Goal: Task Accomplishment & Management: Manage account settings

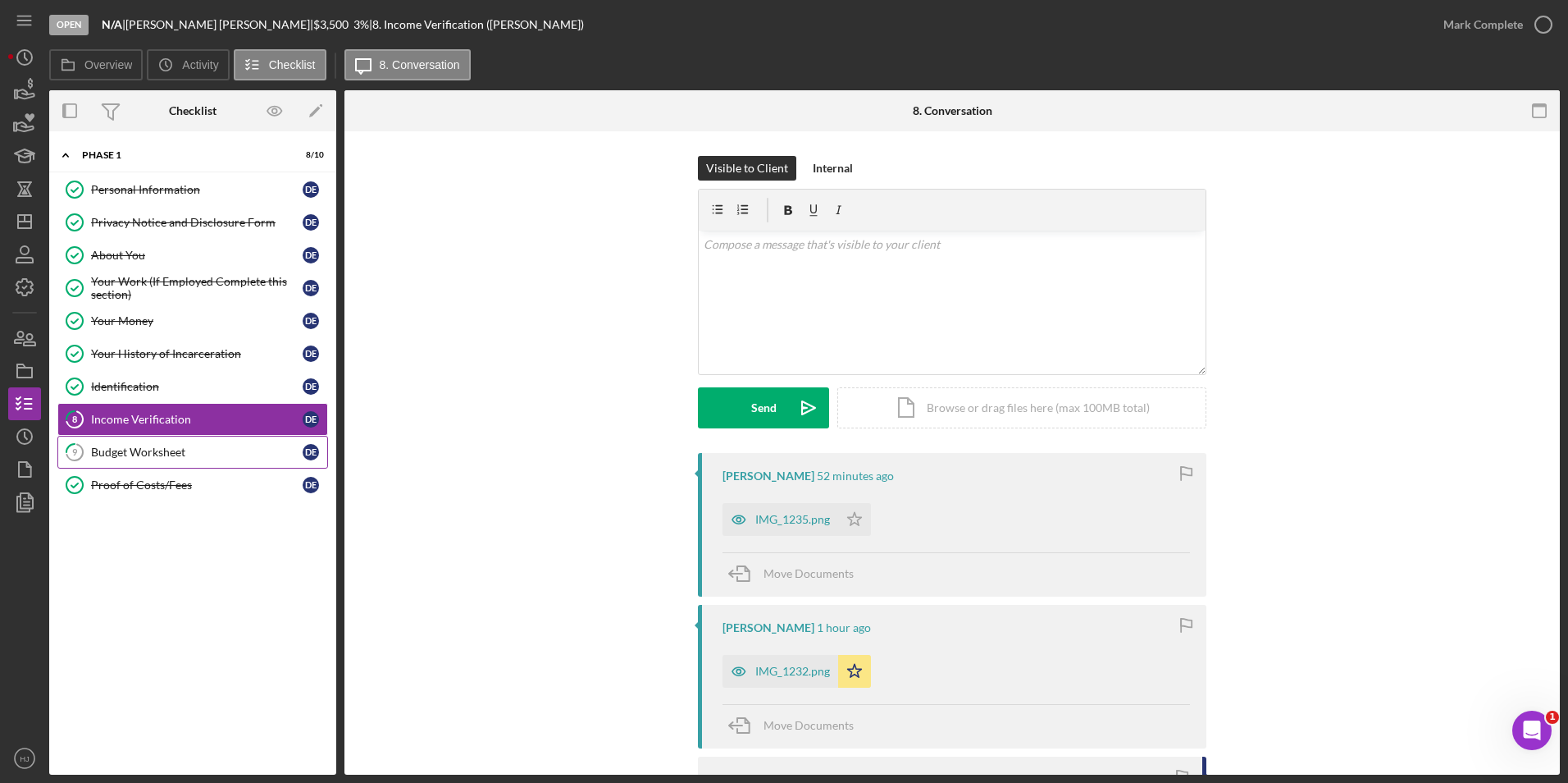
click at [216, 467] on link "9 Budget Worksheet D E" at bounding box center [193, 452] width 270 height 33
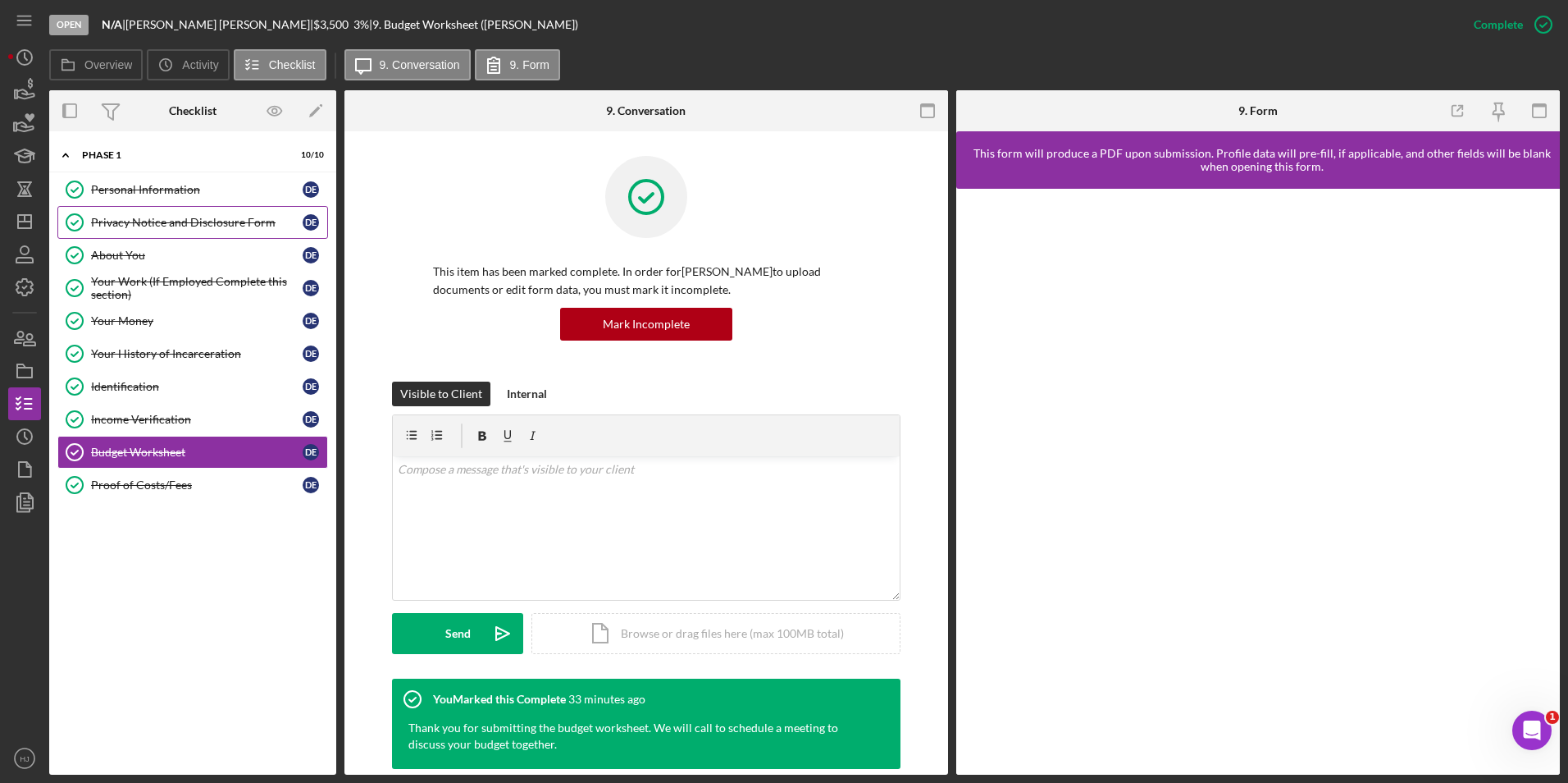
click at [131, 228] on div "Privacy Notice and Disclosure Form" at bounding box center [197, 222] width 212 height 13
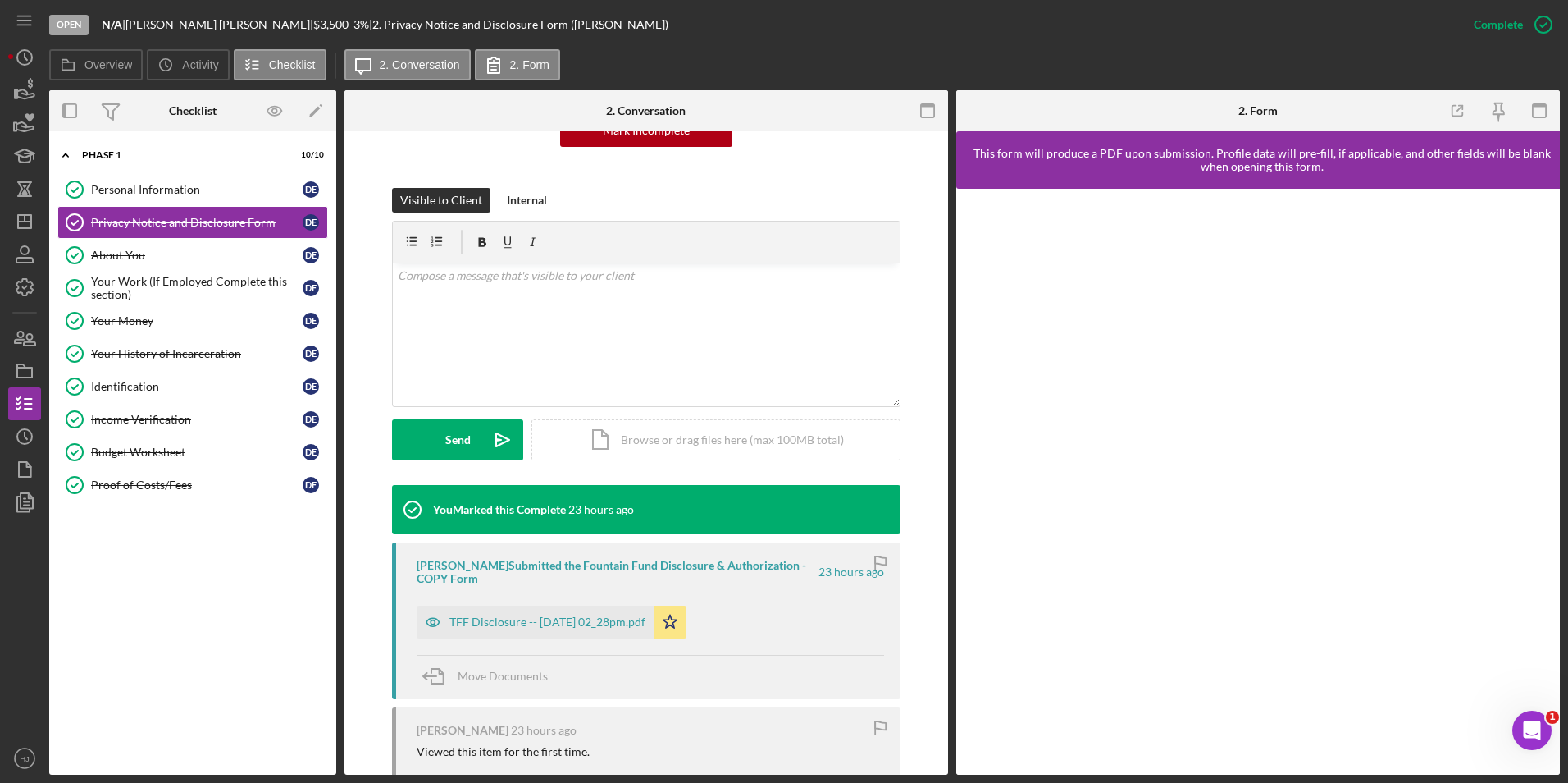
scroll to position [246, 0]
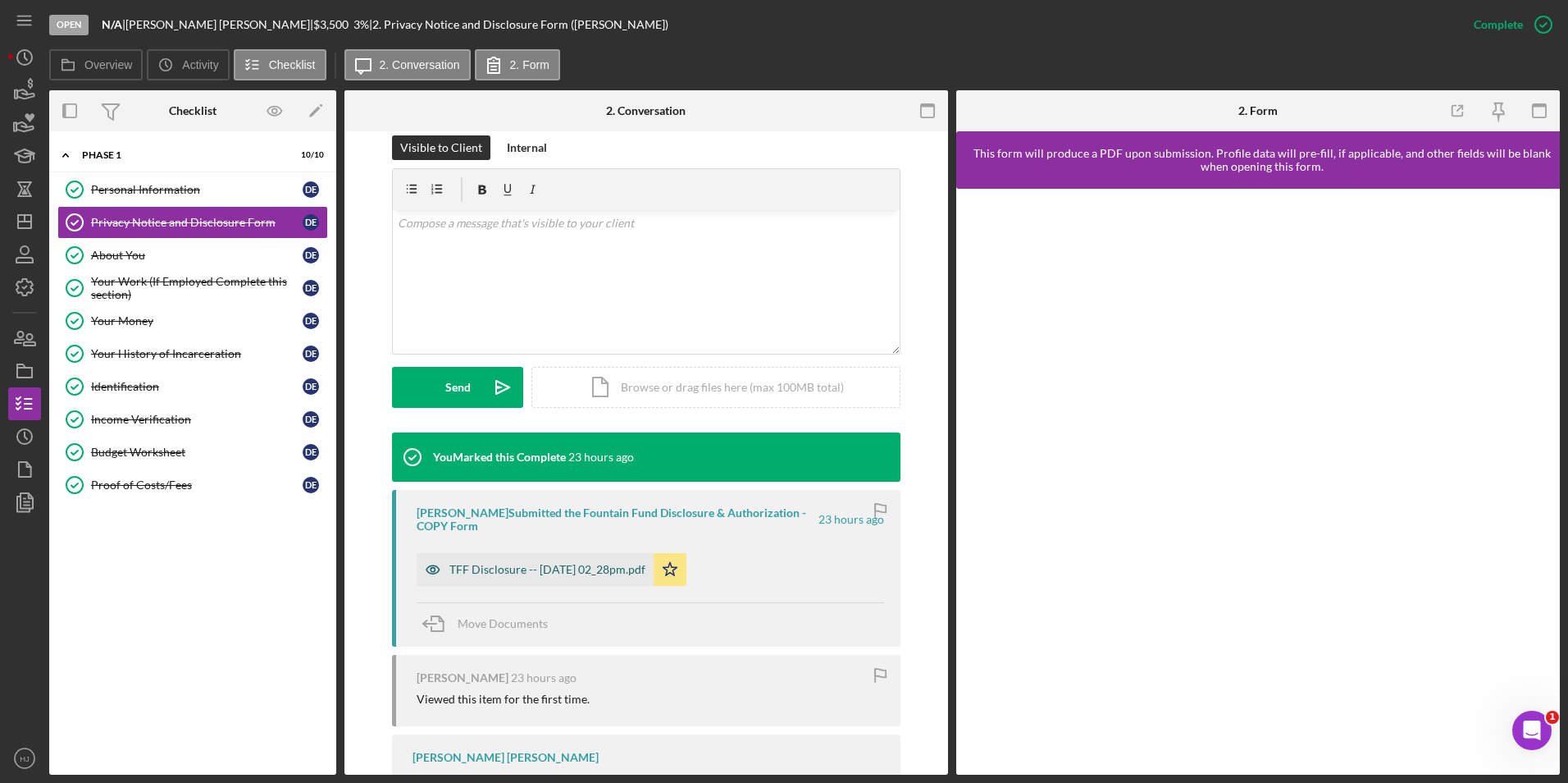
click at [495, 556] on div "TFF Disclosure -- [DATE] 02_28pm.pdf" at bounding box center [535, 569] width 237 height 33
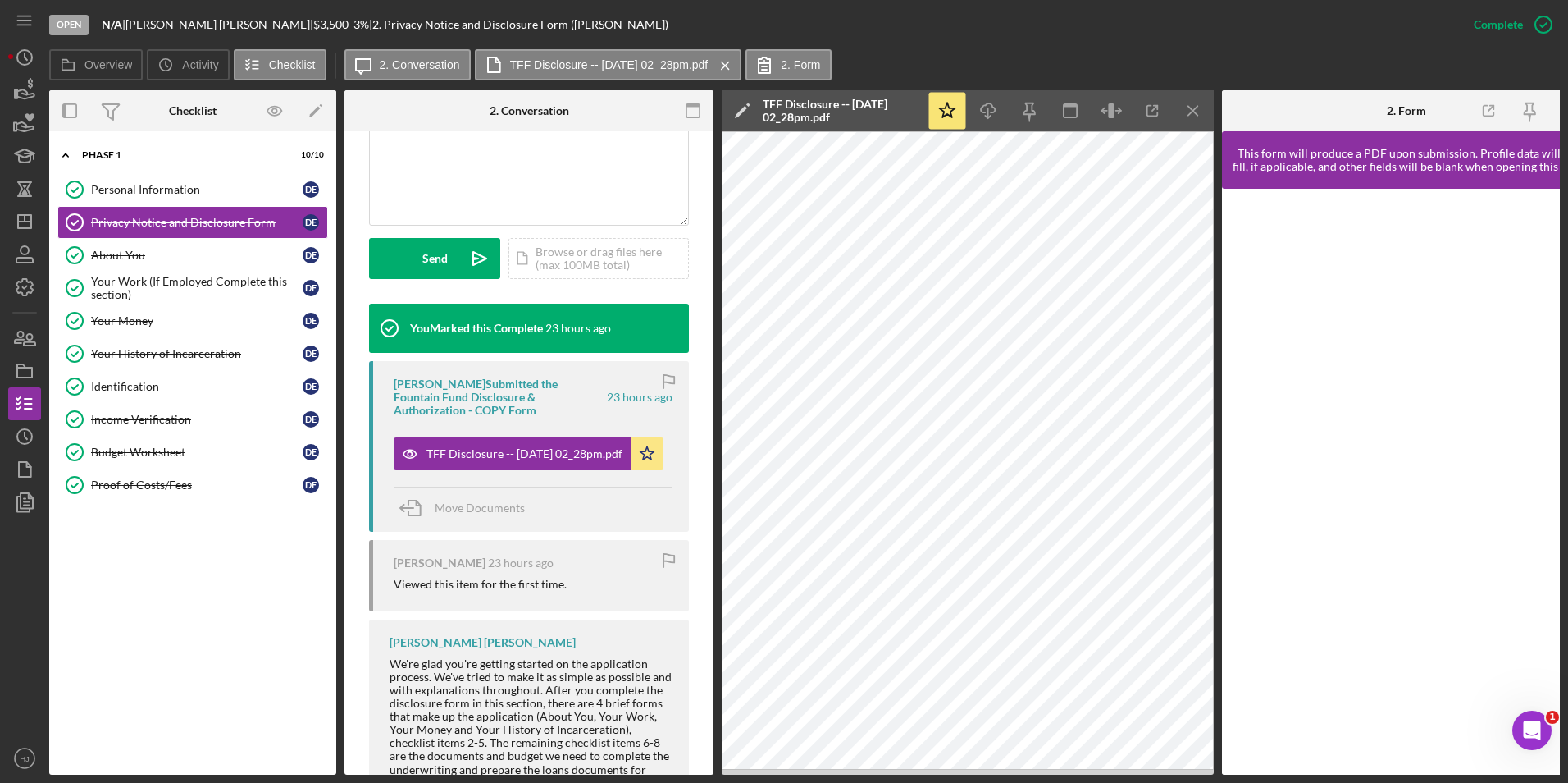
scroll to position [410, 0]
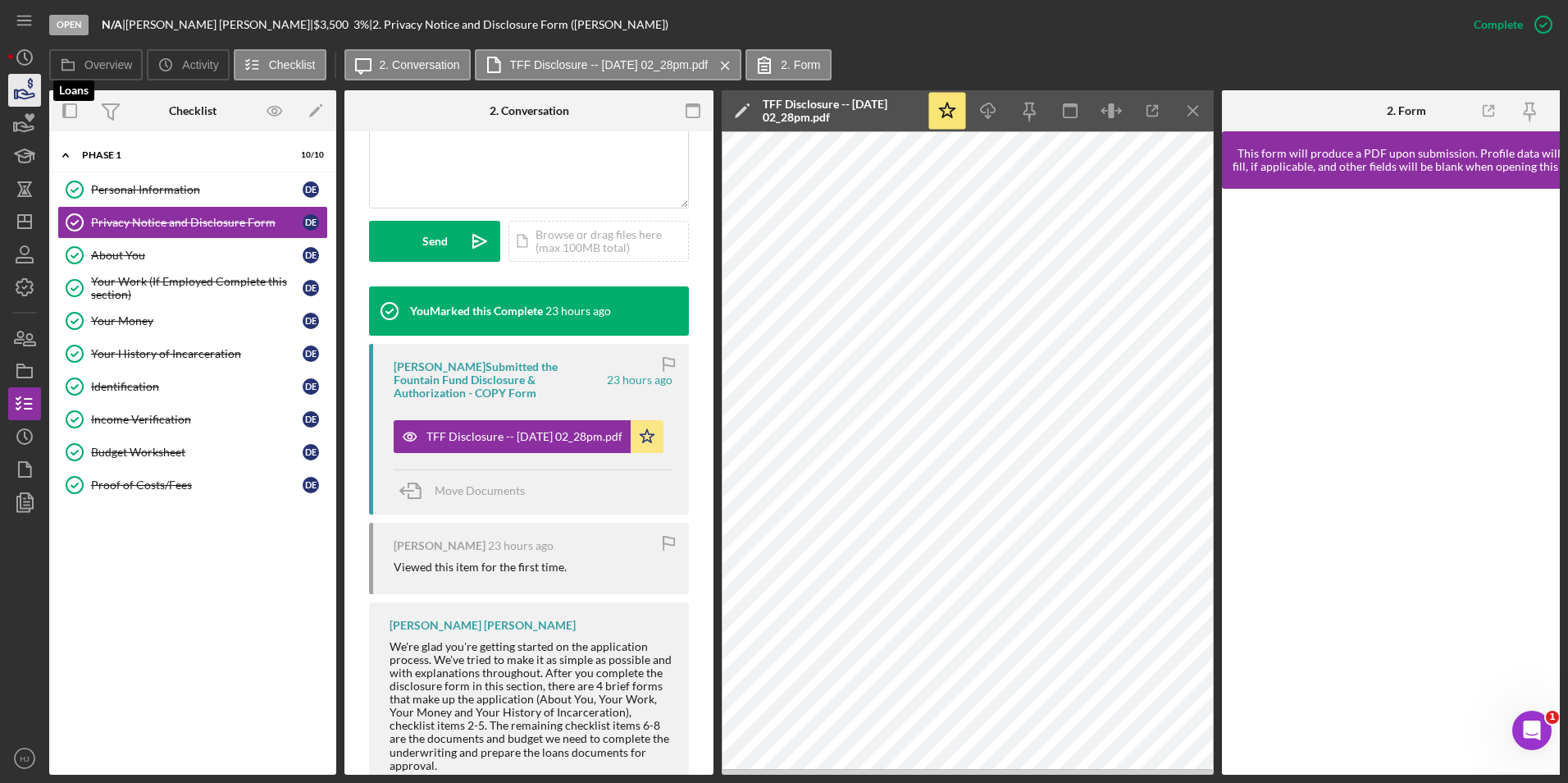
click at [26, 96] on icon "button" at bounding box center [25, 94] width 17 height 9
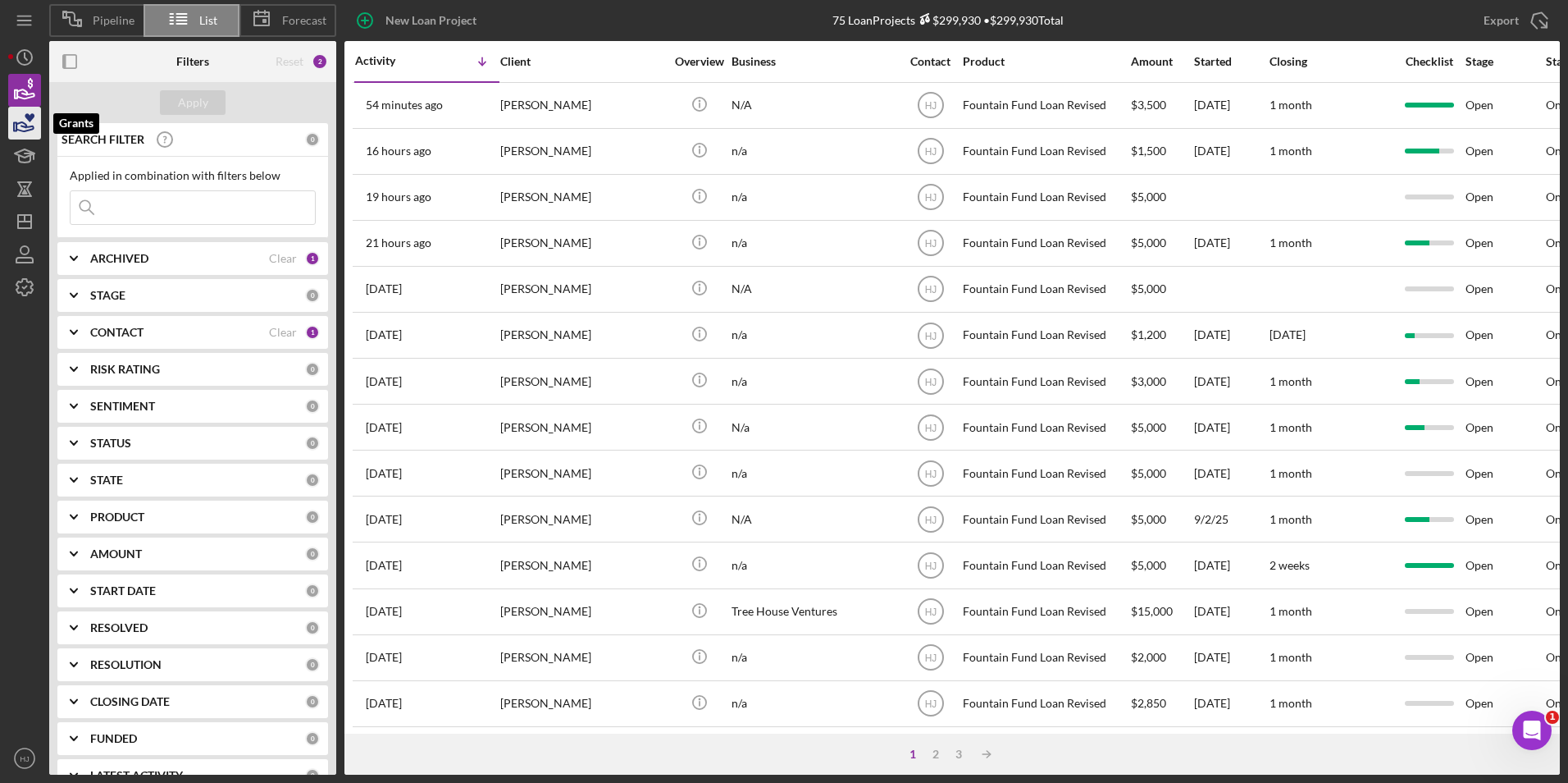
click at [21, 124] on icon "button" at bounding box center [24, 122] width 41 height 41
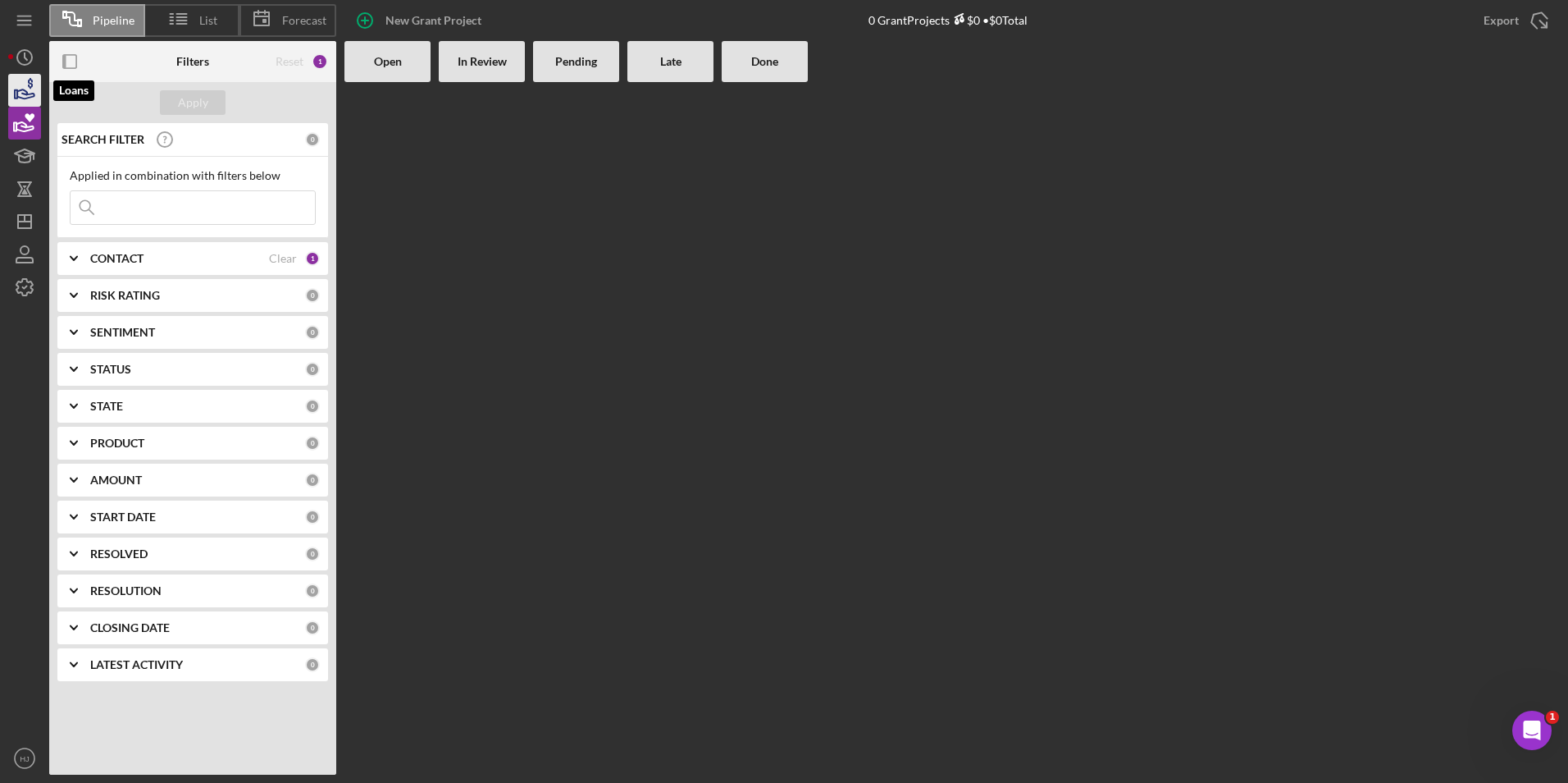
click at [26, 94] on icon "button" at bounding box center [25, 94] width 17 height 9
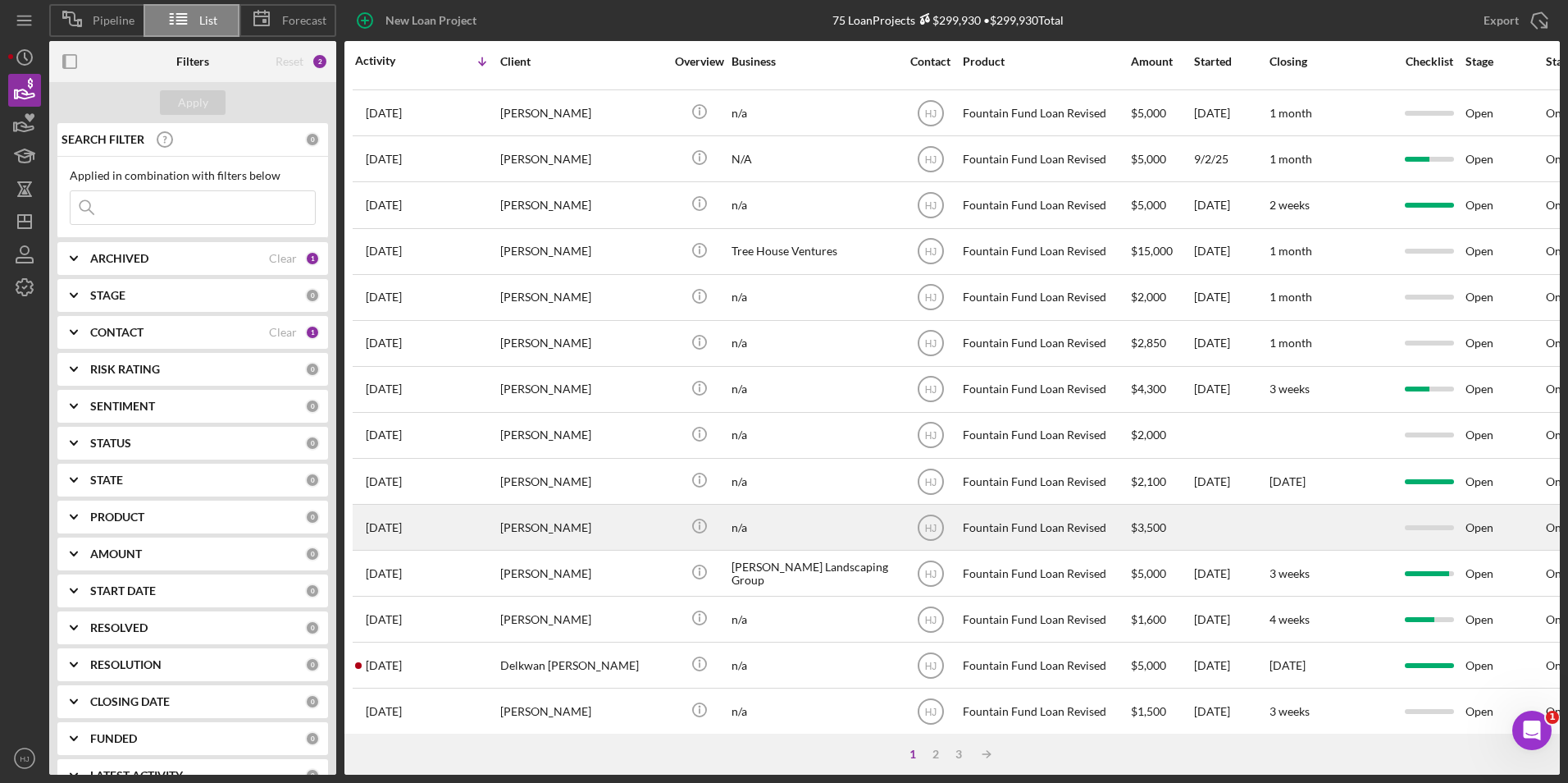
scroll to position [410, 0]
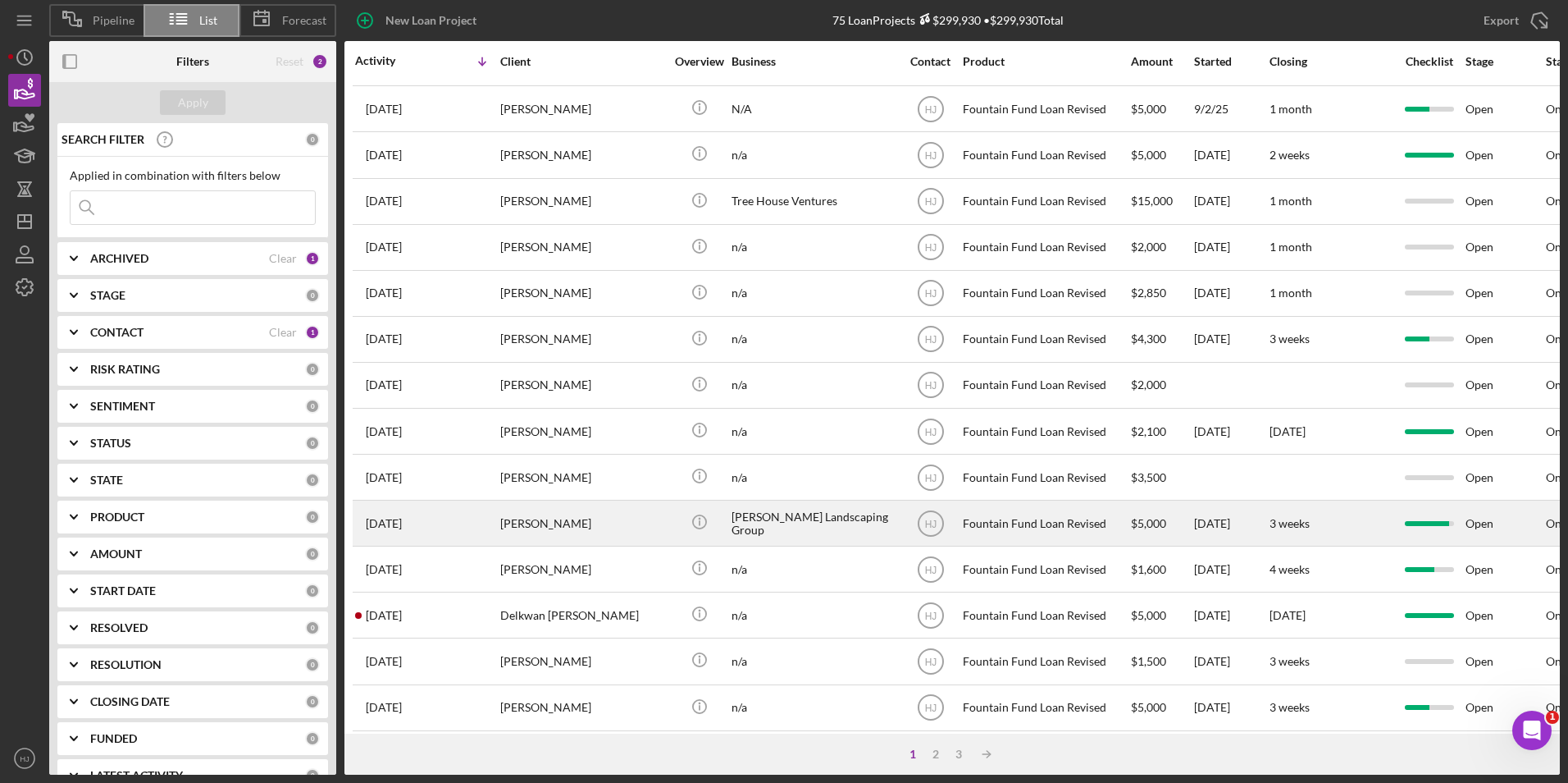
click at [559, 506] on div "[PERSON_NAME]" at bounding box center [582, 523] width 164 height 44
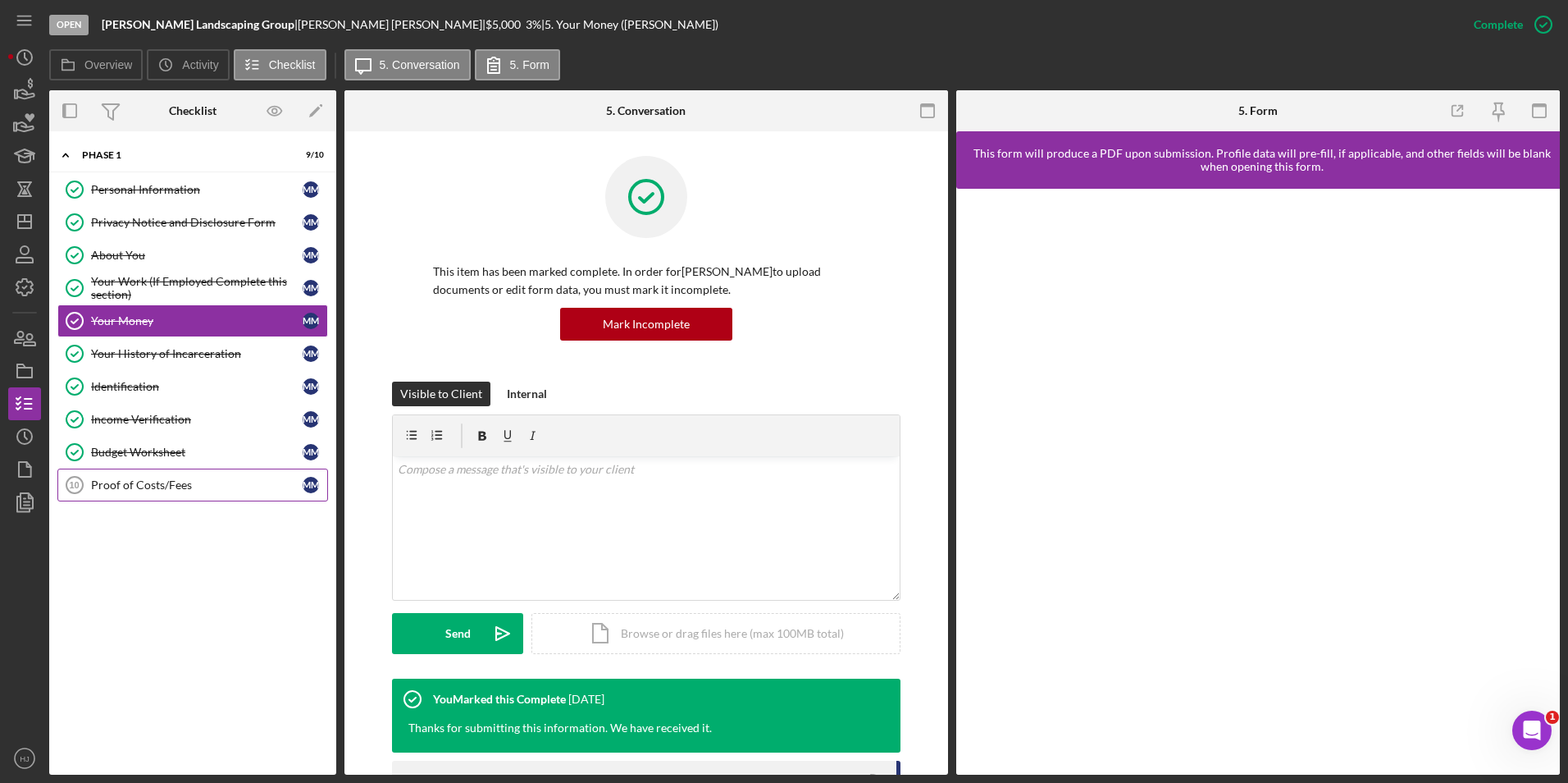
click at [149, 476] on link "Proof of Costs/Fees 10 Proof of Costs/Fees M M" at bounding box center [193, 485] width 270 height 33
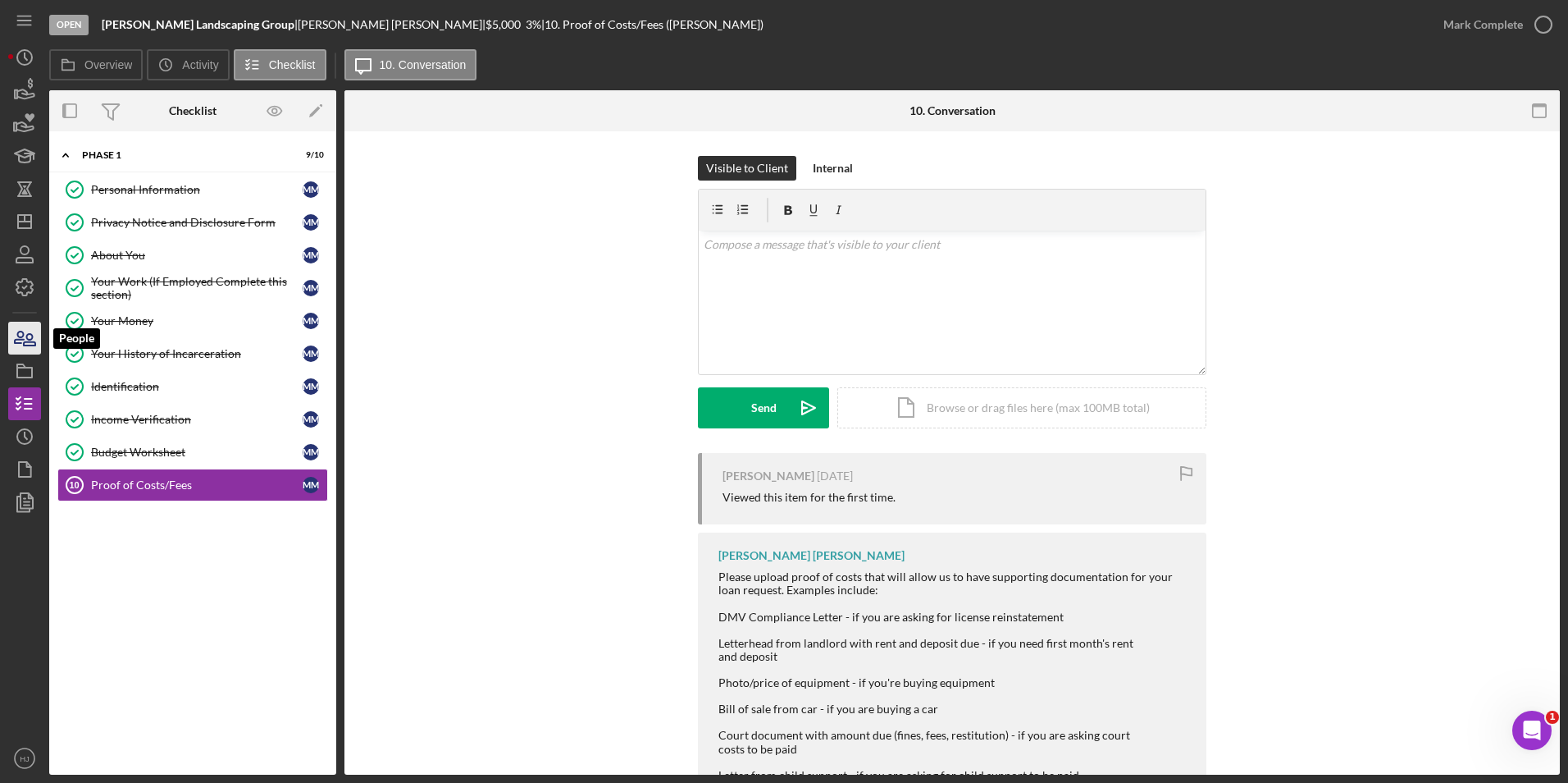
click at [19, 339] on icon "button" at bounding box center [19, 337] width 9 height 12
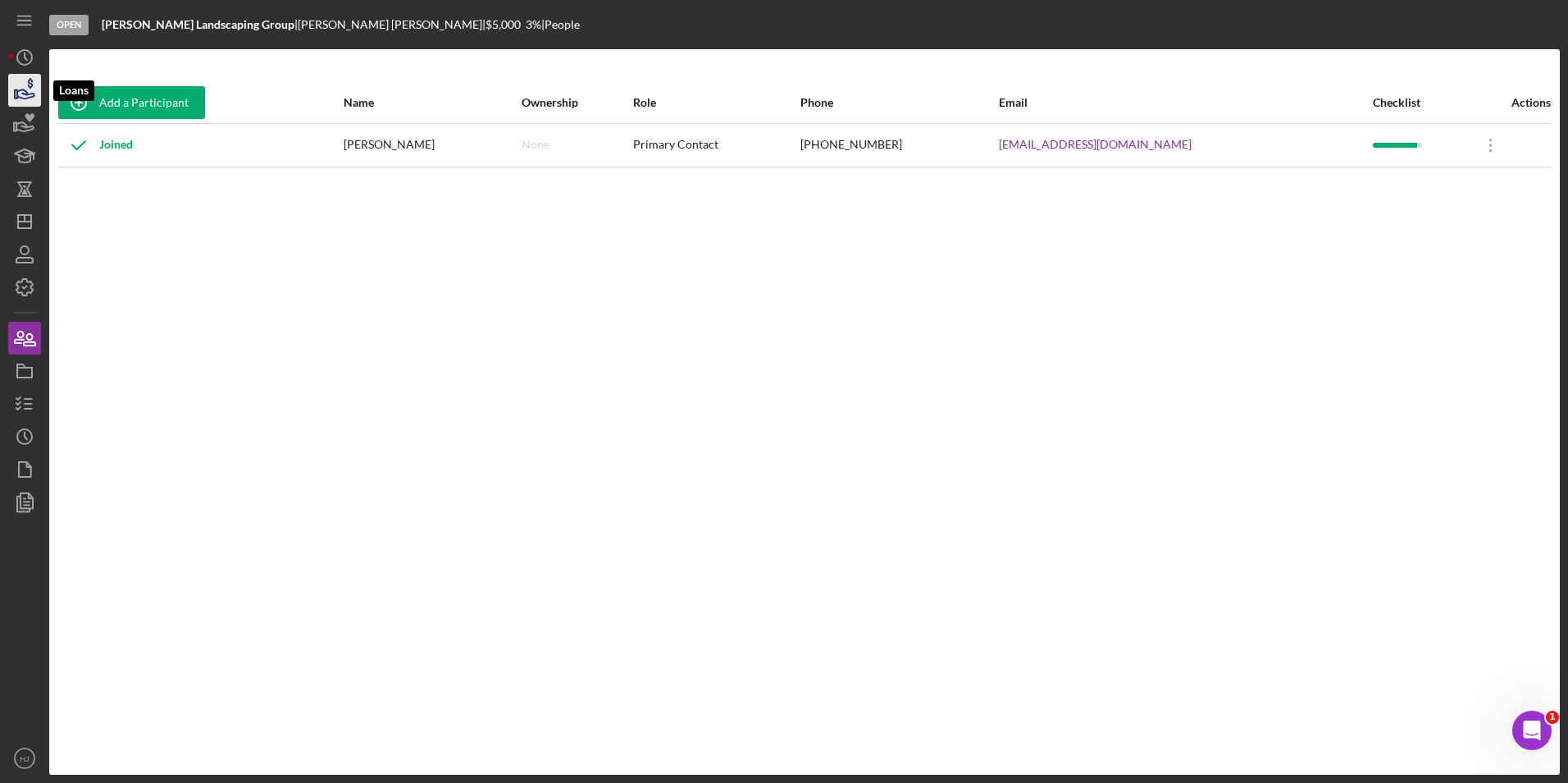
click at [35, 81] on icon "button" at bounding box center [24, 90] width 41 height 41
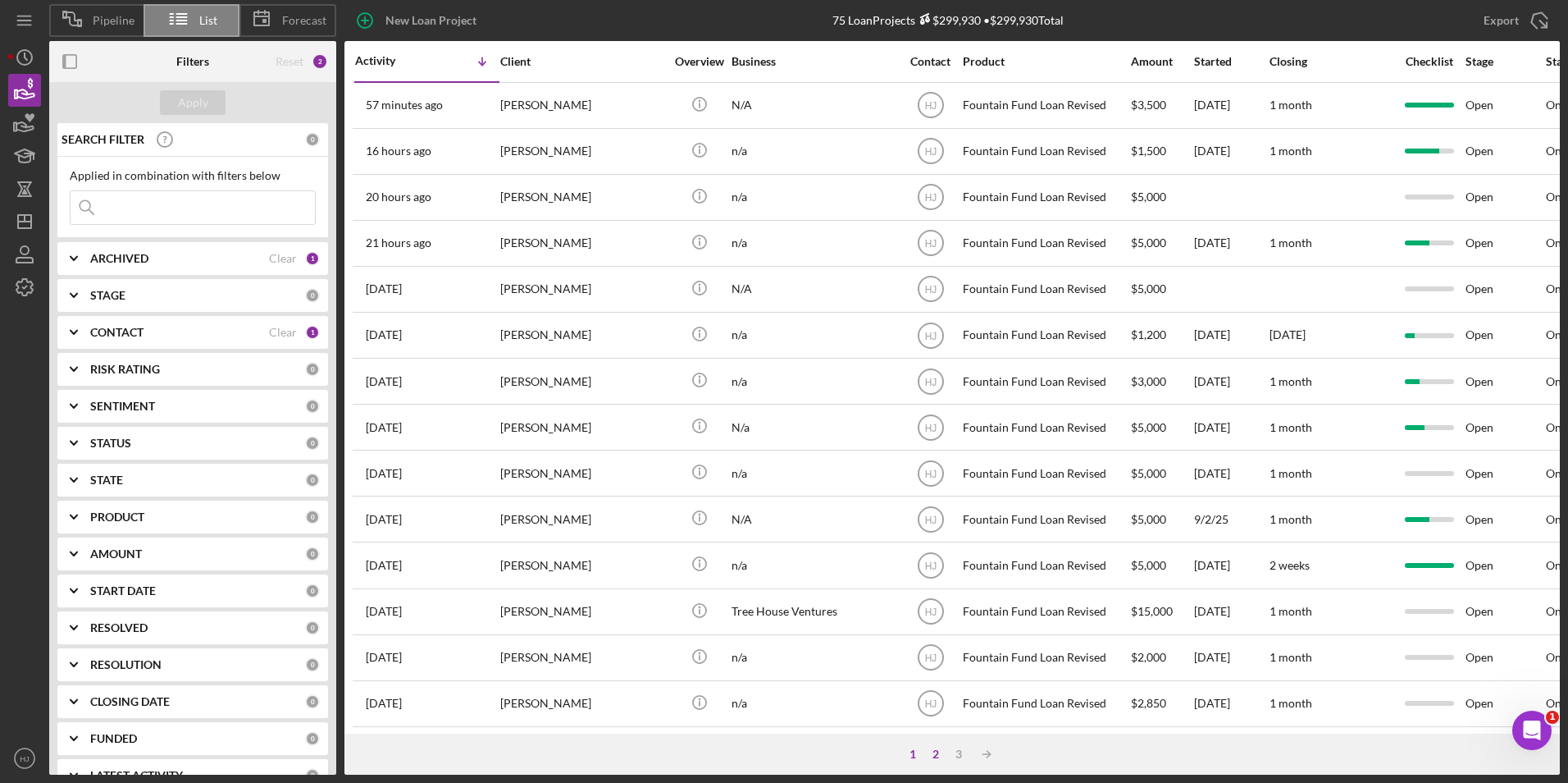
click at [940, 754] on div "2" at bounding box center [936, 754] width 23 height 13
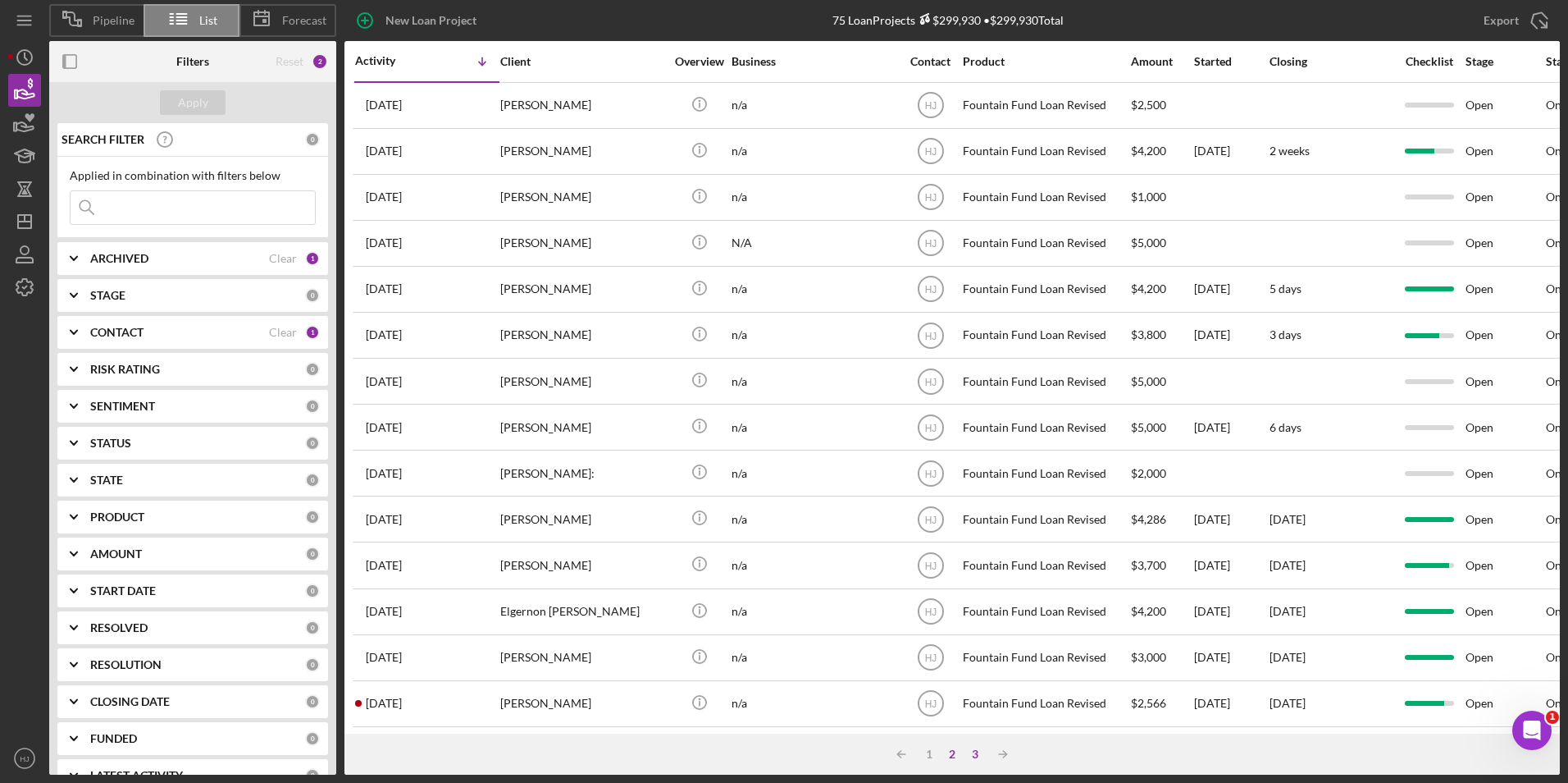
click at [976, 754] on div "3" at bounding box center [974, 754] width 23 height 13
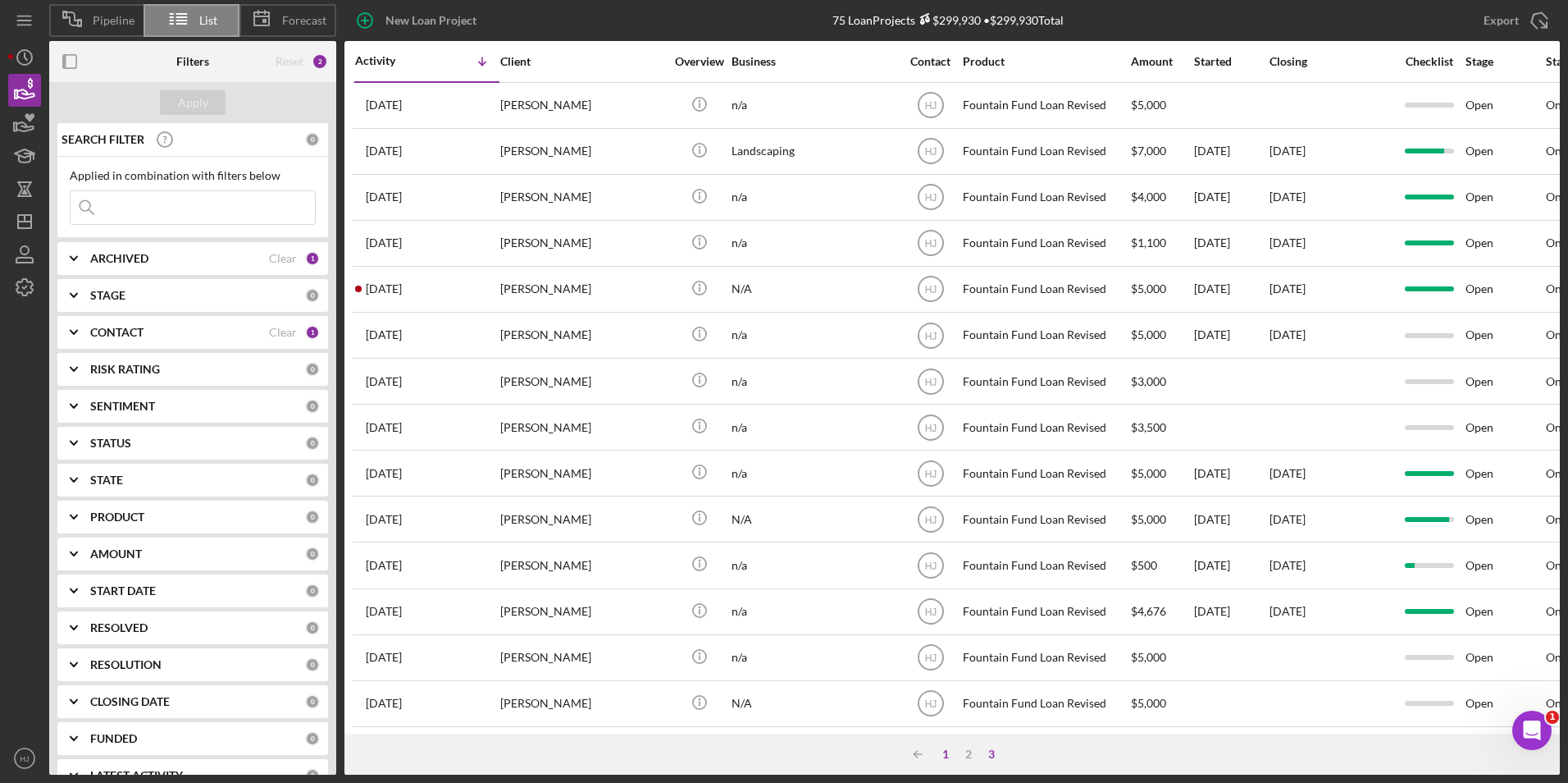
click at [946, 751] on div "1" at bounding box center [946, 754] width 23 height 13
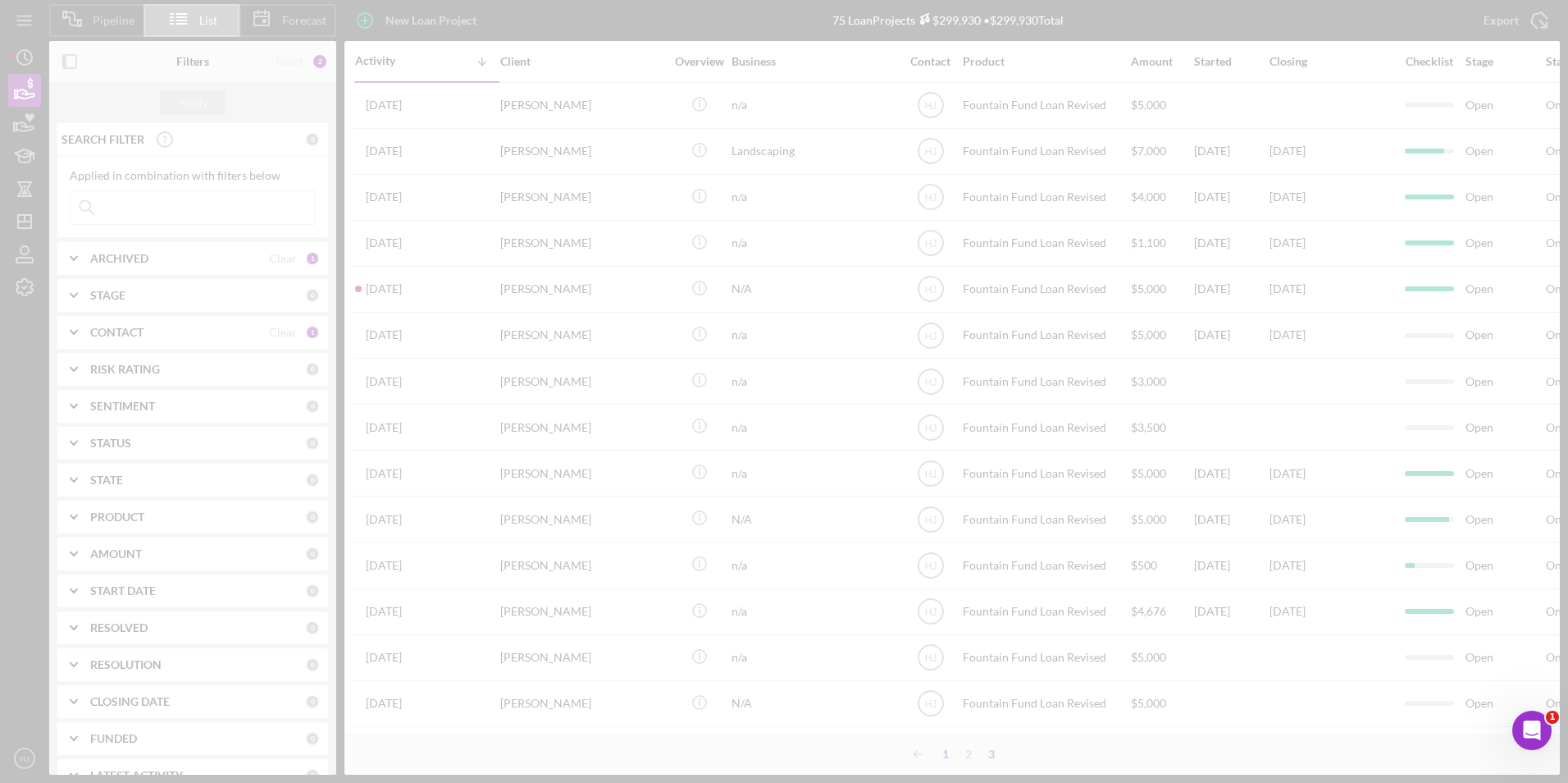
click at [947, 747] on div at bounding box center [784, 391] width 1568 height 783
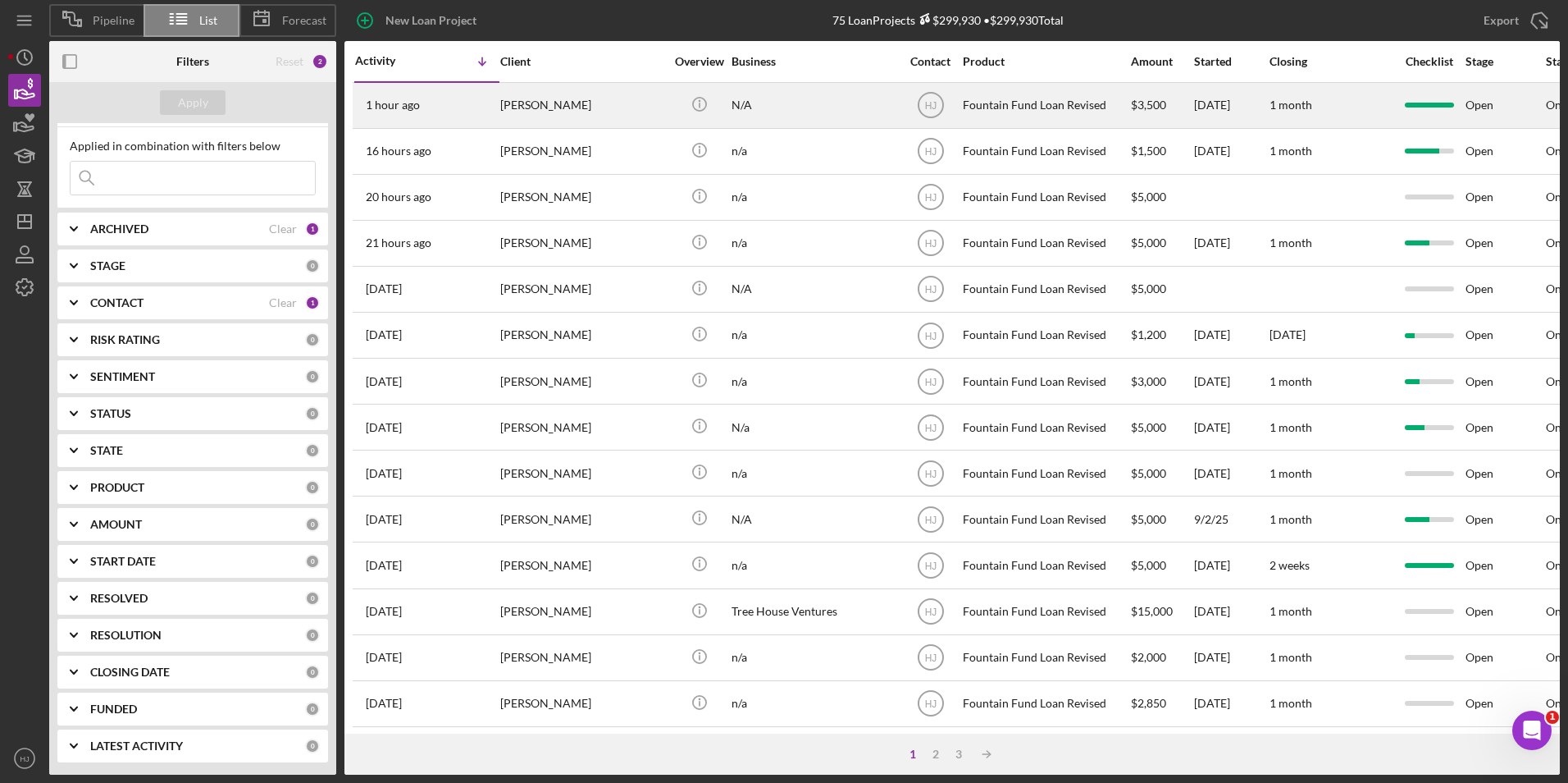
click at [552, 99] on div "[PERSON_NAME]" at bounding box center [582, 105] width 164 height 44
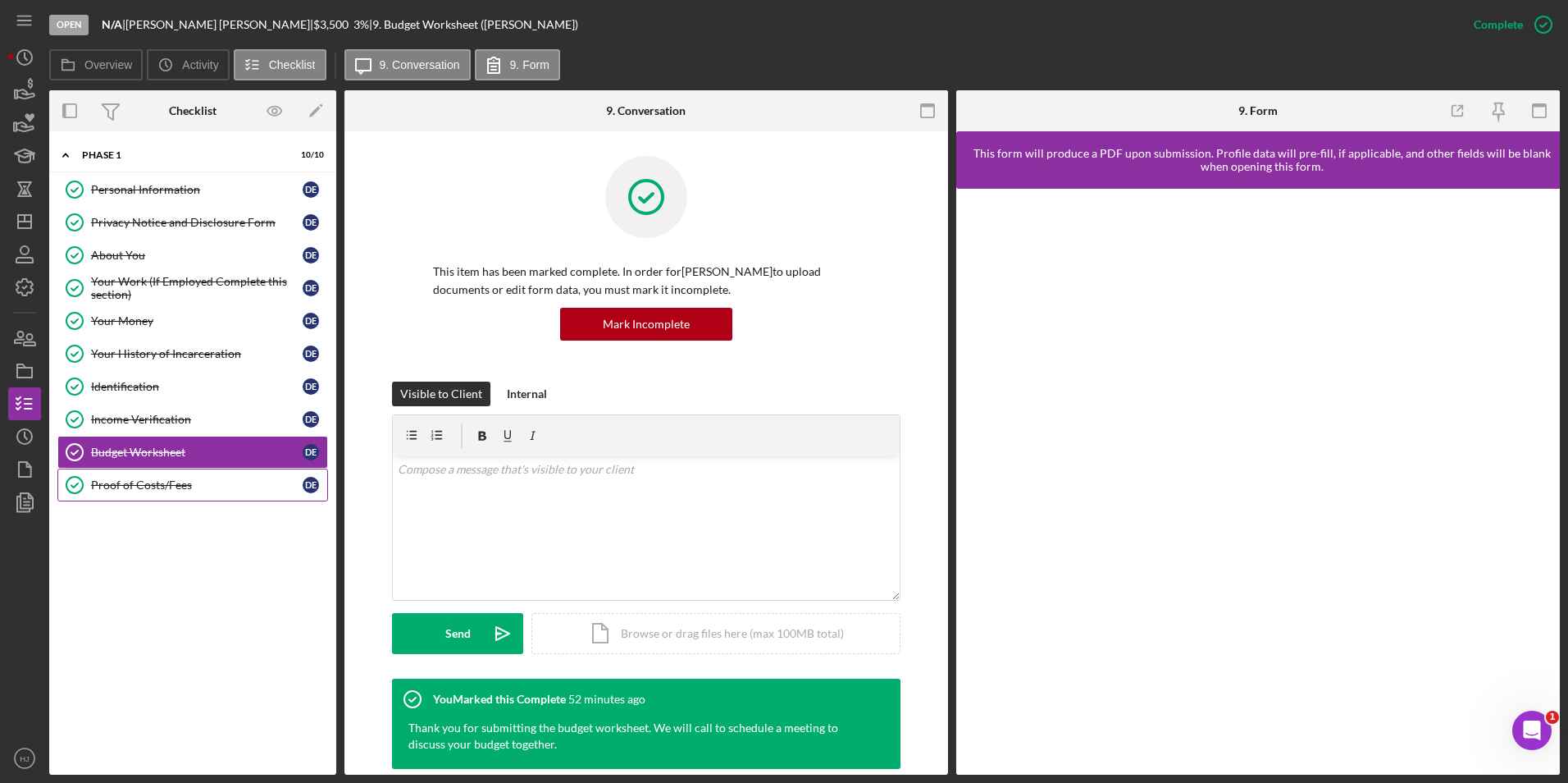
click at [175, 489] on div "Proof of Costs/Fees" at bounding box center [197, 485] width 212 height 13
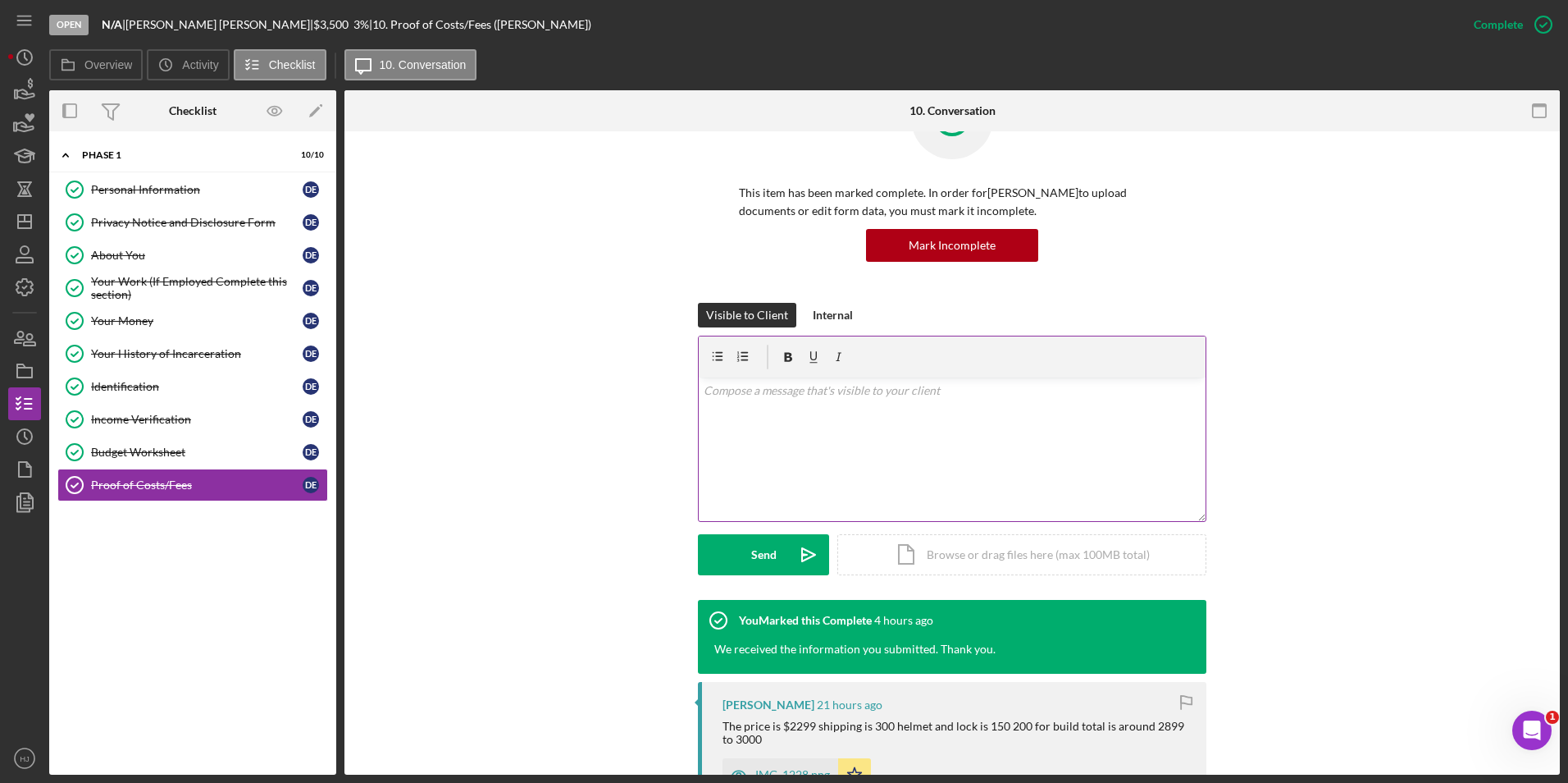
scroll to position [246, 0]
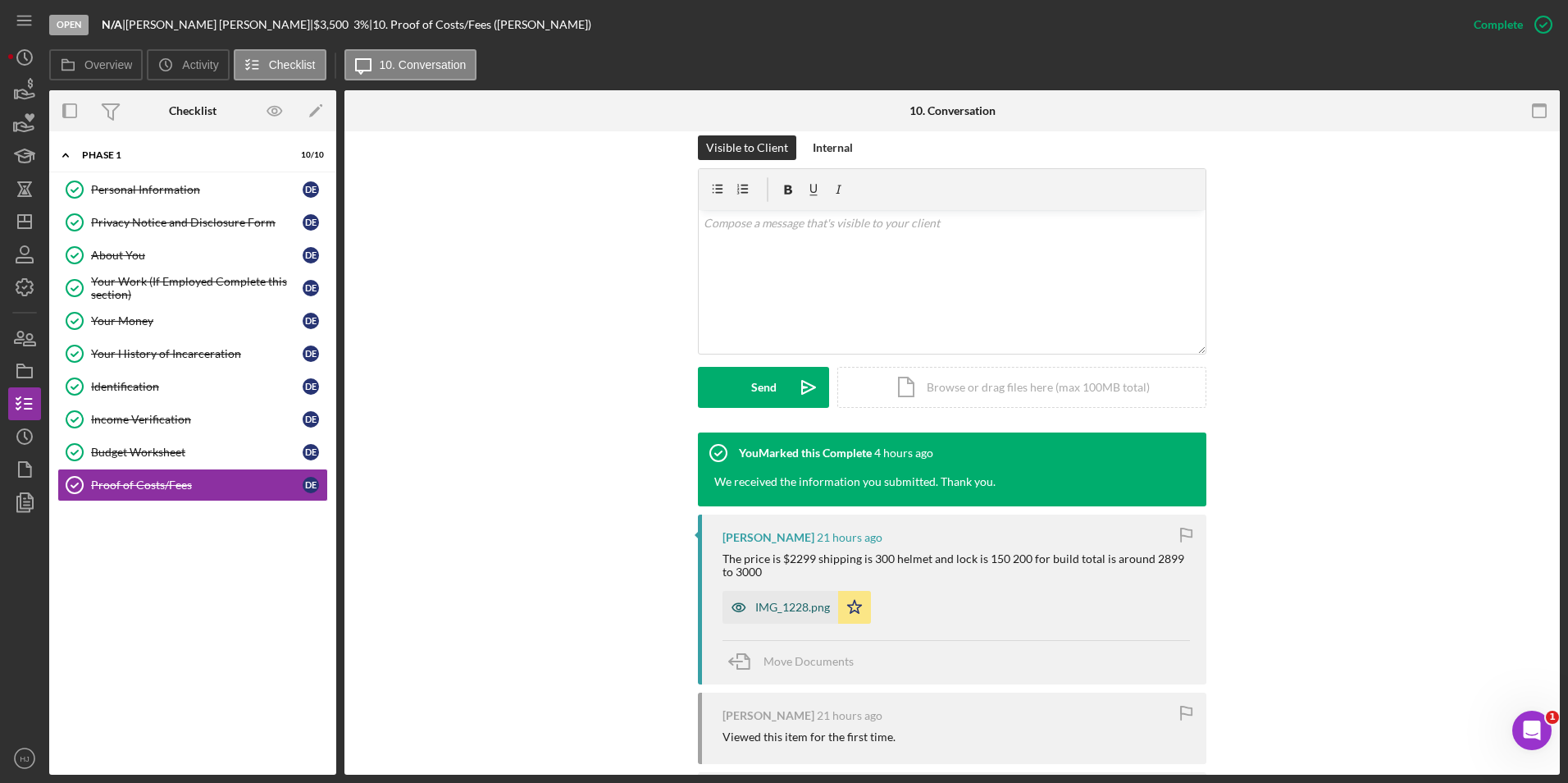
click at [787, 596] on div "IMG_1228.png" at bounding box center [781, 607] width 115 height 33
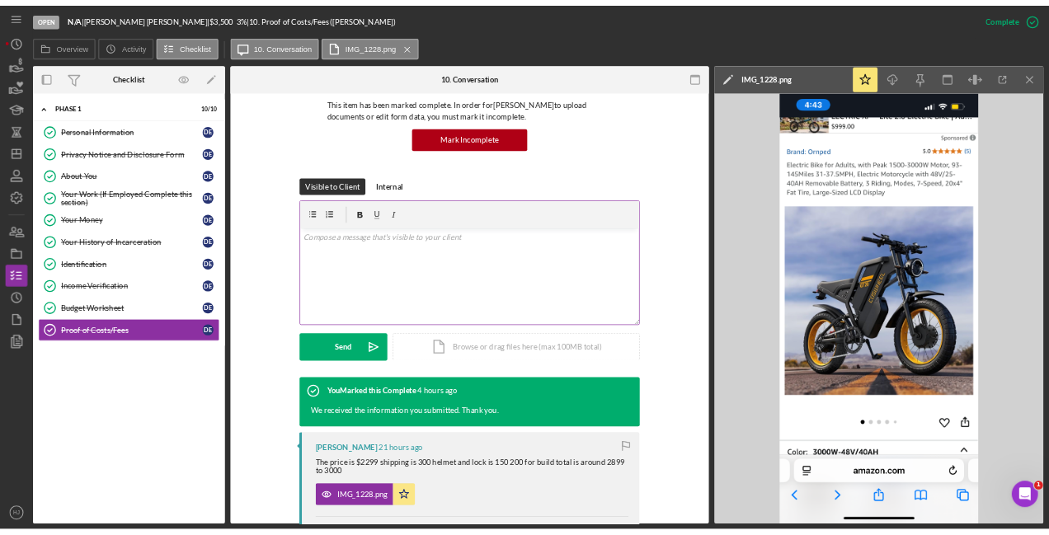
scroll to position [82, 0]
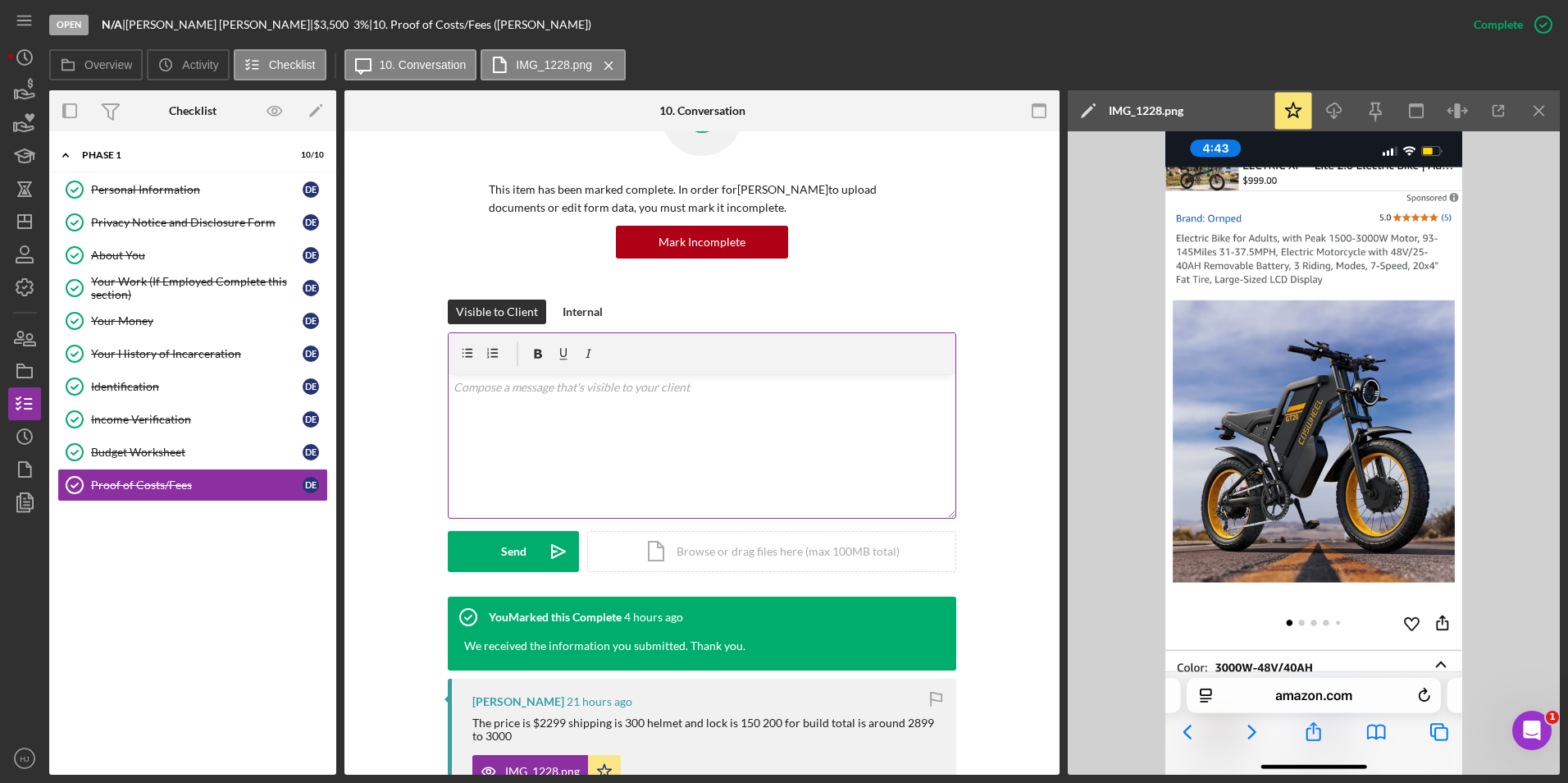
click at [597, 401] on div "v Color teal Color pink Remove color Add row above Add row below Add column bef…" at bounding box center [702, 446] width 507 height 143
click at [930, 42] on div "Open N/A | [PERSON_NAME] | $3,500 $3,500 3 % | 10. Proof of Costs/Fees ([PERSON…" at bounding box center [753, 24] width 1408 height 49
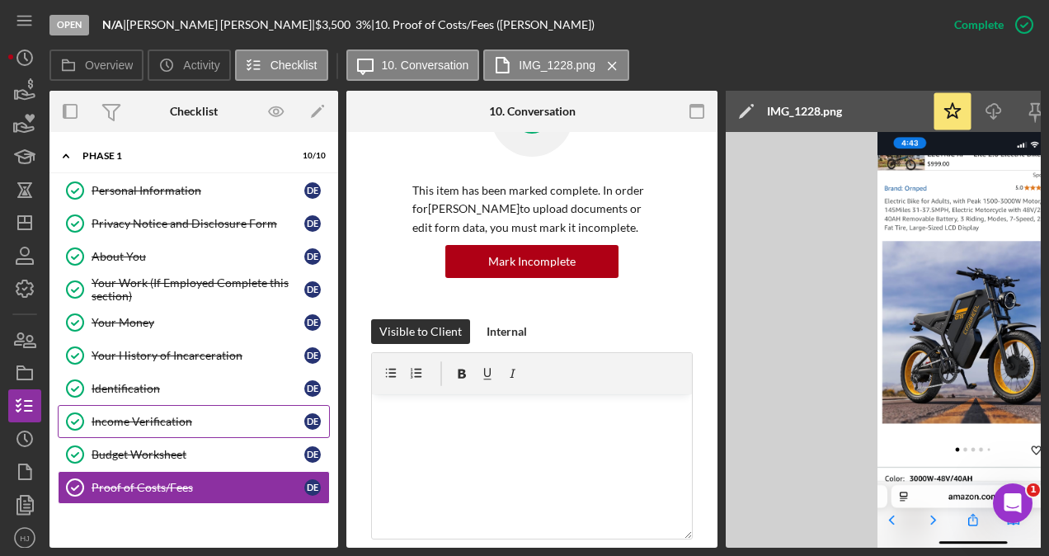
click at [195, 415] on div "Income Verification" at bounding box center [198, 421] width 213 height 13
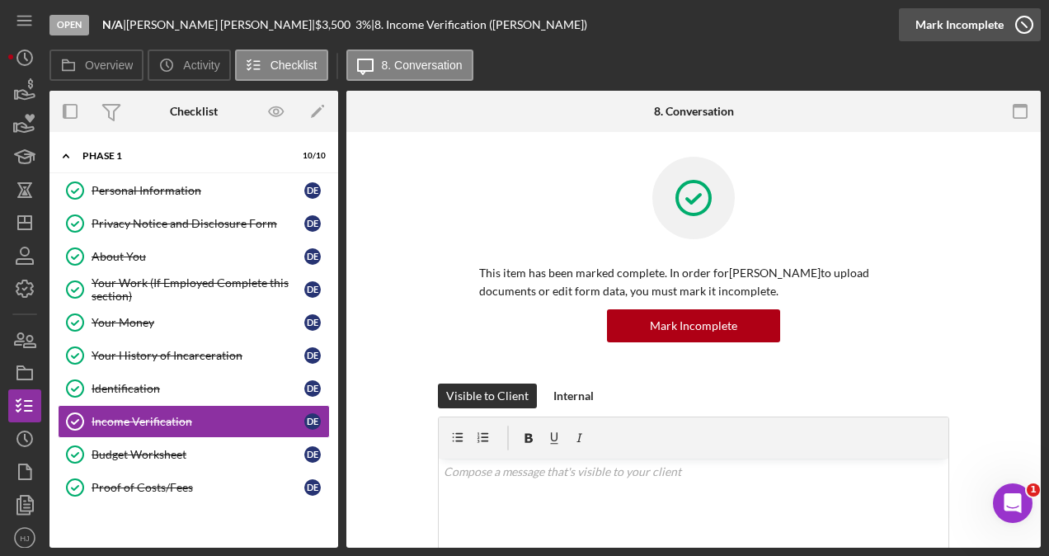
click at [1016, 18] on icon "button" at bounding box center [1024, 24] width 41 height 41
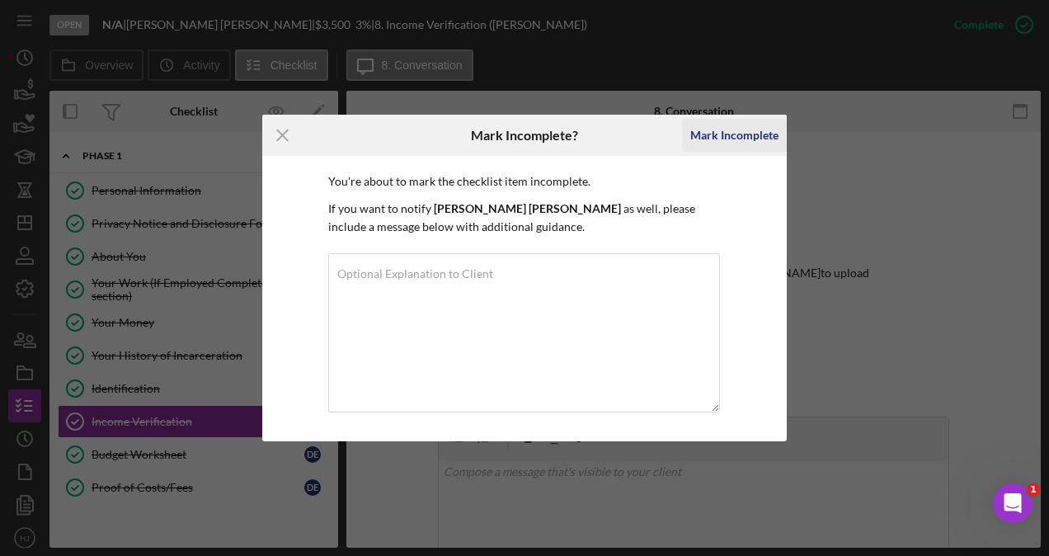
click at [723, 135] on div "Mark Incomplete" at bounding box center [734, 135] width 88 height 33
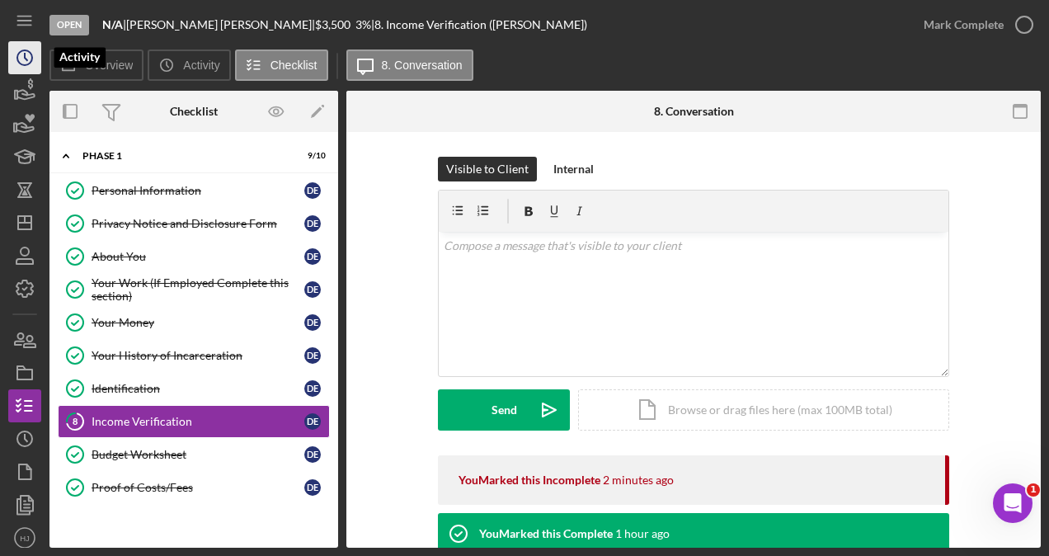
click at [23, 56] on icon "Icon/History" at bounding box center [24, 57] width 41 height 41
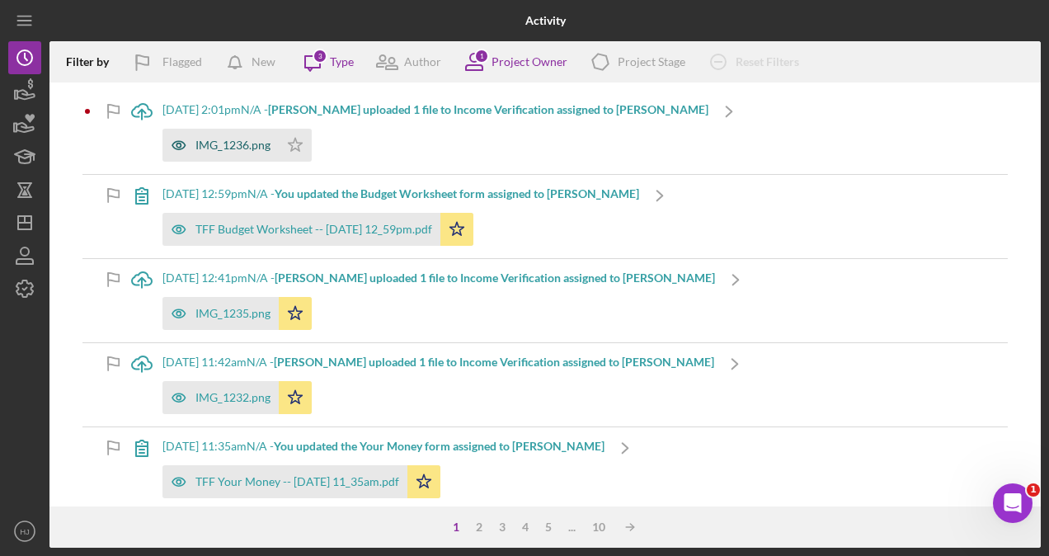
click at [197, 133] on div "IMG_1236.png" at bounding box center [221, 145] width 116 height 33
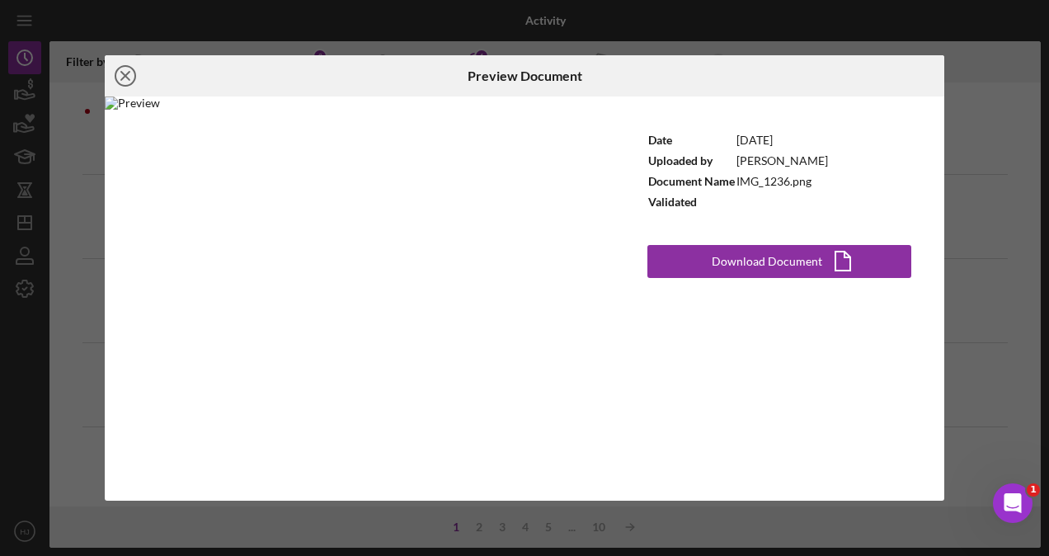
click at [119, 62] on icon "Icon/Close" at bounding box center [125, 75] width 41 height 41
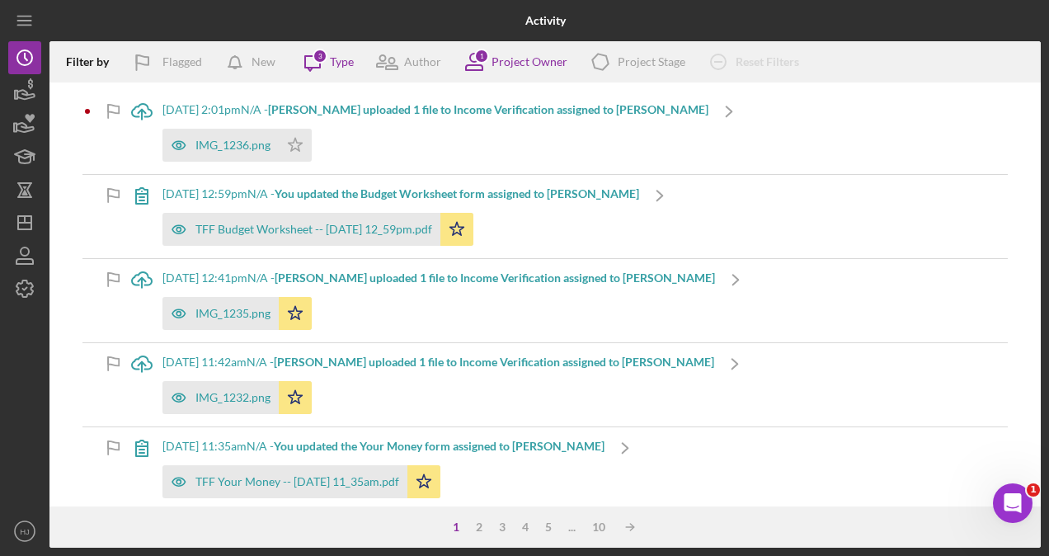
click at [238, 116] on div "[DATE] 2:01pm N/A - [PERSON_NAME] uploaded 1 file to Income Verification assign…" at bounding box center [436, 132] width 546 height 83
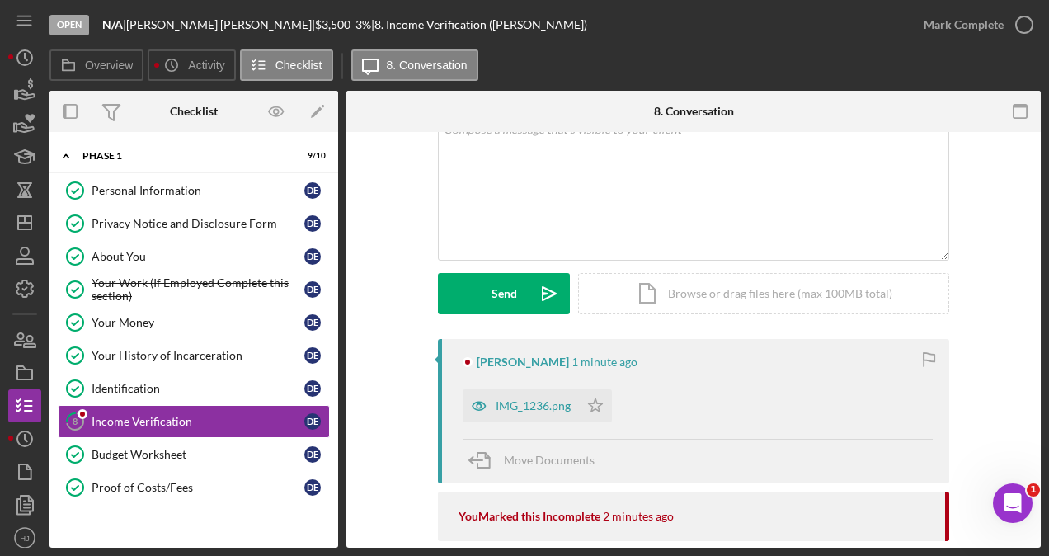
scroll to position [117, 0]
click at [502, 398] on div "IMG_1236.png" at bounding box center [533, 404] width 75 height 13
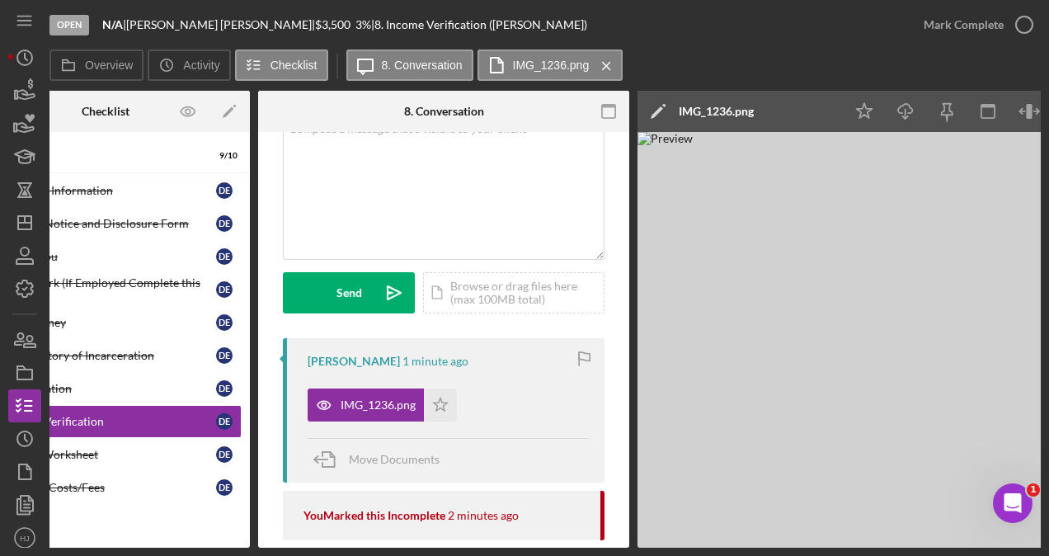
scroll to position [0, 91]
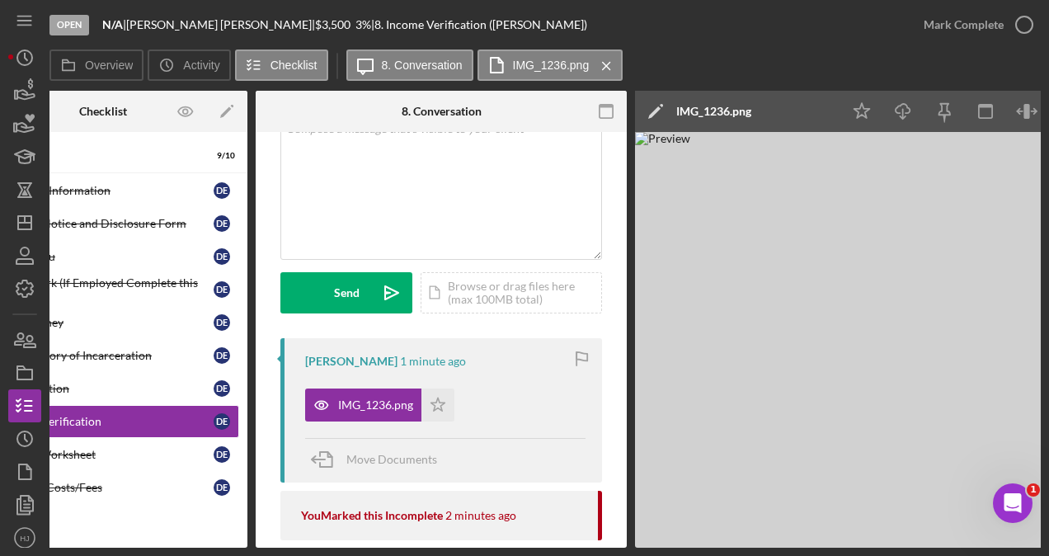
click at [889, 345] on img at bounding box center [882, 340] width 495 height 416
click at [893, 112] on icon "Icon/Download" at bounding box center [903, 111] width 37 height 37
click at [439, 406] on icon "Icon/Star" at bounding box center [438, 405] width 33 height 33
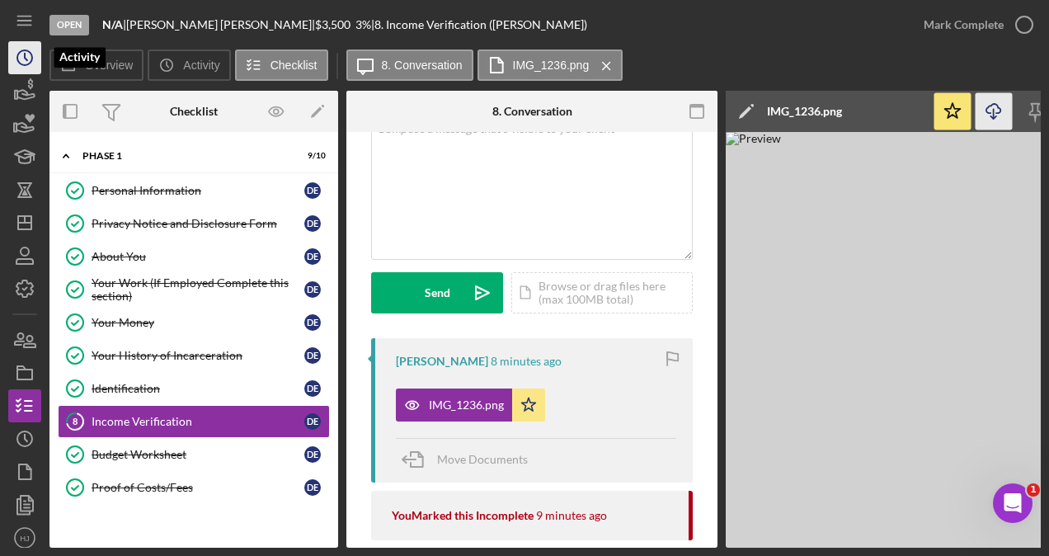
click at [22, 59] on icon "Icon/History" at bounding box center [24, 57] width 41 height 41
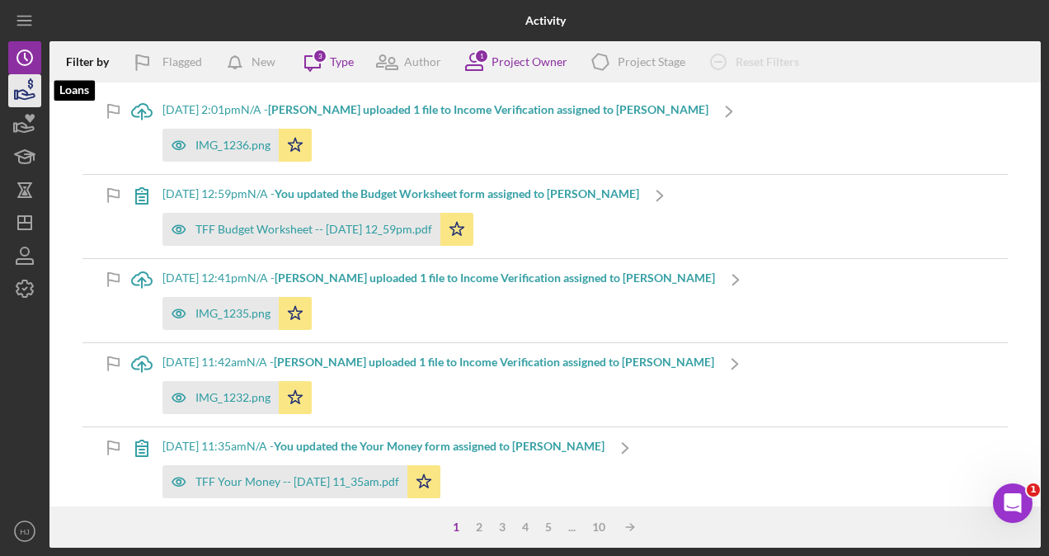
click at [26, 81] on icon "button" at bounding box center [24, 90] width 41 height 41
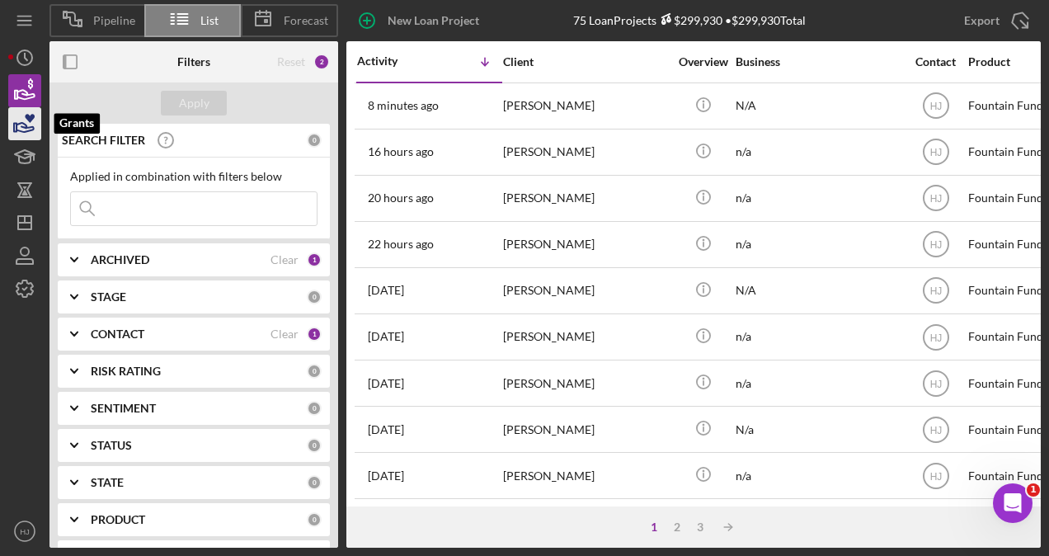
click at [38, 125] on icon "button" at bounding box center [24, 123] width 41 height 41
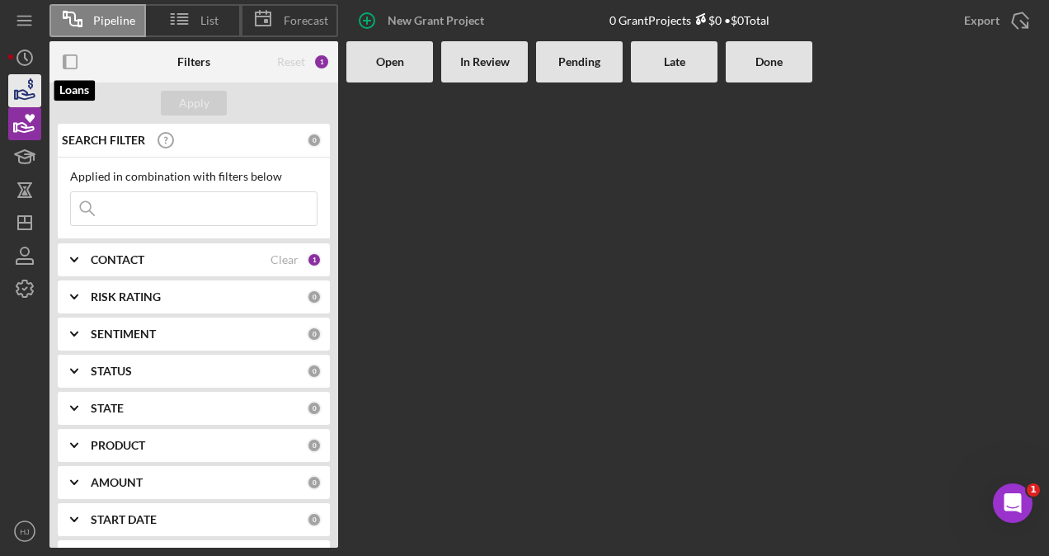
click at [25, 89] on icon "button" at bounding box center [24, 90] width 41 height 41
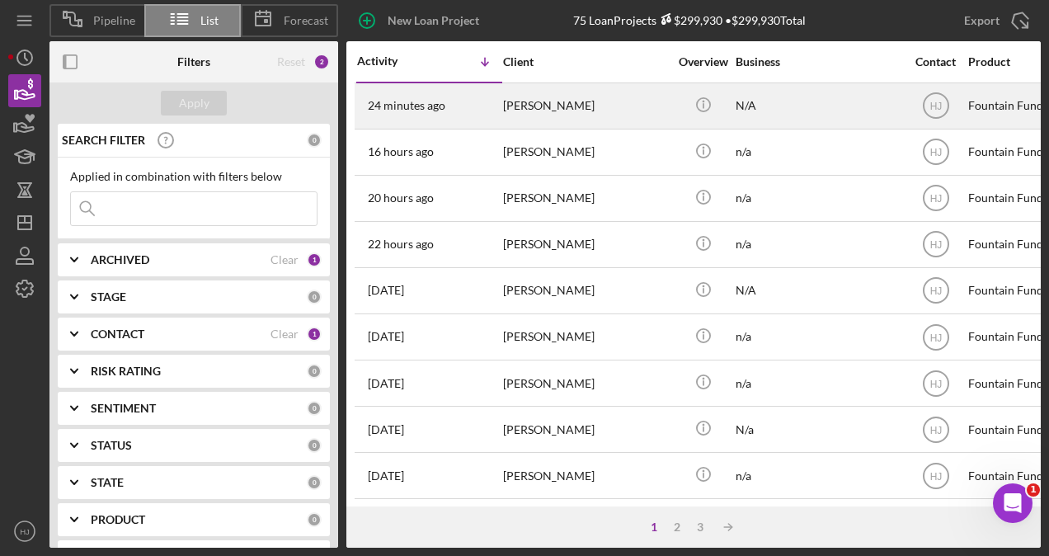
click at [531, 99] on div "[PERSON_NAME]" at bounding box center [585, 106] width 165 height 44
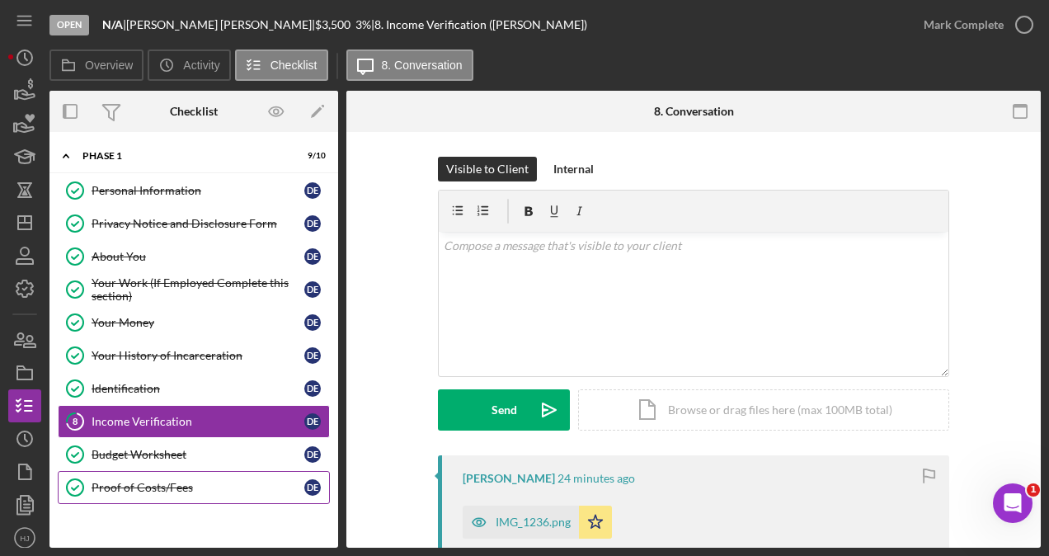
click at [164, 481] on div "Proof of Costs/Fees" at bounding box center [198, 487] width 213 height 13
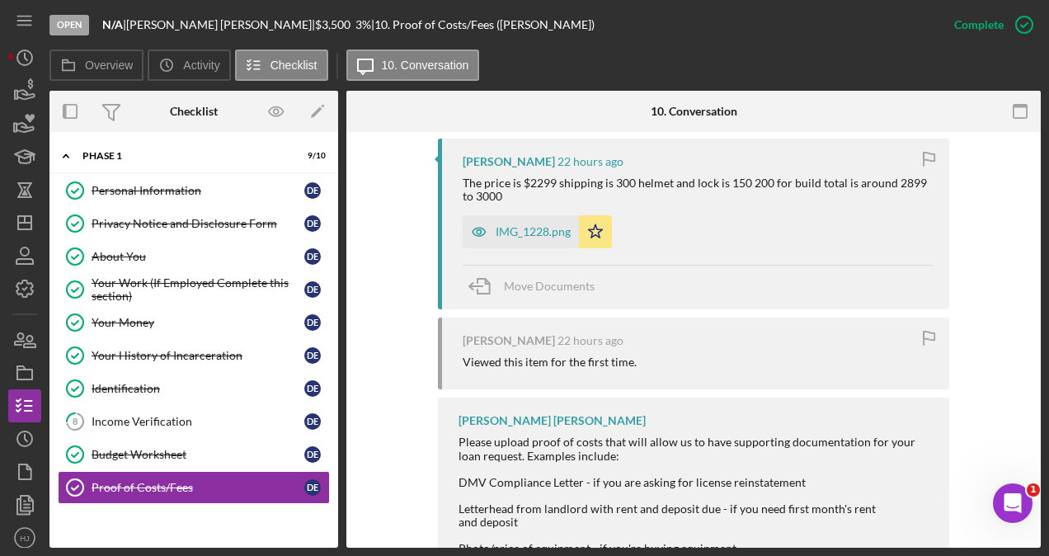
scroll to position [581, 0]
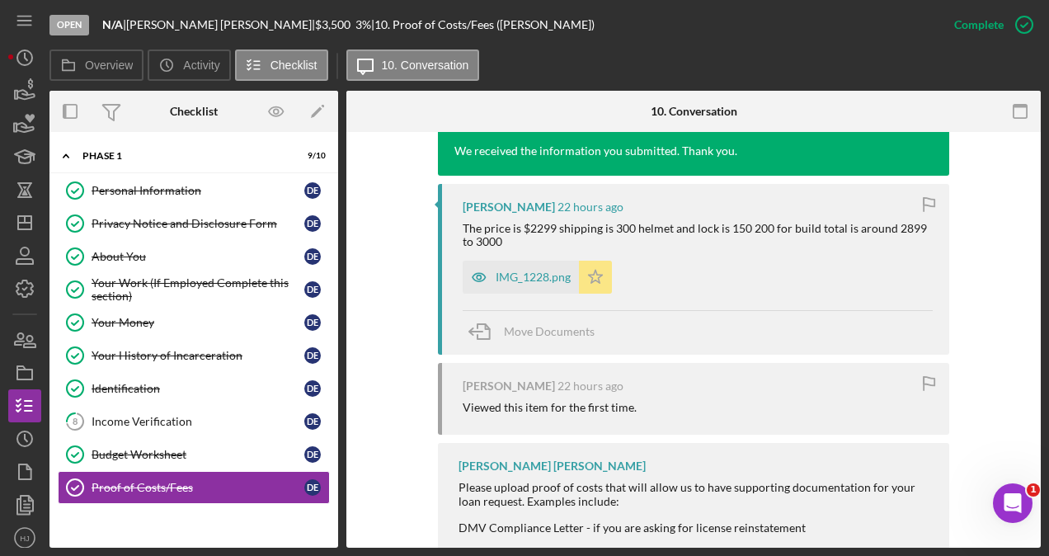
click at [593, 279] on icon "Icon/Star" at bounding box center [595, 277] width 33 height 33
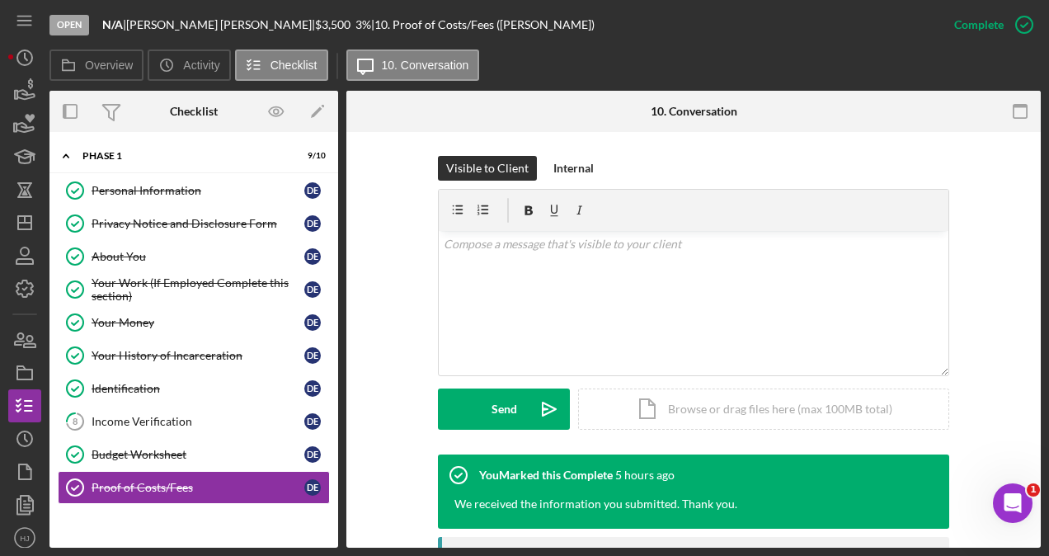
scroll to position [218, 0]
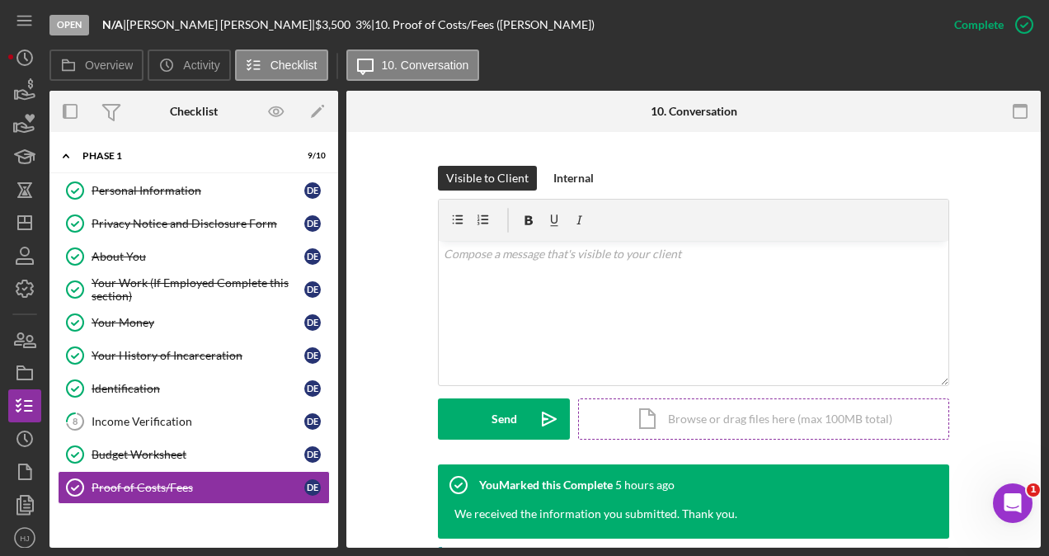
click at [690, 412] on div "Icon/Document Browse or drag files here (max 100MB total) Tap to choose files o…" at bounding box center [763, 418] width 371 height 41
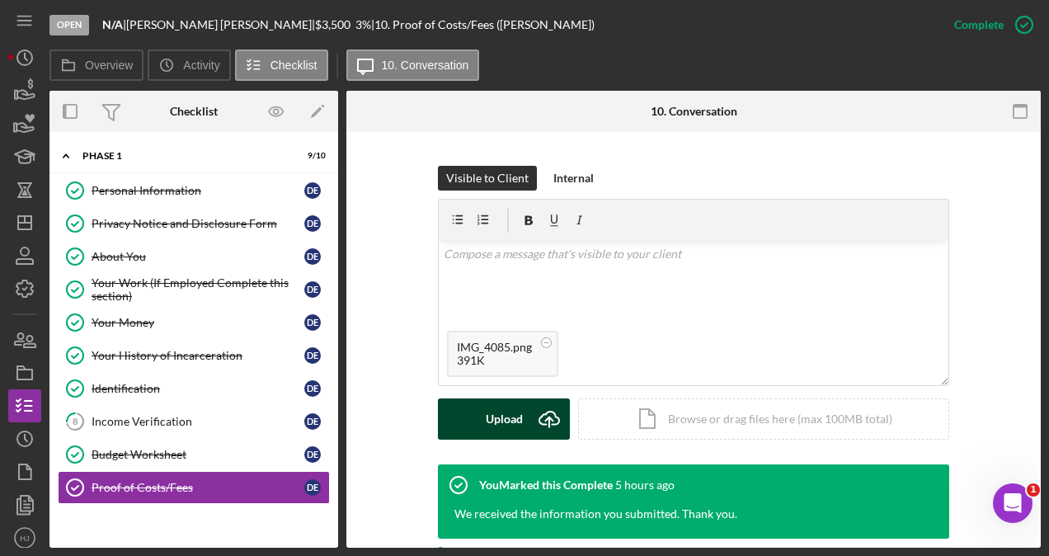
click at [518, 418] on div "Upload" at bounding box center [504, 418] width 37 height 41
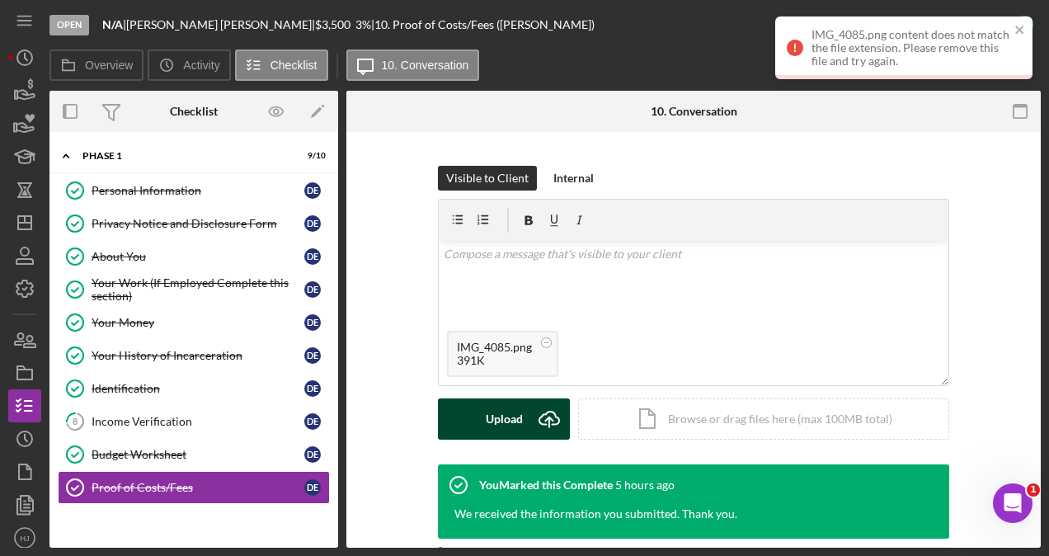
click at [506, 412] on div "Upload" at bounding box center [504, 418] width 37 height 41
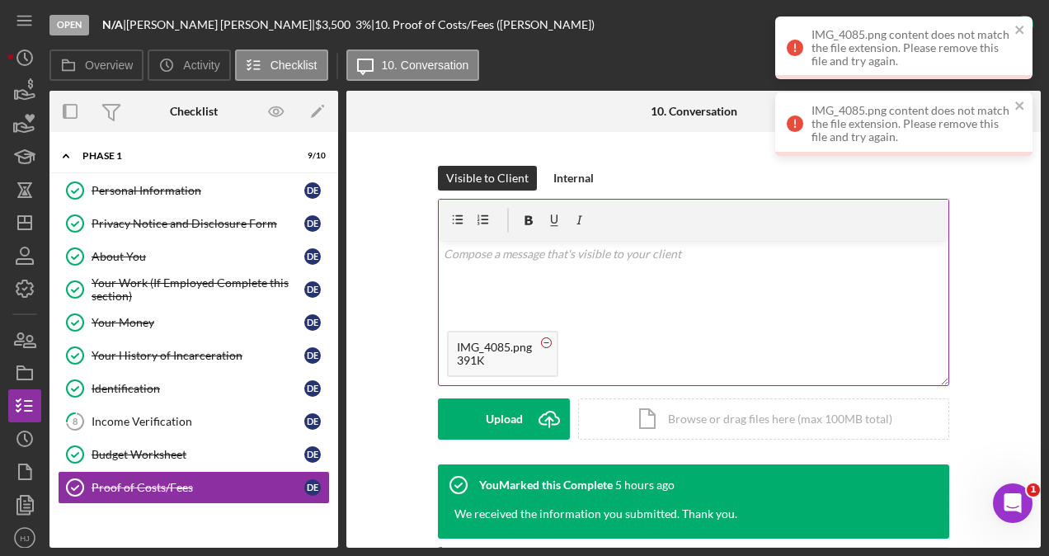
click at [542, 340] on circle at bounding box center [547, 342] width 10 height 10
click at [1016, 105] on icon "close" at bounding box center [1021, 105] width 12 height 13
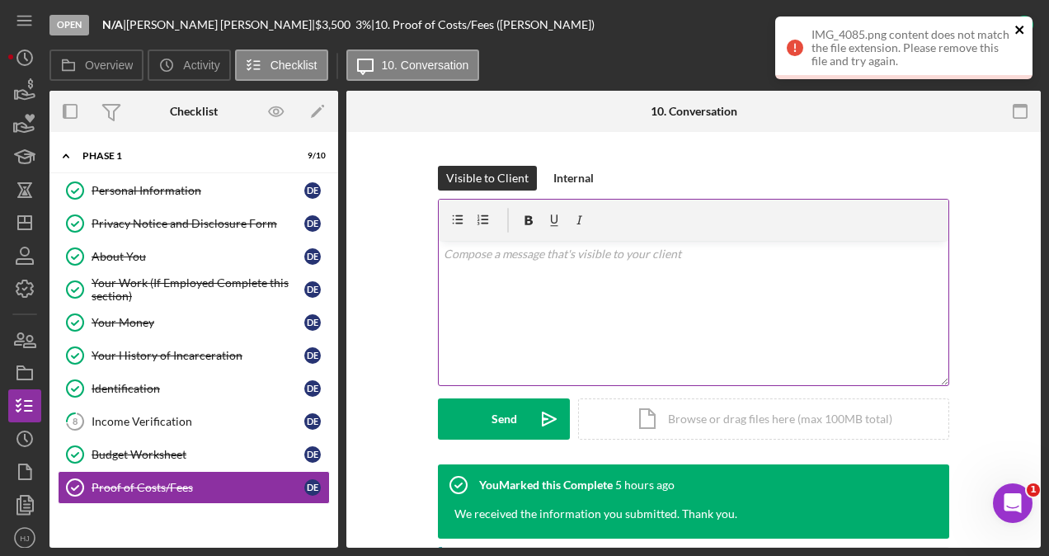
click at [1023, 28] on icon "close" at bounding box center [1021, 29] width 12 height 13
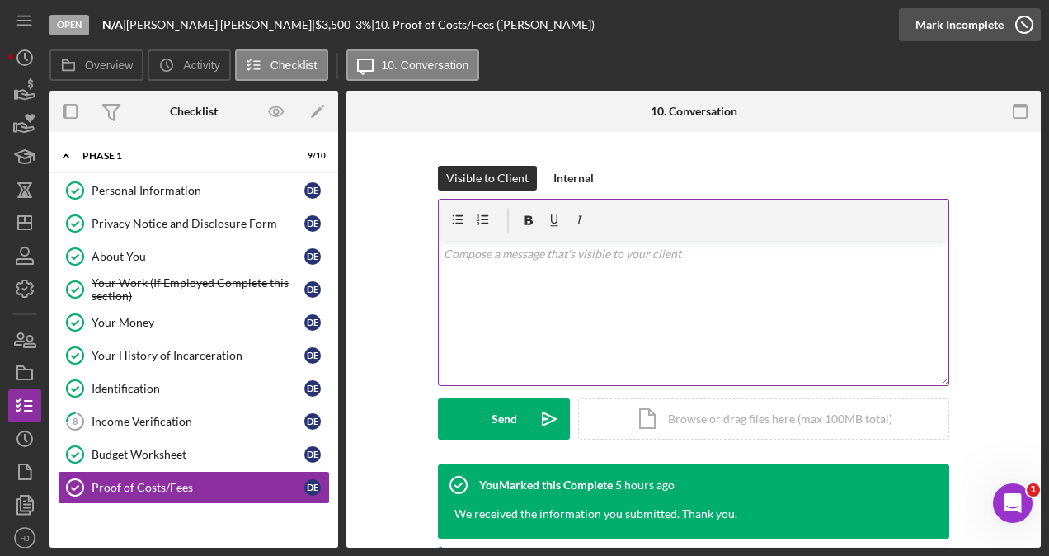
click at [971, 30] on div "Mark Incomplete" at bounding box center [960, 24] width 88 height 33
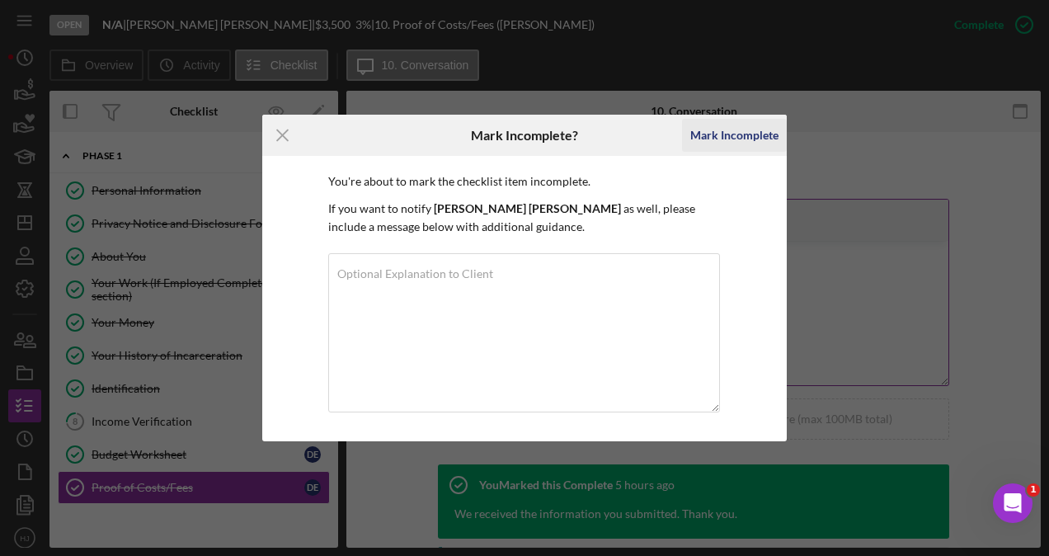
click at [751, 139] on div "Mark Incomplete" at bounding box center [734, 135] width 88 height 33
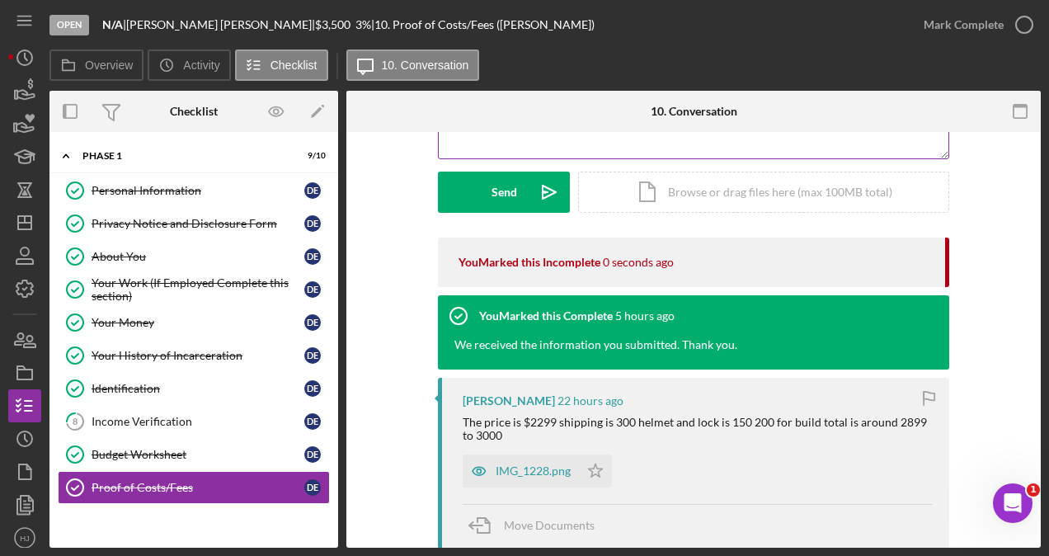
scroll to position [0, 0]
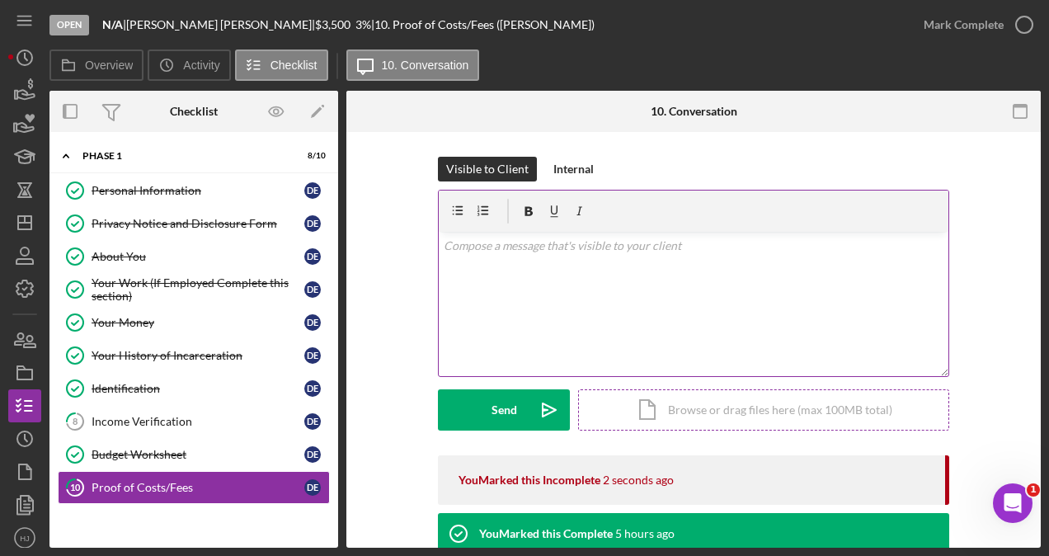
click at [665, 395] on div "Icon/Document Browse or drag files here (max 100MB total) Tap to choose files o…" at bounding box center [763, 409] width 371 height 41
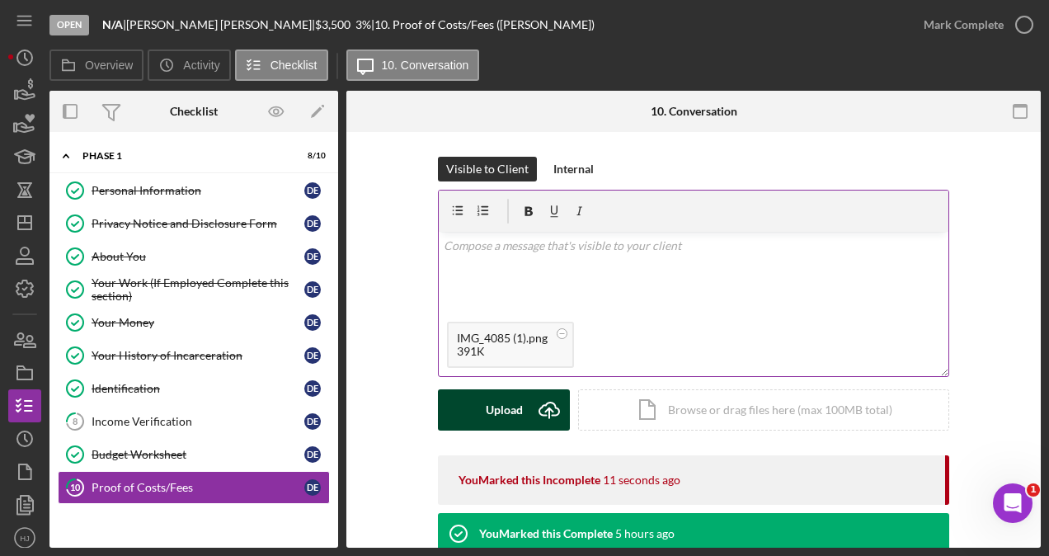
click at [523, 402] on button "Upload Icon/Upload" at bounding box center [504, 409] width 132 height 41
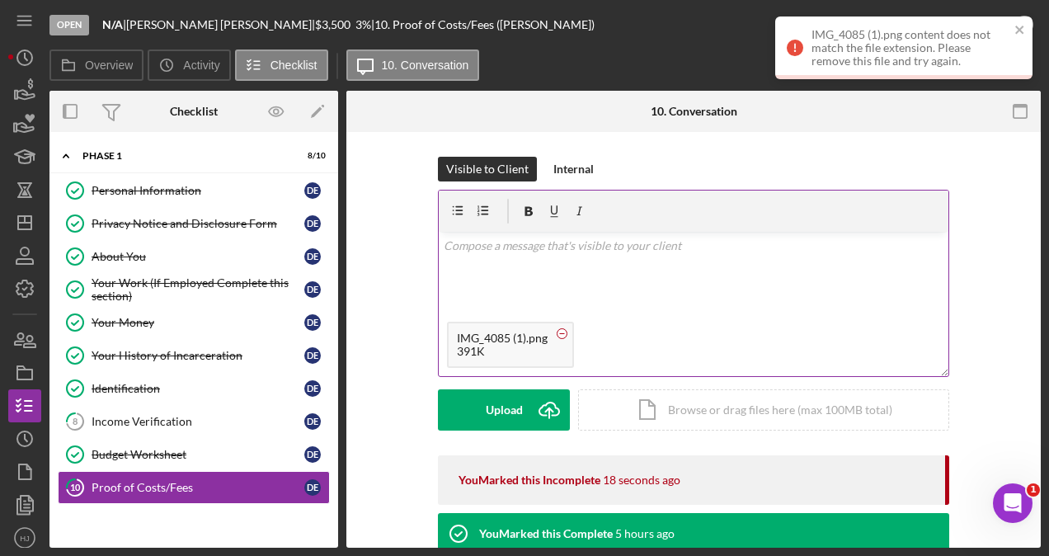
click at [557, 327] on icon at bounding box center [562, 333] width 21 height 21
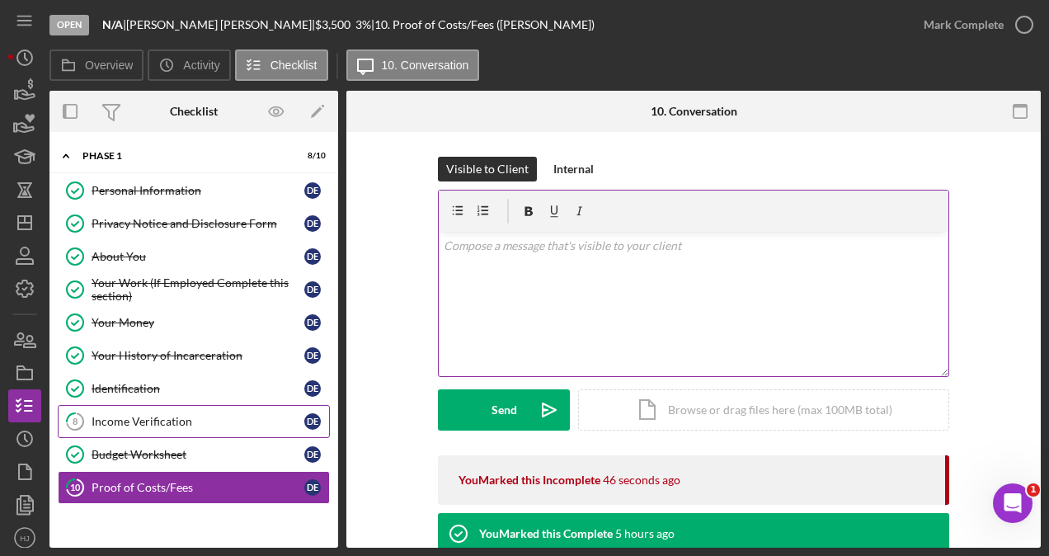
click at [196, 417] on div "Income Verification" at bounding box center [198, 421] width 213 height 13
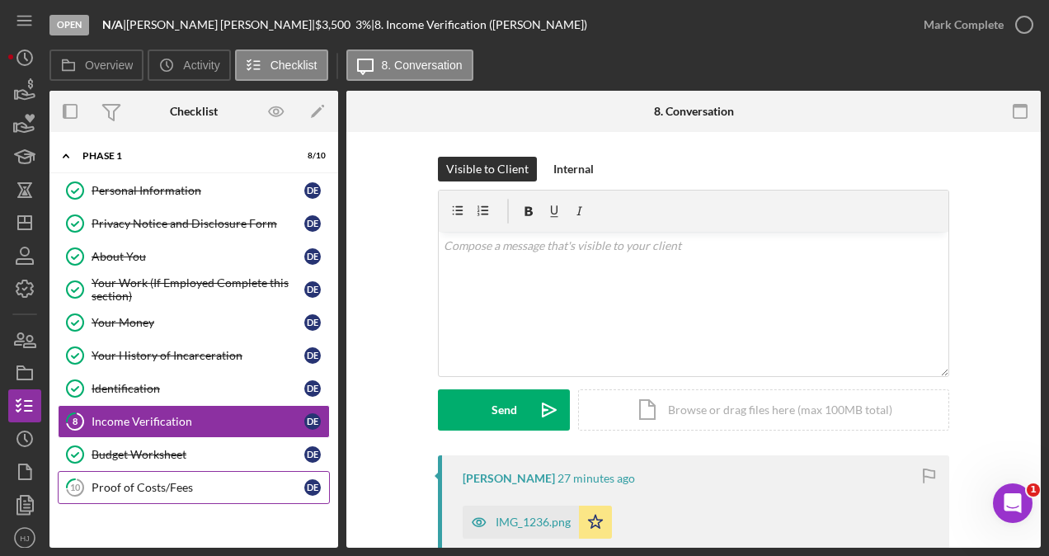
click at [150, 484] on div "Proof of Costs/Fees" at bounding box center [198, 487] width 213 height 13
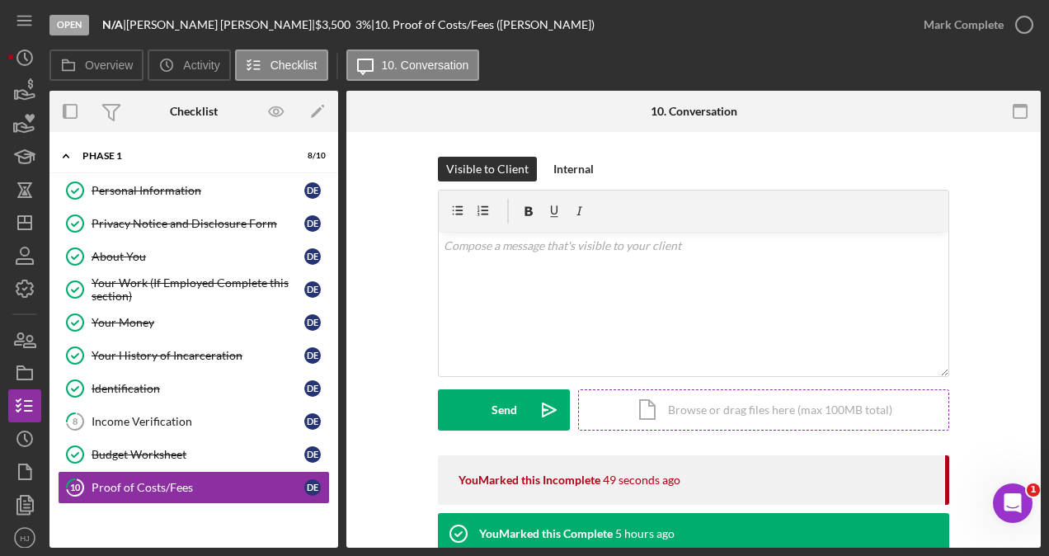
click at [692, 409] on div "Icon/Document Browse or drag files here (max 100MB total) Tap to choose files o…" at bounding box center [763, 409] width 371 height 41
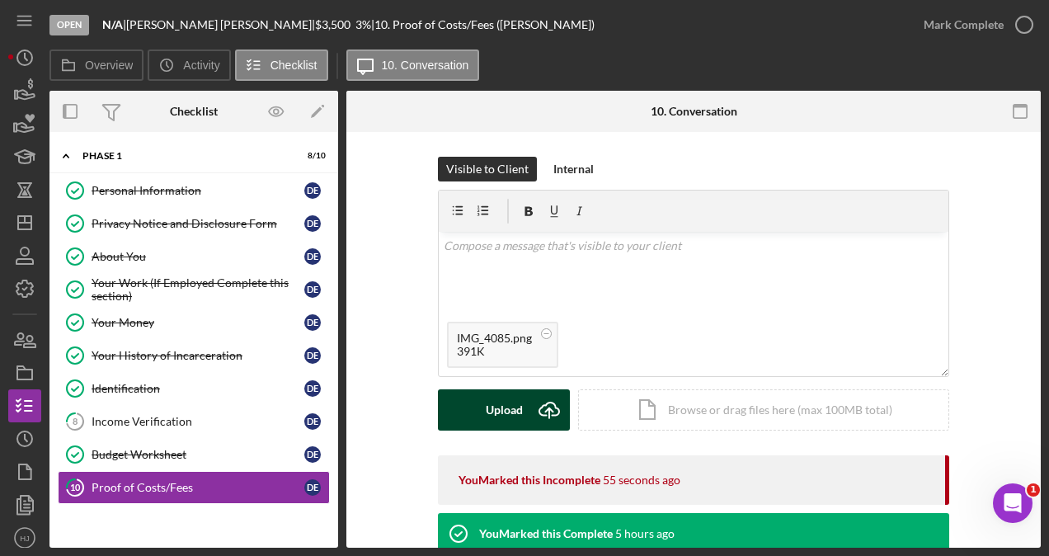
click at [486, 391] on div "Upload" at bounding box center [504, 409] width 37 height 41
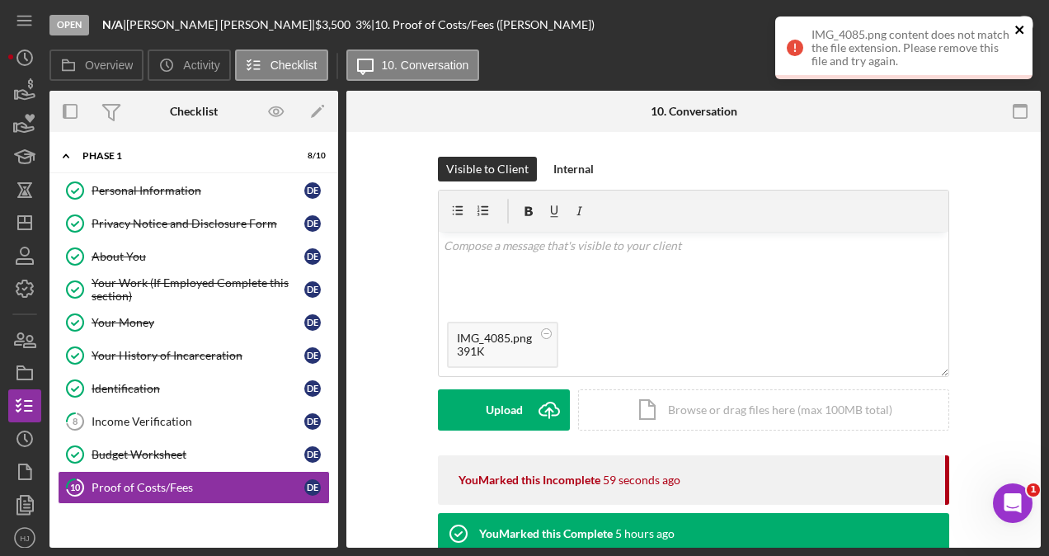
click at [1018, 29] on icon "close" at bounding box center [1019, 30] width 8 height 8
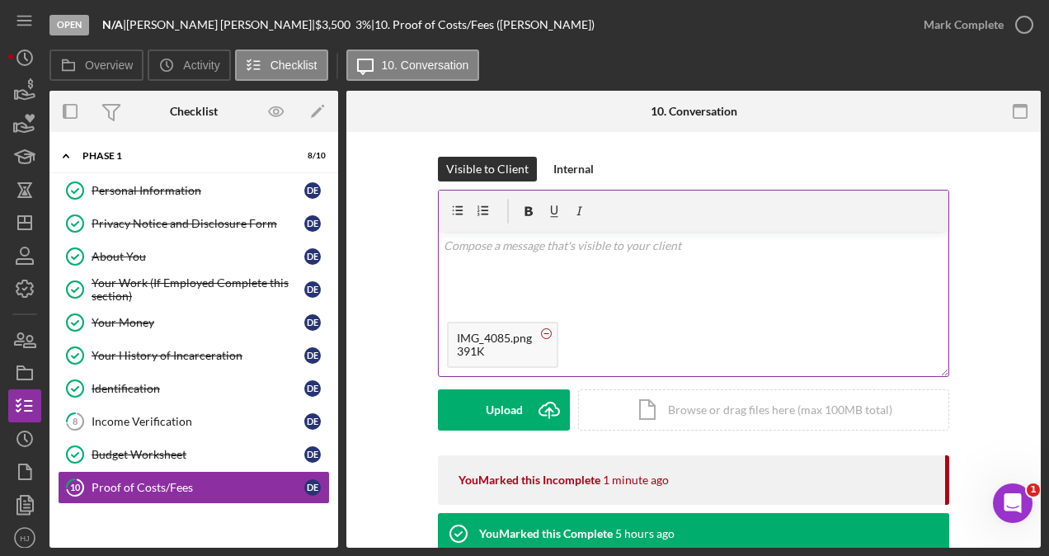
click at [543, 327] on icon at bounding box center [546, 333] width 21 height 21
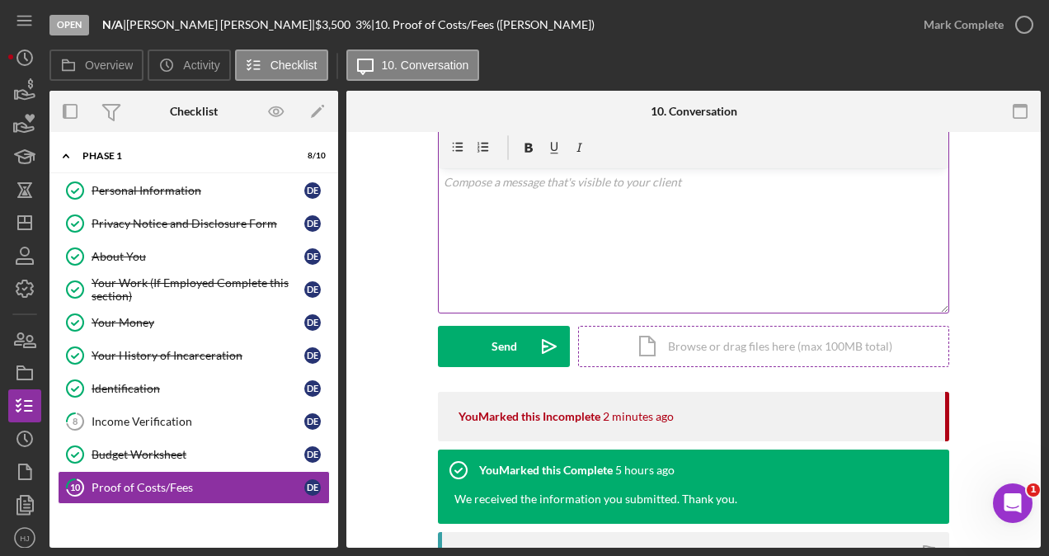
scroll to position [64, 0]
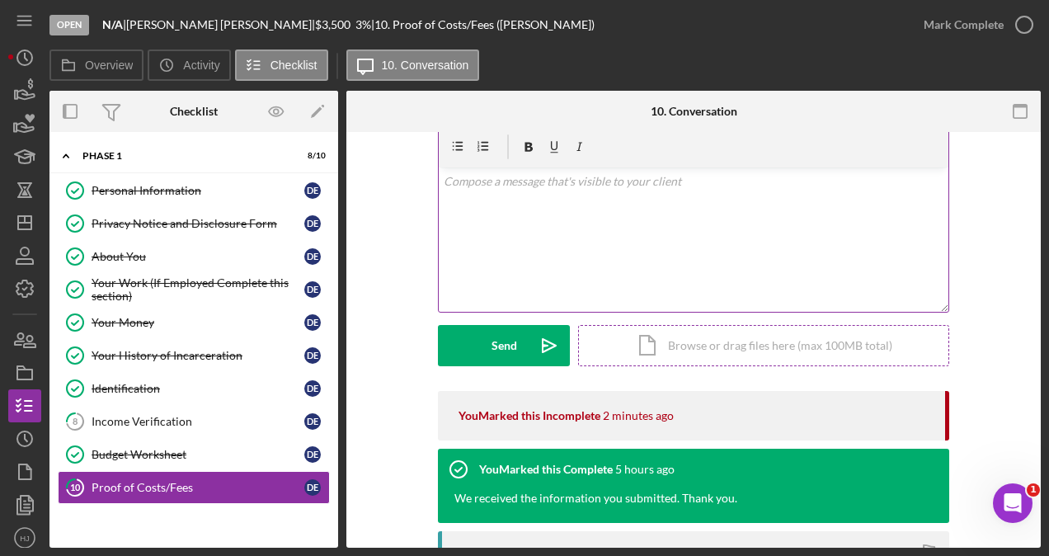
click at [709, 353] on div "Icon/Document Browse or drag files here (max 100MB total) Tap to choose files o…" at bounding box center [763, 345] width 371 height 41
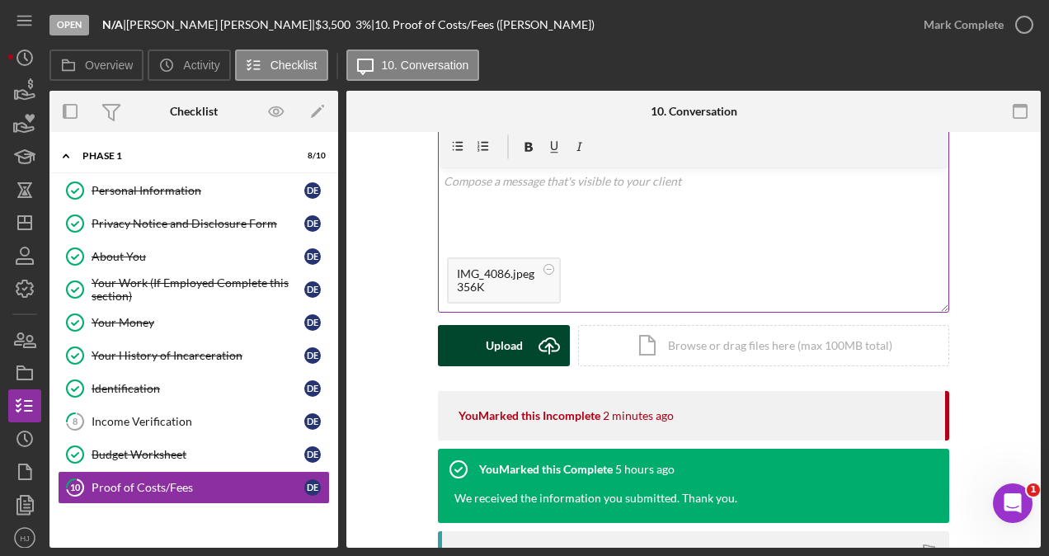
click at [505, 340] on div "Upload" at bounding box center [504, 345] width 37 height 41
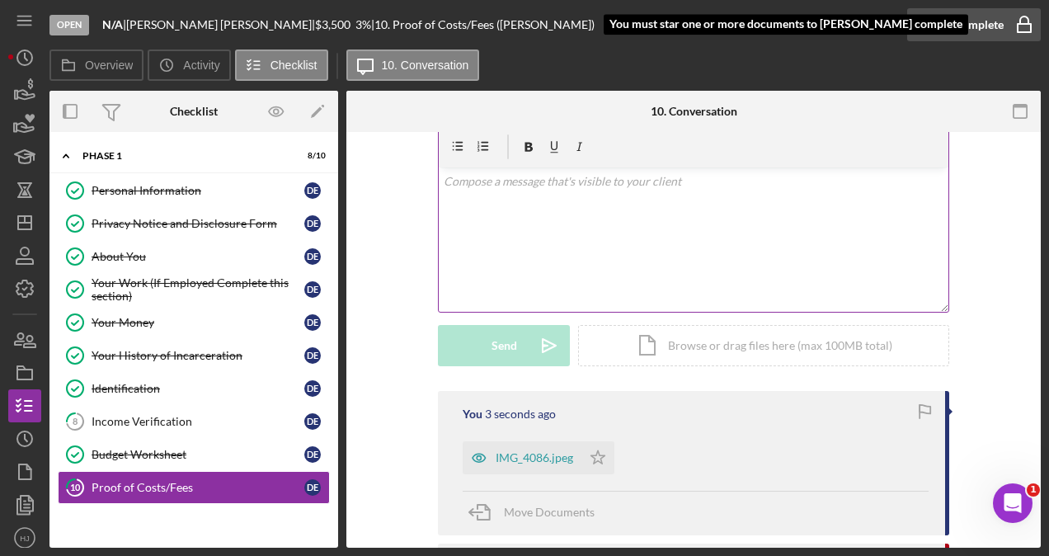
click at [979, 33] on div "Mark Complete" at bounding box center [964, 24] width 80 height 33
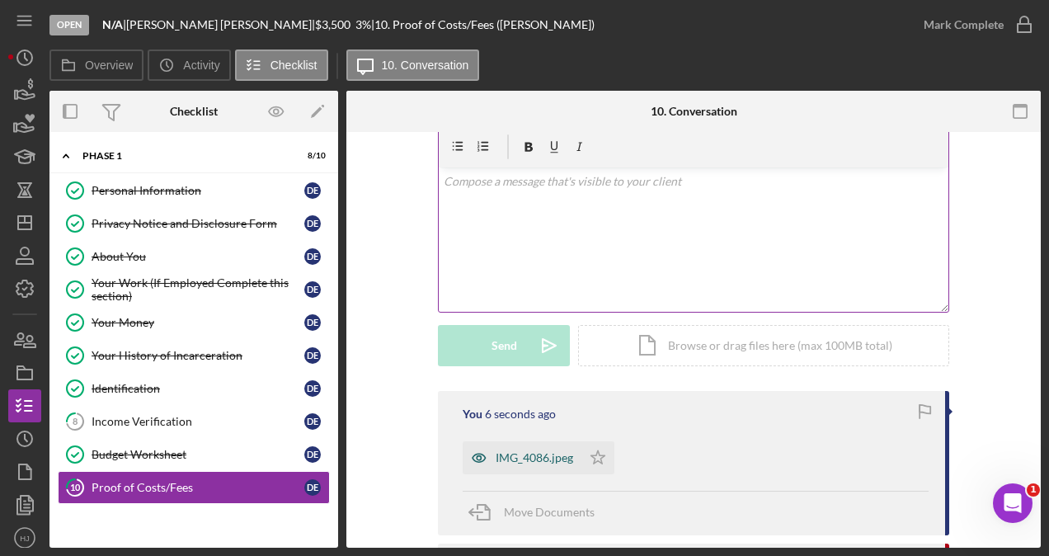
click at [568, 460] on div "IMG_4086.jpeg" at bounding box center [535, 457] width 78 height 13
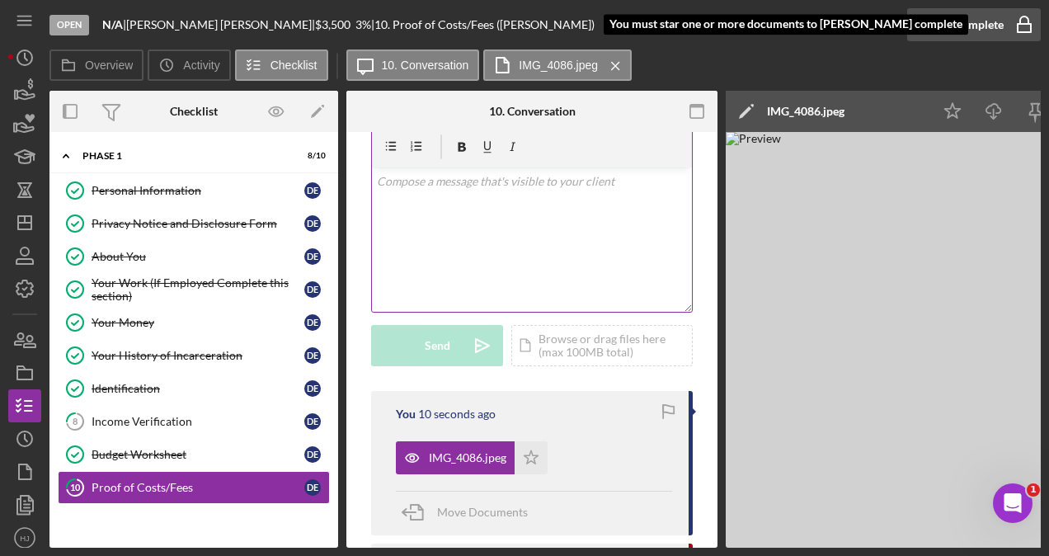
click at [962, 35] on div "Mark Complete" at bounding box center [964, 24] width 80 height 33
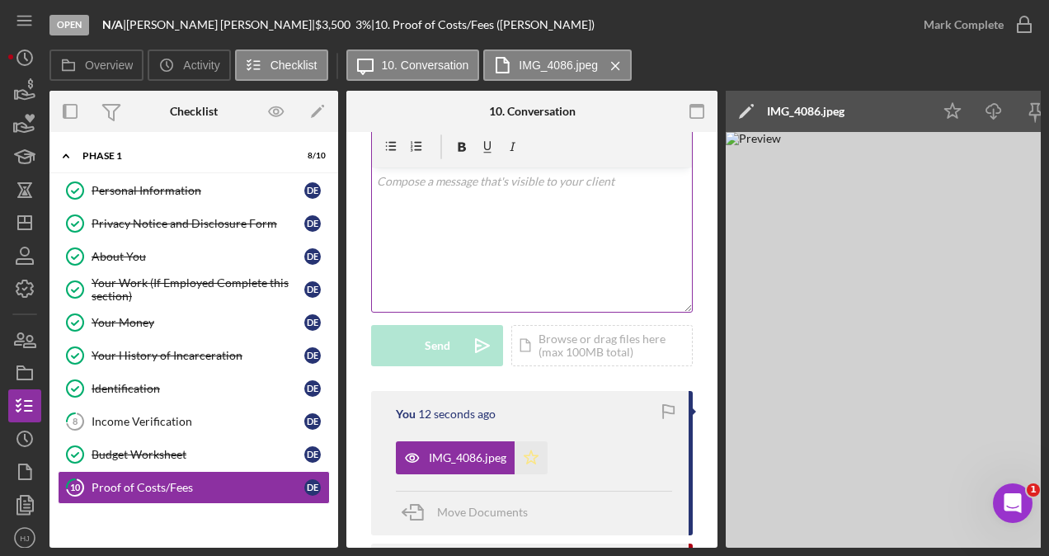
click at [536, 468] on icon "Icon/Star" at bounding box center [531, 457] width 33 height 33
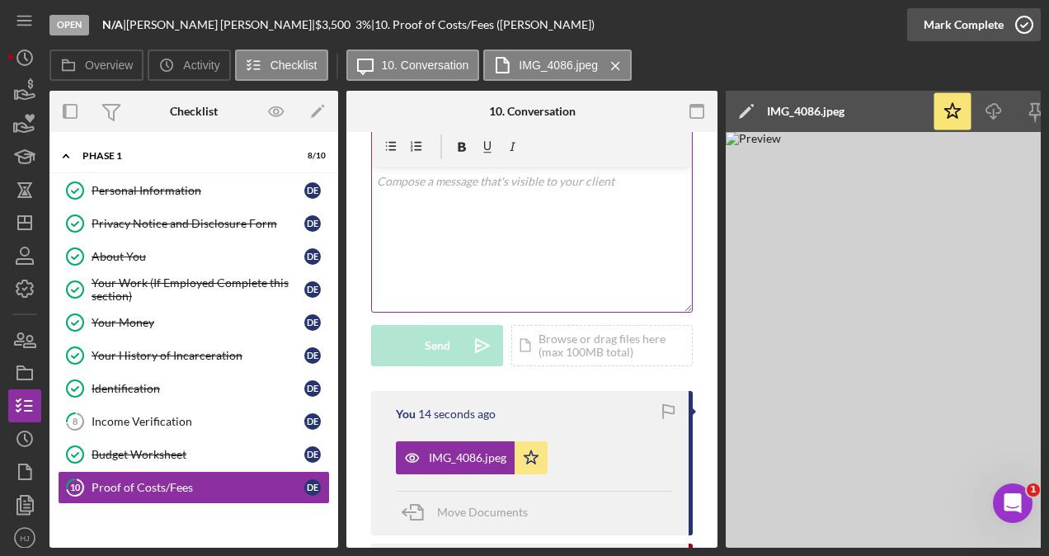
click at [989, 34] on div "Mark Complete" at bounding box center [964, 24] width 80 height 33
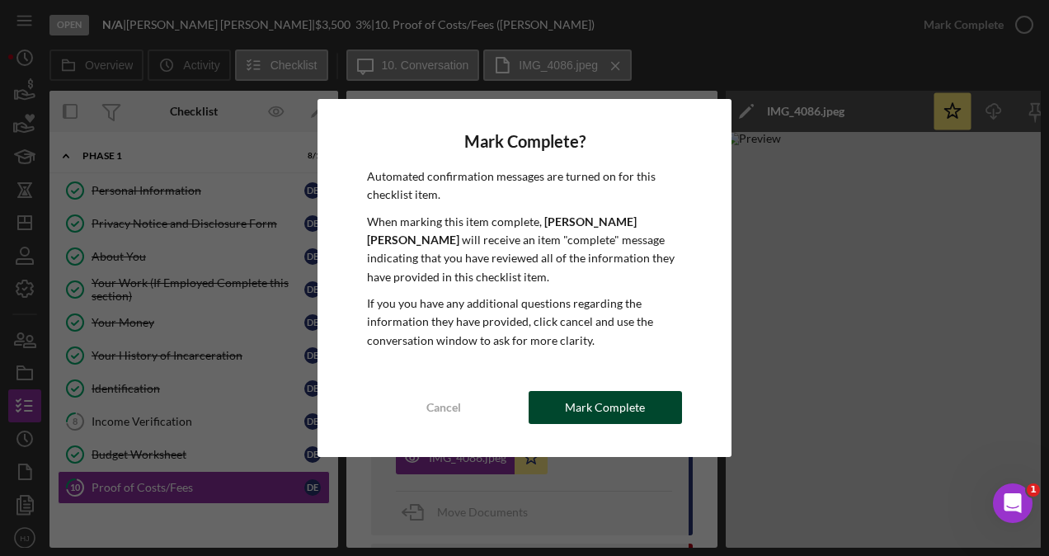
click at [596, 401] on div "Mark Complete" at bounding box center [605, 407] width 80 height 33
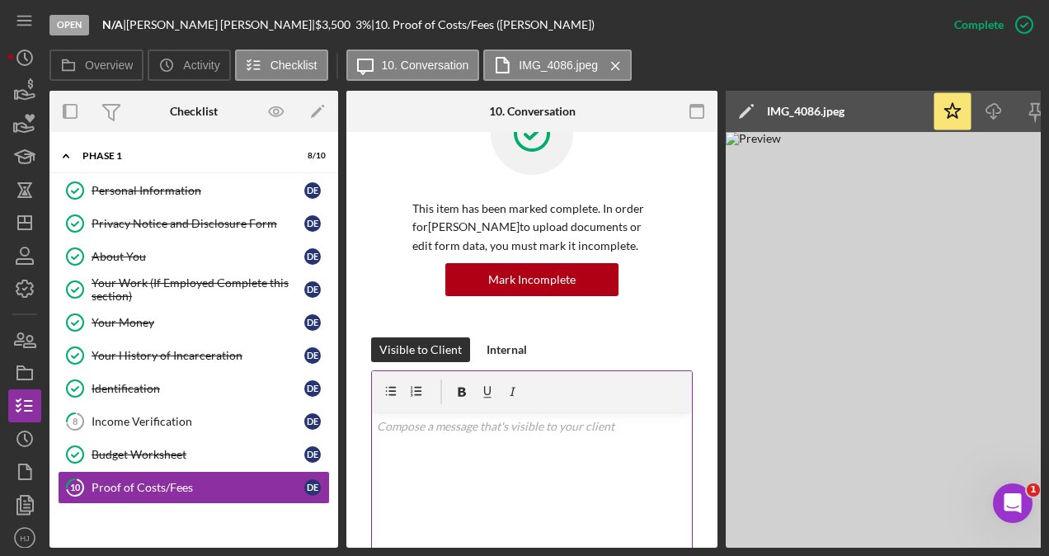
scroll to position [309, 0]
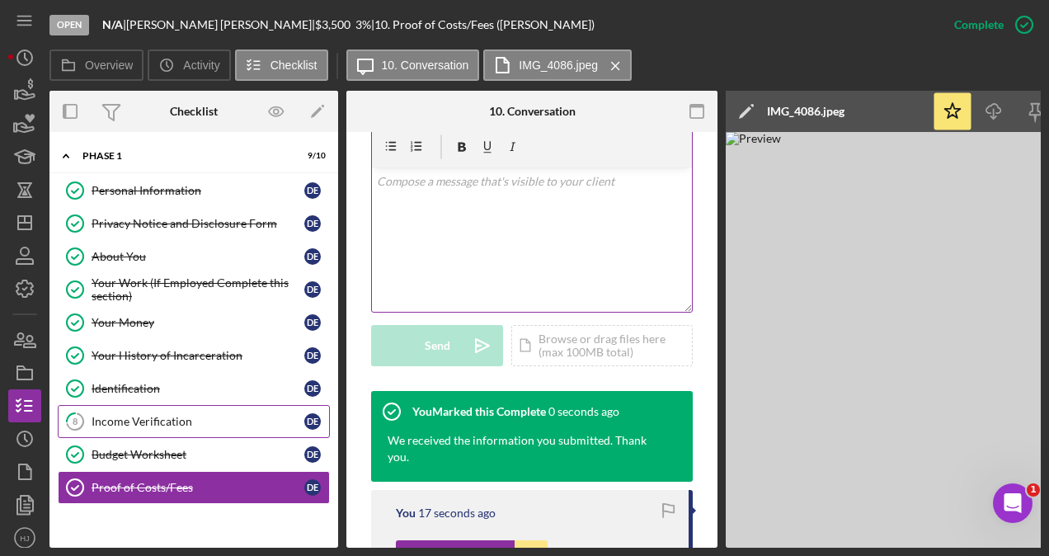
click at [151, 426] on link "8 Income Verification D E" at bounding box center [194, 421] width 272 height 33
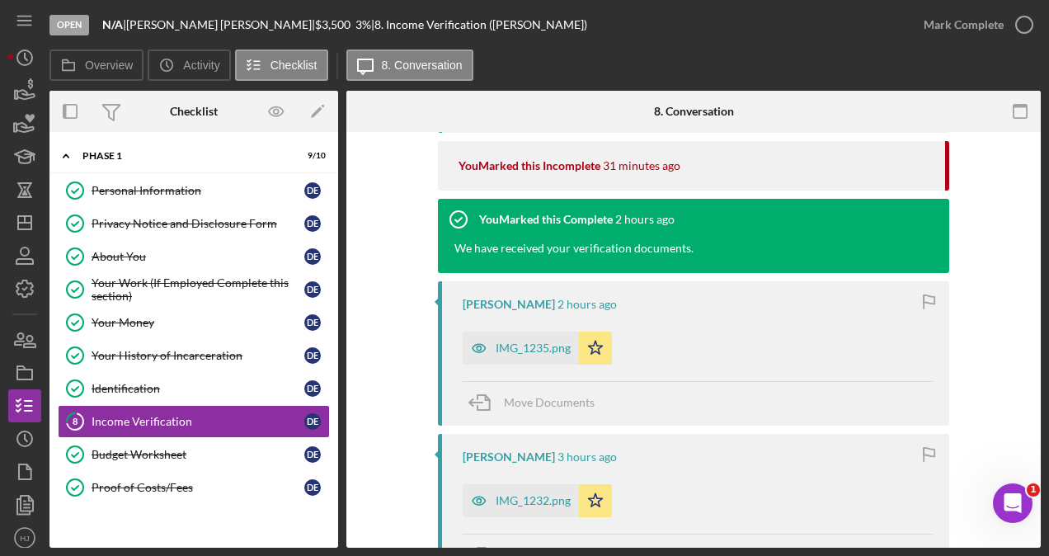
scroll to position [468, 0]
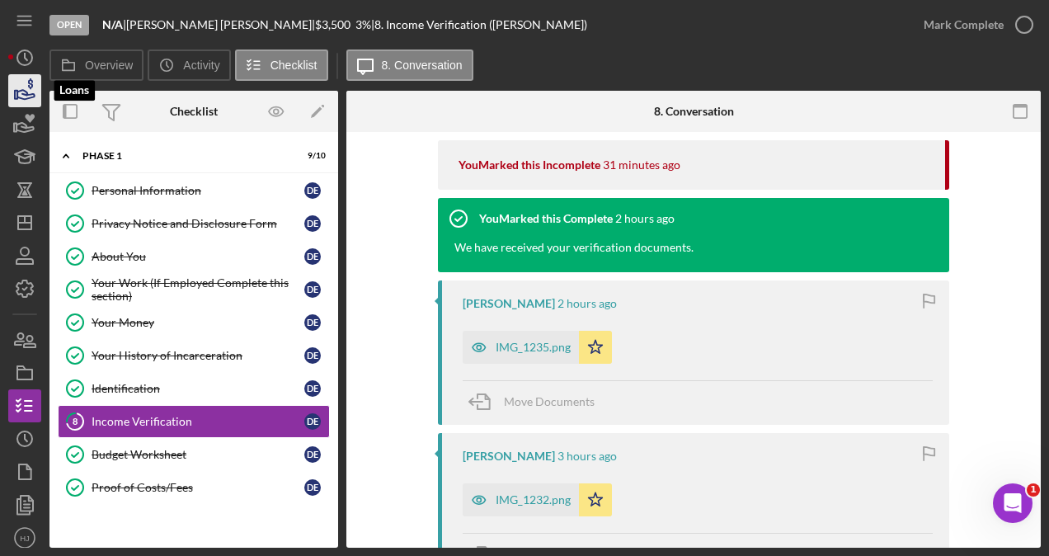
click at [23, 99] on icon "button" at bounding box center [25, 94] width 17 height 9
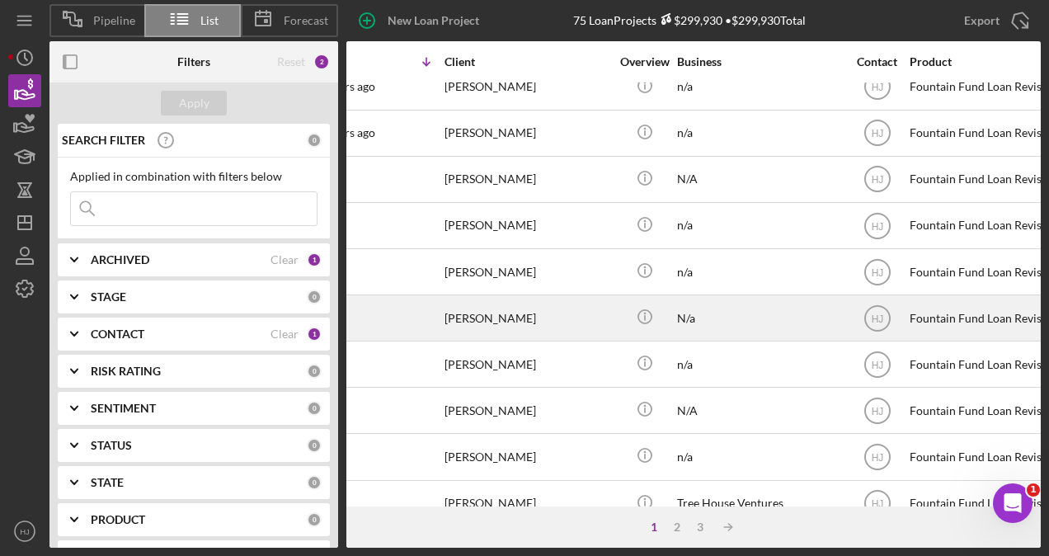
scroll to position [0, 59]
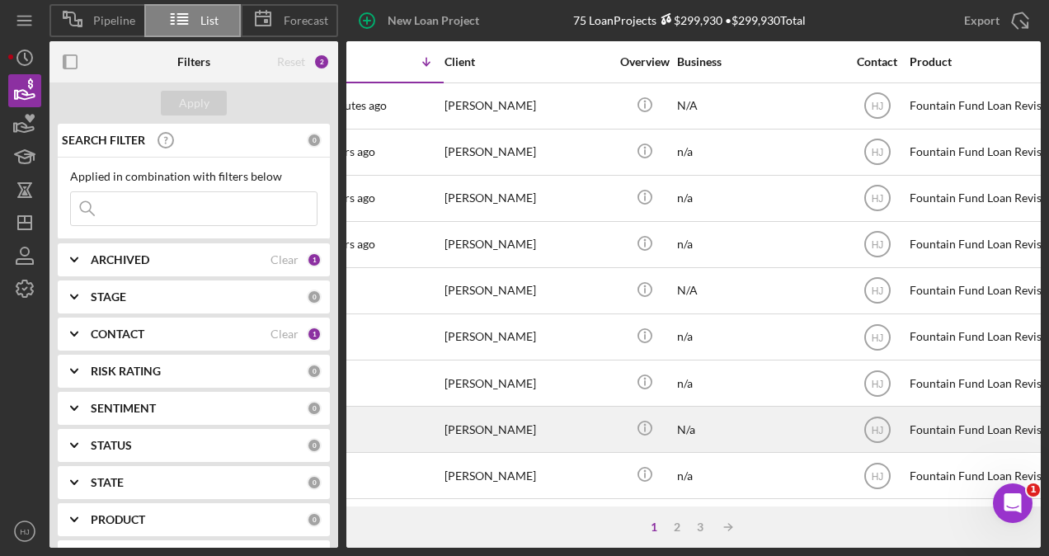
click at [452, 108] on div "[PERSON_NAME]" at bounding box center [527, 106] width 165 height 44
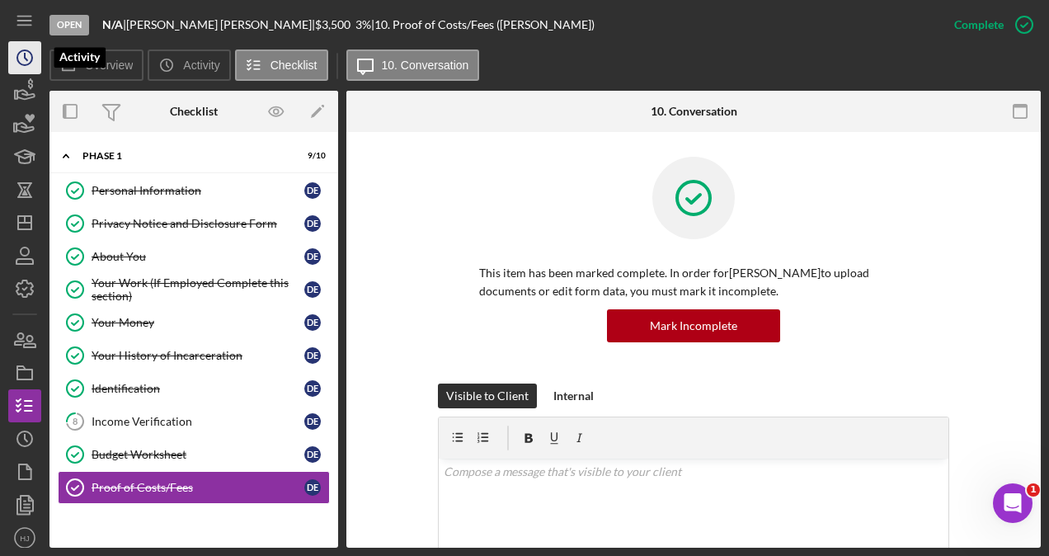
click at [23, 64] on circle "button" at bounding box center [24, 57] width 15 height 15
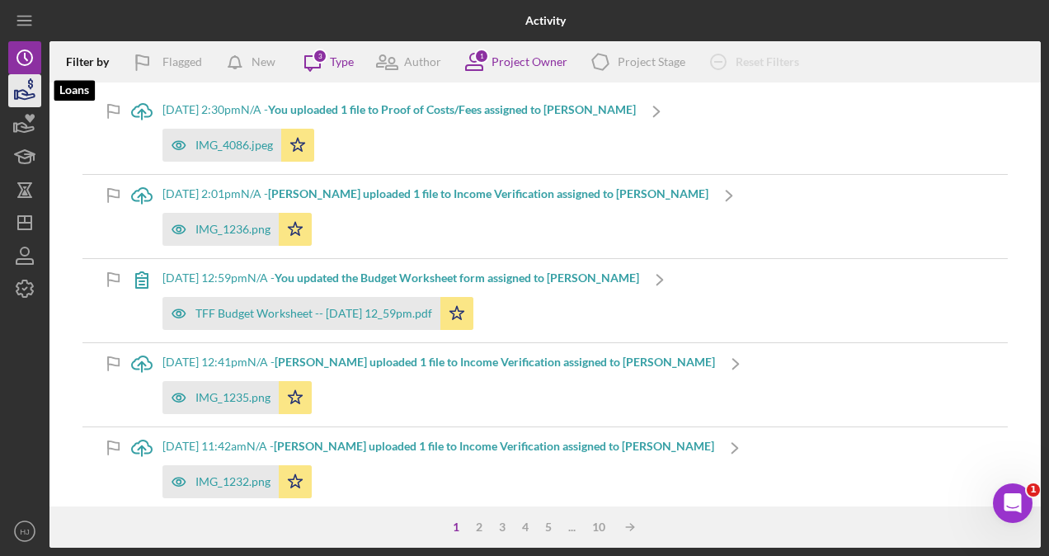
click at [33, 92] on icon "button" at bounding box center [24, 90] width 41 height 41
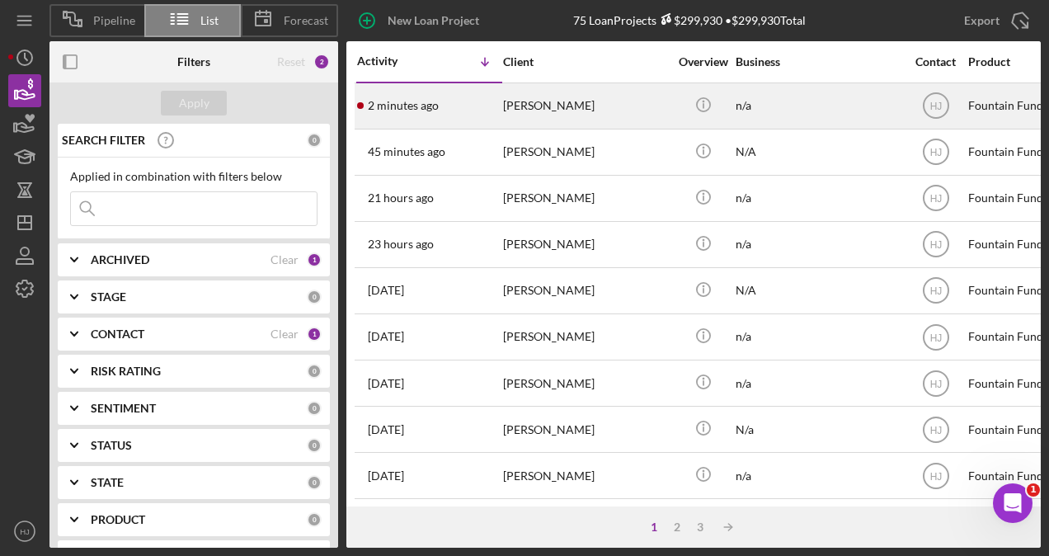
click at [558, 104] on div "[PERSON_NAME]" at bounding box center [585, 106] width 165 height 44
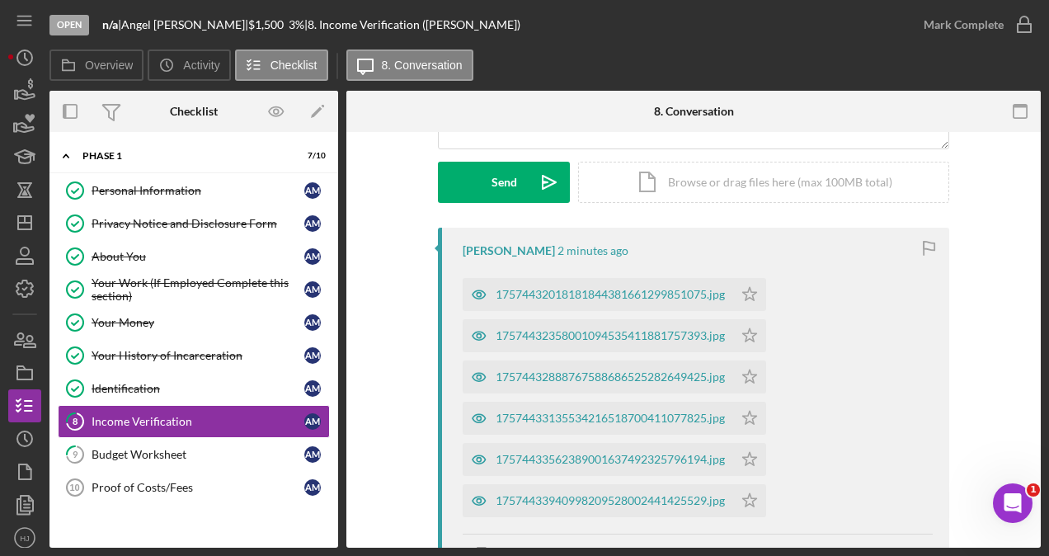
scroll to position [229, 0]
click at [579, 298] on div "17574432018181844381661299851075.jpg" at bounding box center [610, 293] width 229 height 13
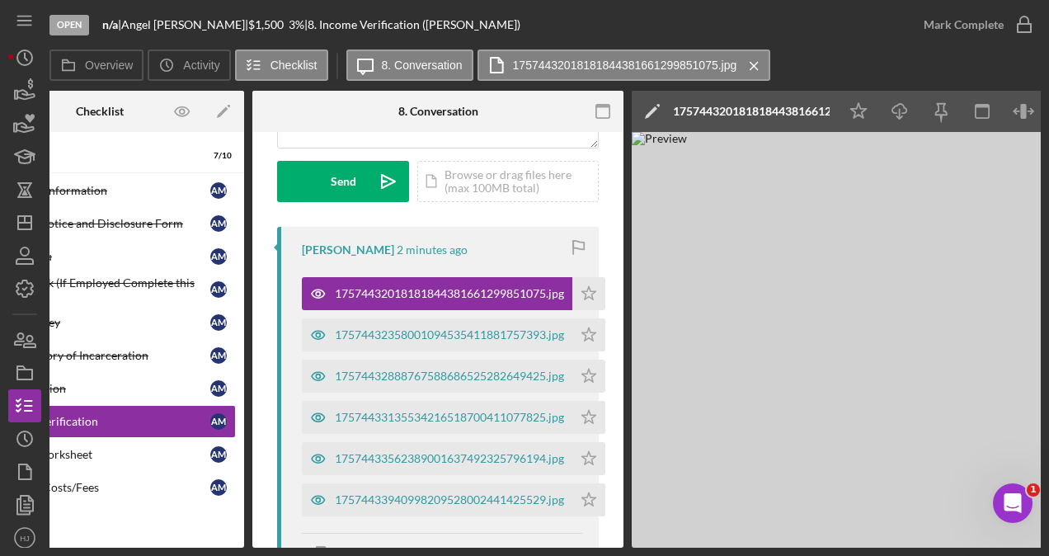
scroll to position [0, 125]
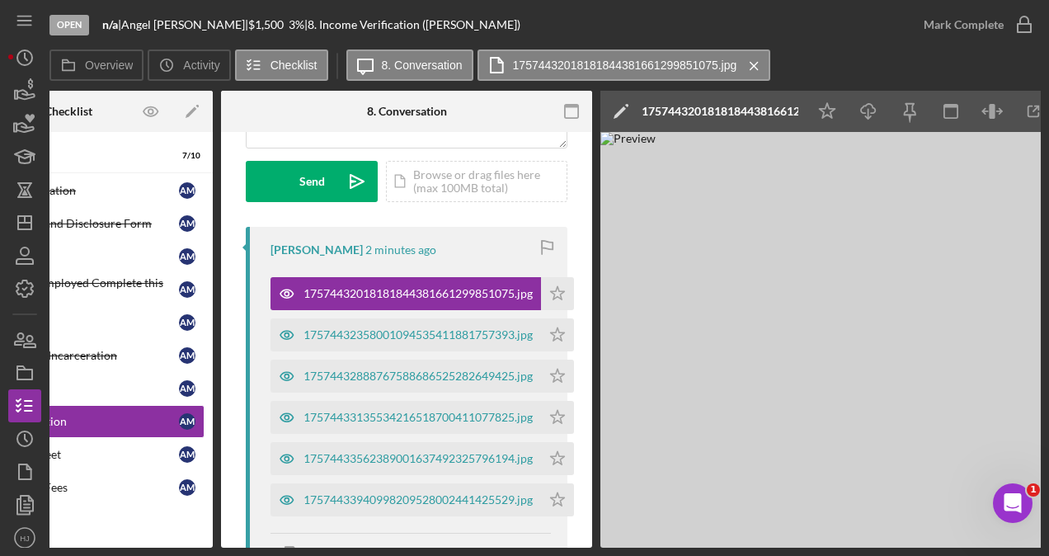
click at [822, 346] on img at bounding box center [848, 340] width 495 height 416
click at [876, 110] on icon "Icon/Download" at bounding box center [868, 111] width 37 height 37
click at [997, 72] on div "Overview Icon/History Activity Checklist Icon/Message 8. Conversation 175744320…" at bounding box center [545, 65] width 992 height 33
click at [561, 297] on polygon "button" at bounding box center [558, 292] width 14 height 13
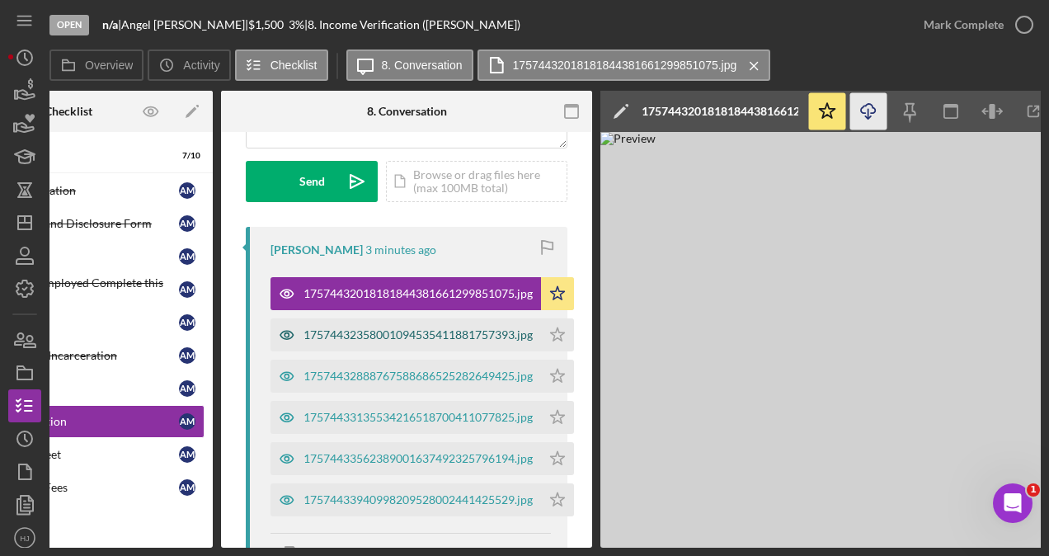
click at [429, 338] on div "17574432358001094535411881757393.jpg" at bounding box center [418, 334] width 229 height 13
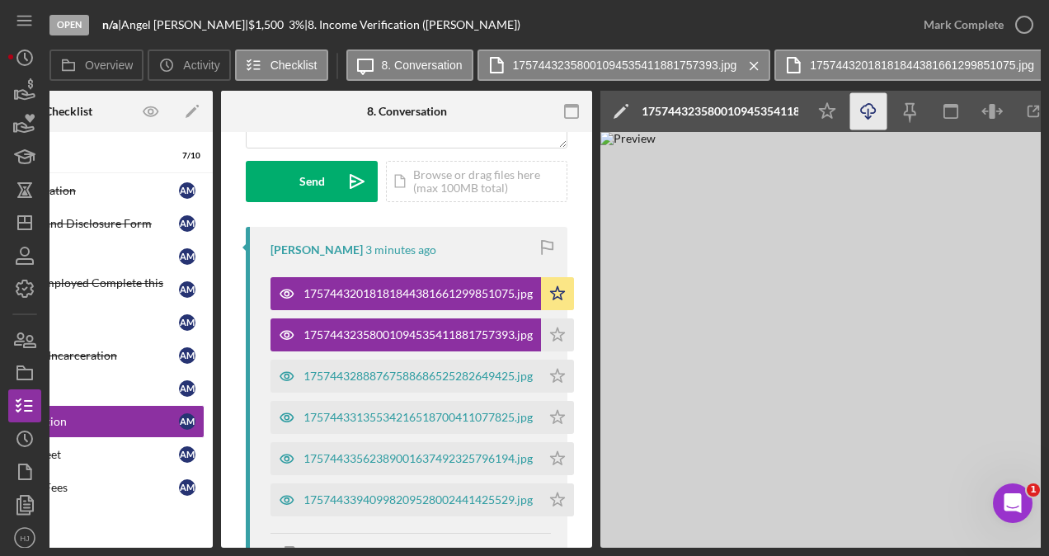
click at [871, 106] on icon "Icon/Download" at bounding box center [868, 111] width 37 height 37
click at [556, 334] on polygon "button" at bounding box center [558, 333] width 14 height 13
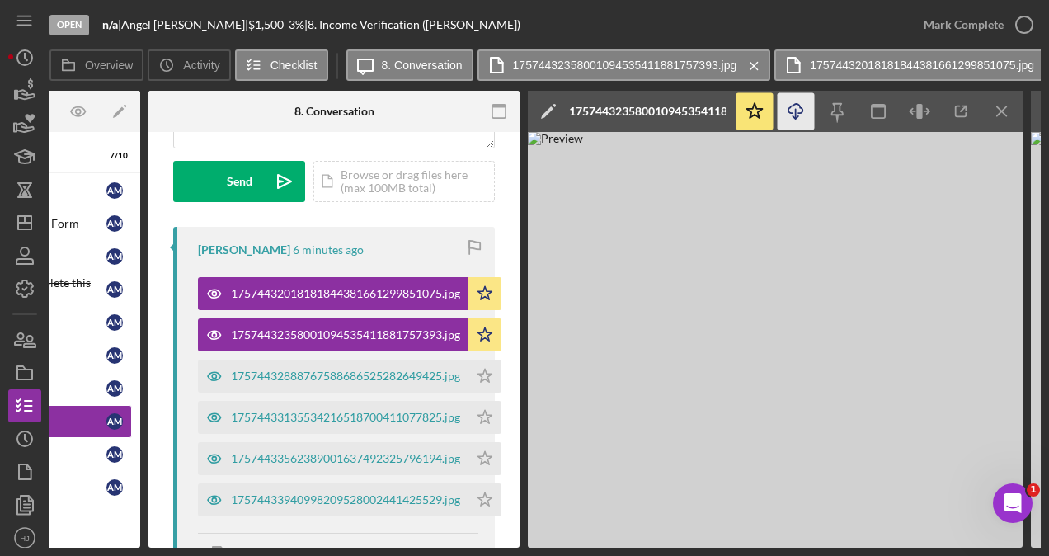
scroll to position [0, 280]
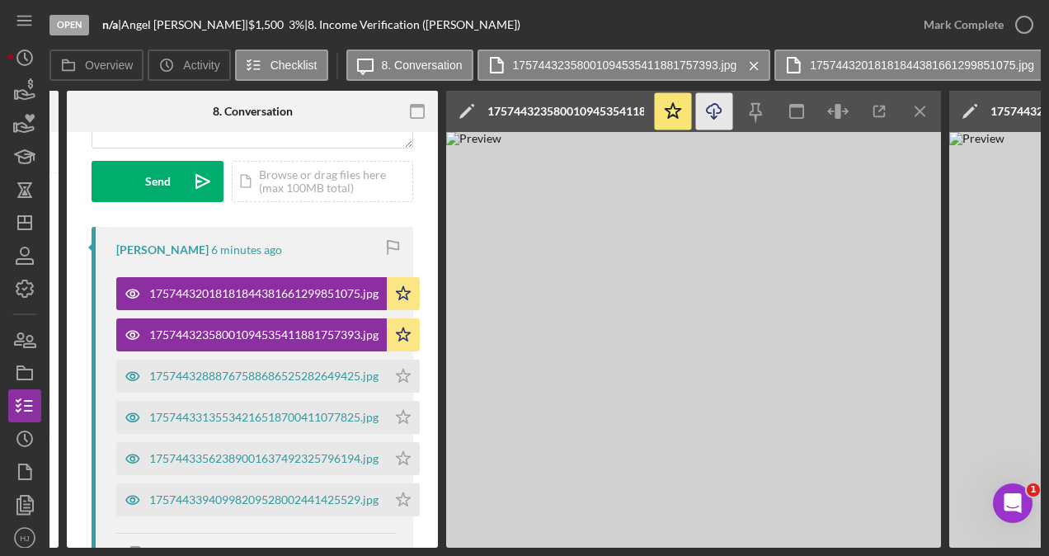
click at [914, 101] on icon "Icon/Menu Close" at bounding box center [920, 111] width 37 height 37
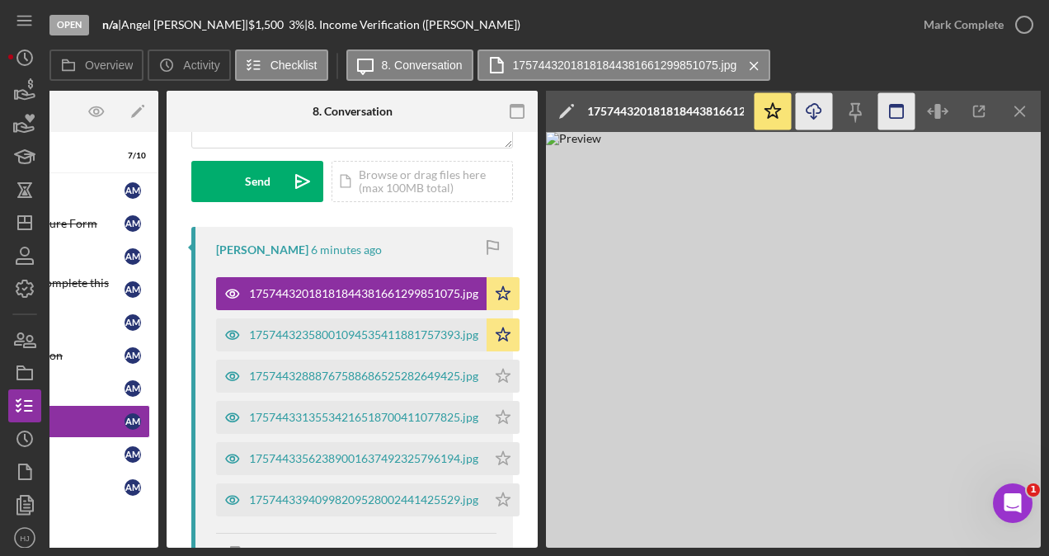
scroll to position [0, 180]
click at [1023, 111] on icon "Icon/Menu Close" at bounding box center [1020, 111] width 37 height 37
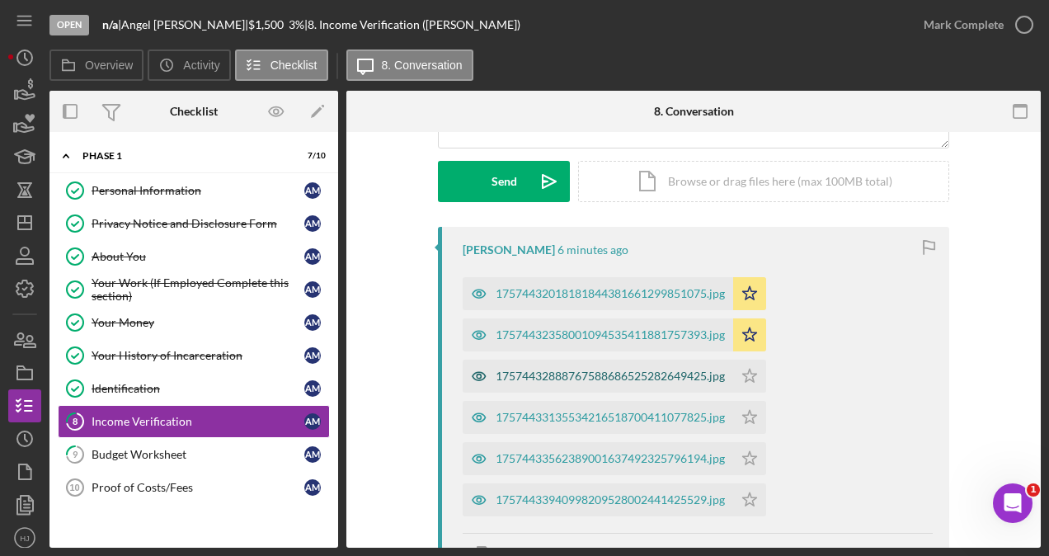
click at [524, 370] on div "17574432888767588686525282649425.jpg" at bounding box center [610, 376] width 229 height 13
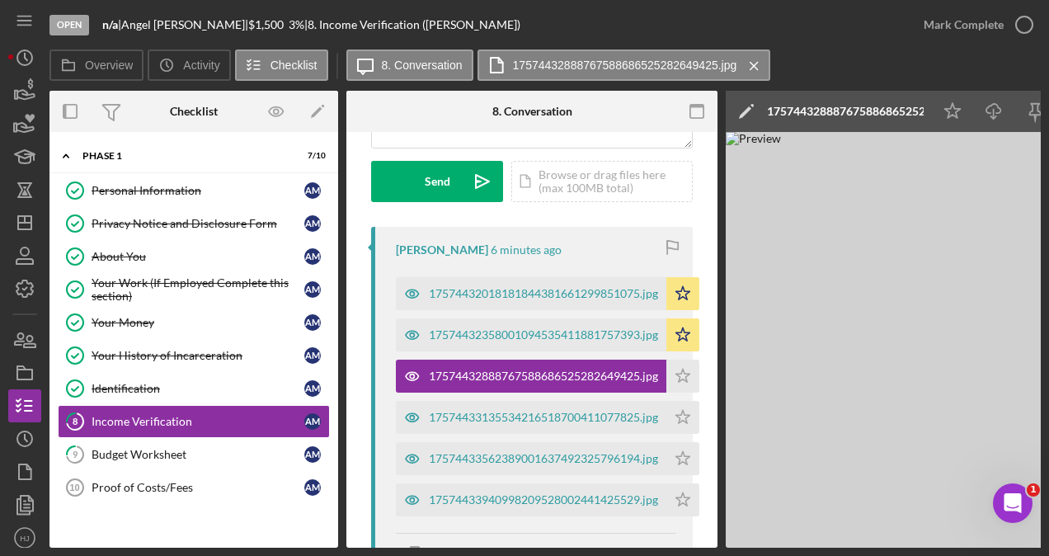
drag, startPoint x: 611, startPoint y: 539, endPoint x: 657, endPoint y: 539, distance: 45.4
click at [657, 539] on div "Move Documents" at bounding box center [536, 555] width 280 height 45
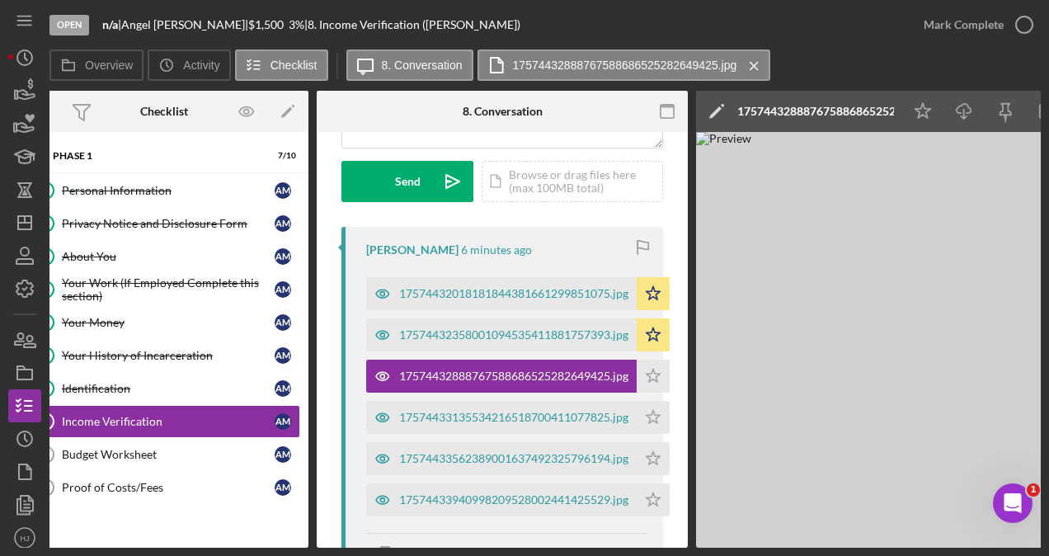
scroll to position [0, 135]
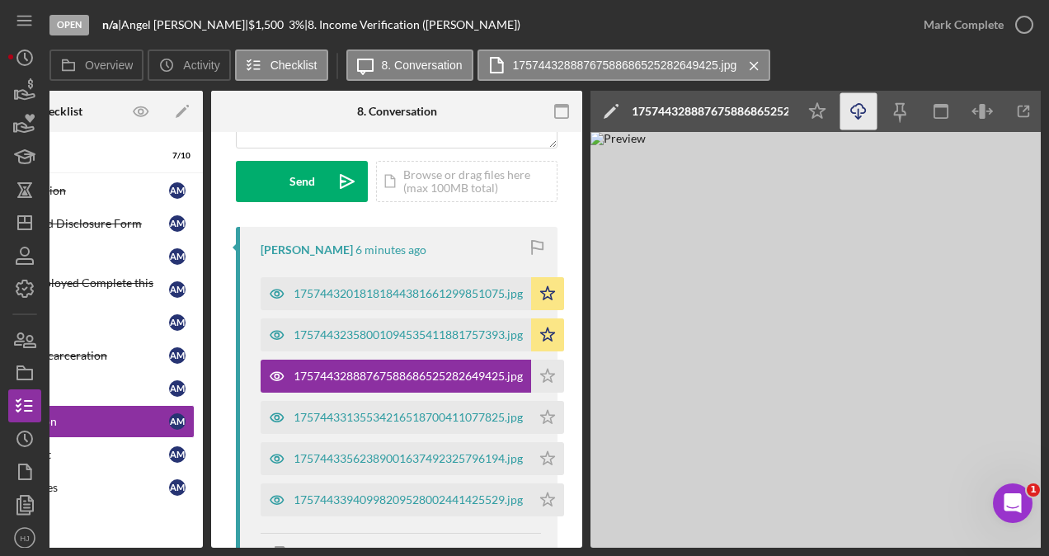
click at [856, 98] on icon "Icon/Download" at bounding box center [859, 111] width 37 height 37
click at [556, 378] on icon "Icon/Star" at bounding box center [547, 376] width 33 height 33
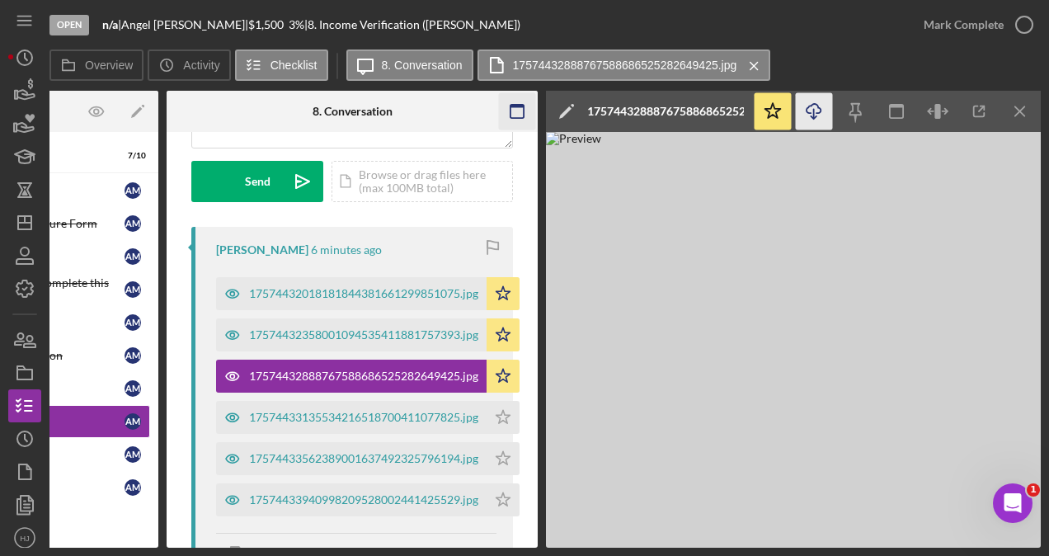
click at [1022, 119] on icon "Icon/Menu Close" at bounding box center [1020, 111] width 37 height 37
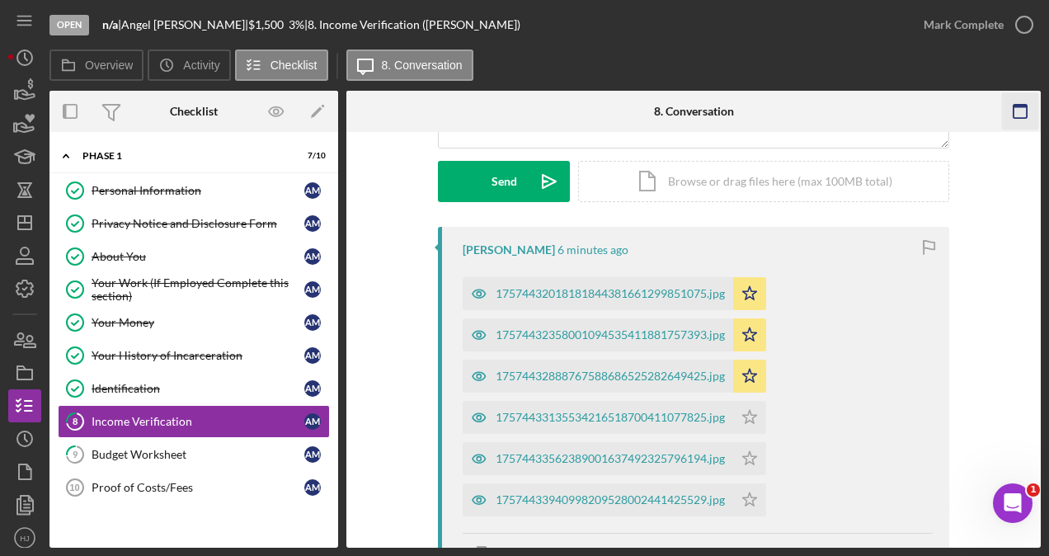
scroll to position [0, 0]
click at [604, 408] on div "17574433135534216518700411077825.jpg" at bounding box center [598, 417] width 271 height 33
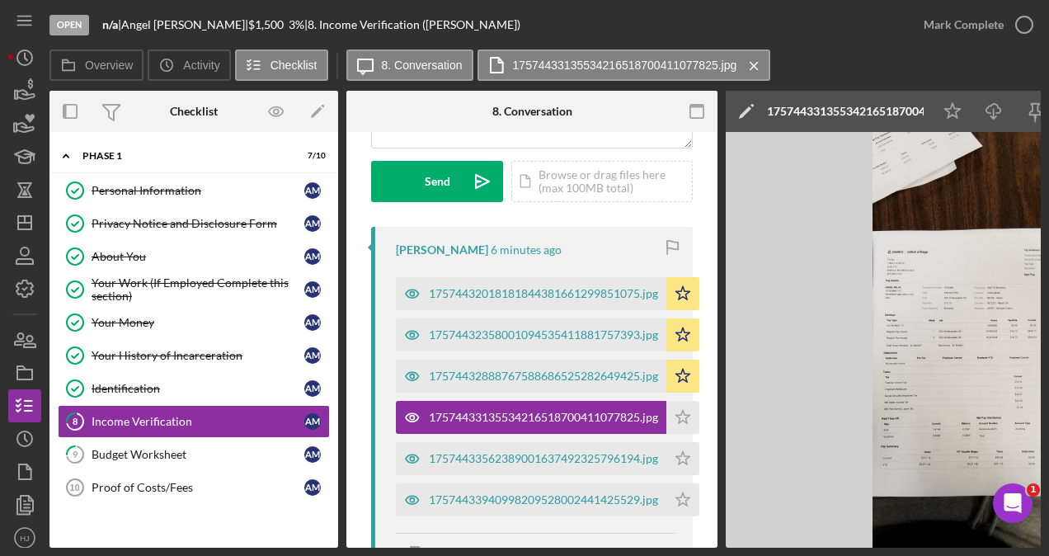
drag, startPoint x: 624, startPoint y: 549, endPoint x: 681, endPoint y: 544, distance: 58.0
click at [681, 544] on div "Open n/a | [PERSON_NAME] | $1,500 $1,500 3 % | 8. Income Verification ([PERSON_…" at bounding box center [524, 278] width 1049 height 556
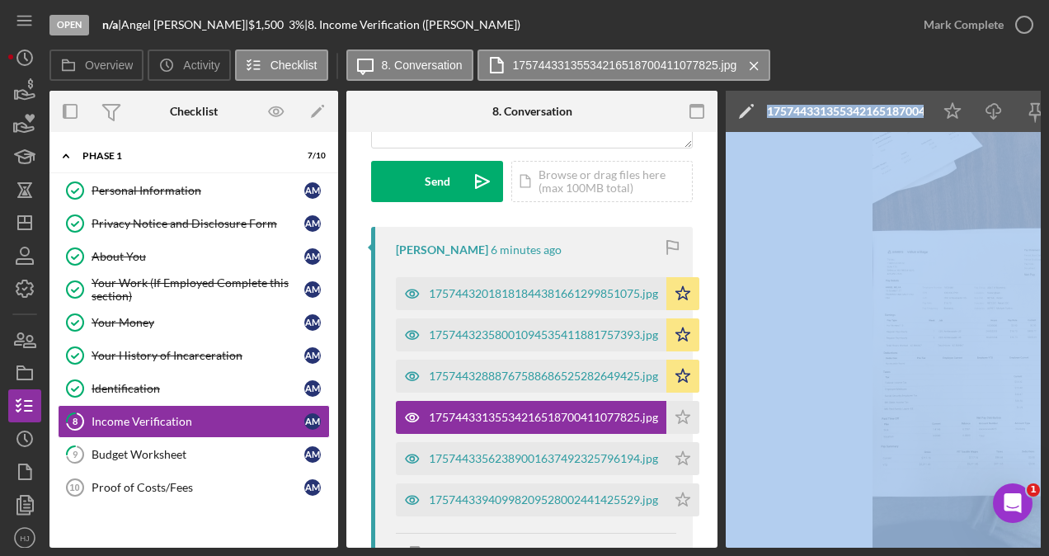
drag, startPoint x: 661, startPoint y: 548, endPoint x: 733, endPoint y: 543, distance: 72.8
click at [733, 543] on div "Open n/a | [PERSON_NAME] | $1,500 $1,500 3 % | 8. Income Verification ([PERSON_…" at bounding box center [524, 278] width 1049 height 556
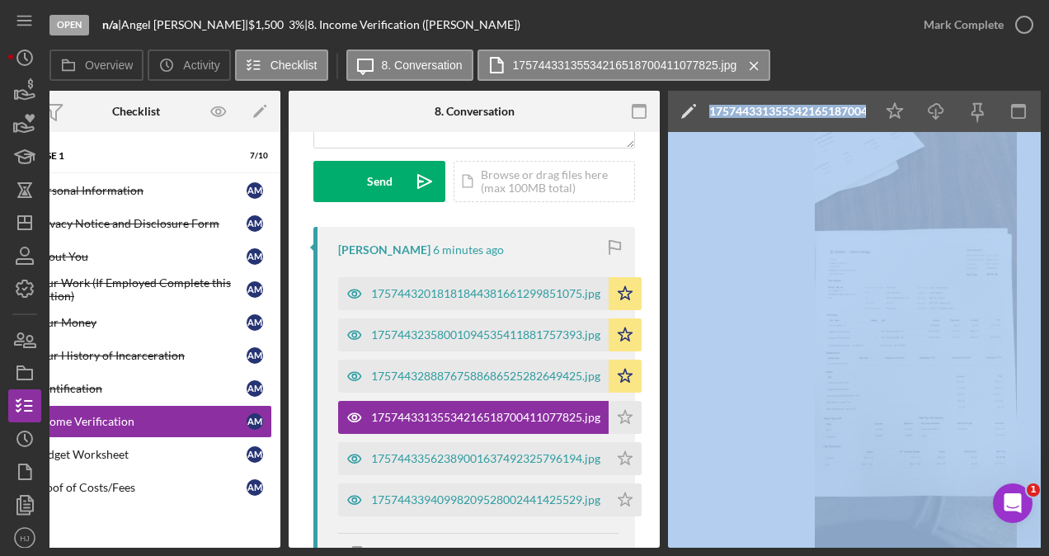
scroll to position [0, 109]
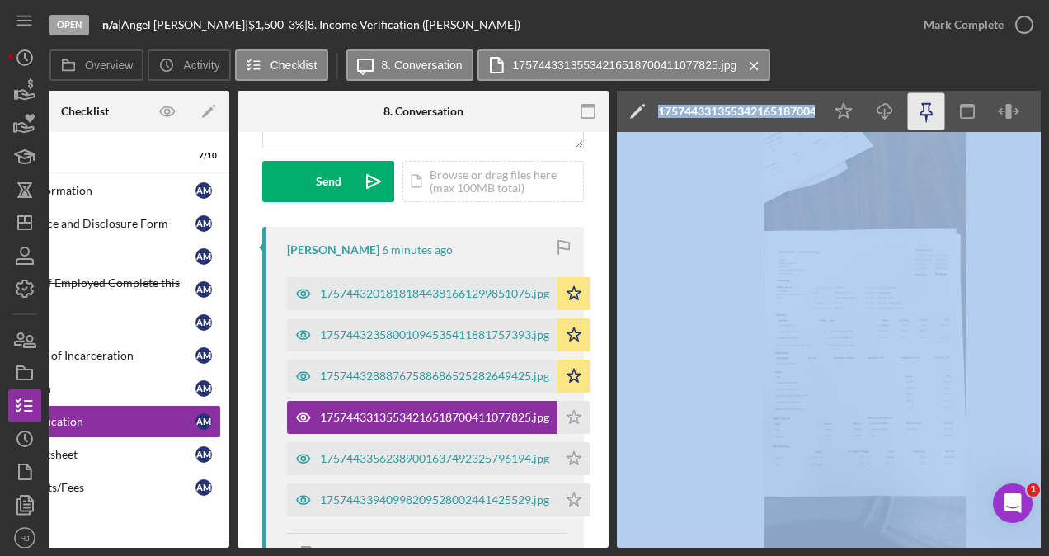
click at [926, 106] on icon "button" at bounding box center [926, 111] width 37 height 37
click at [927, 101] on icon "button" at bounding box center [926, 111] width 37 height 37
click at [886, 106] on icon "Icon/Download" at bounding box center [885, 111] width 37 height 37
click at [577, 411] on icon "Icon/Star" at bounding box center [574, 417] width 33 height 33
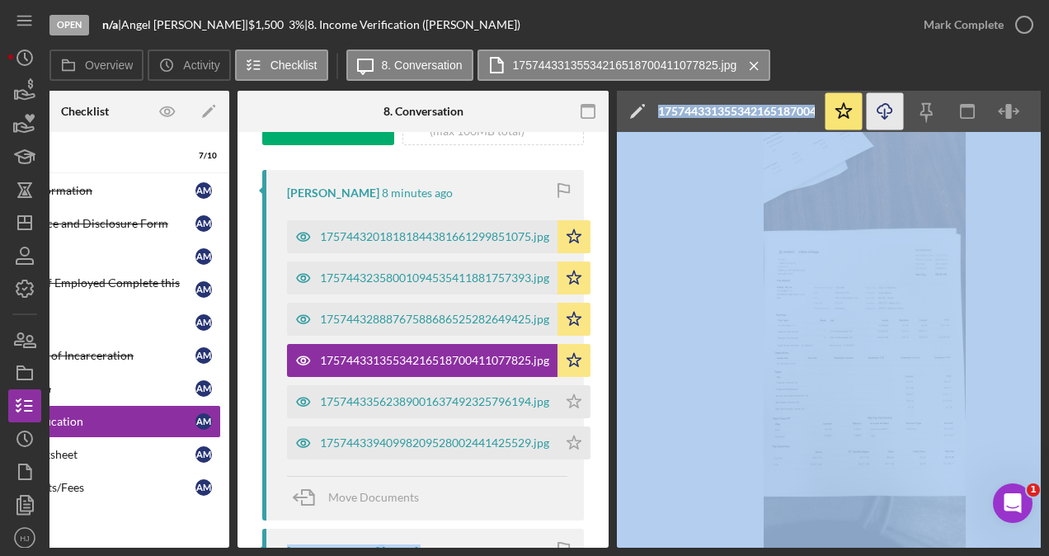
scroll to position [311, 0]
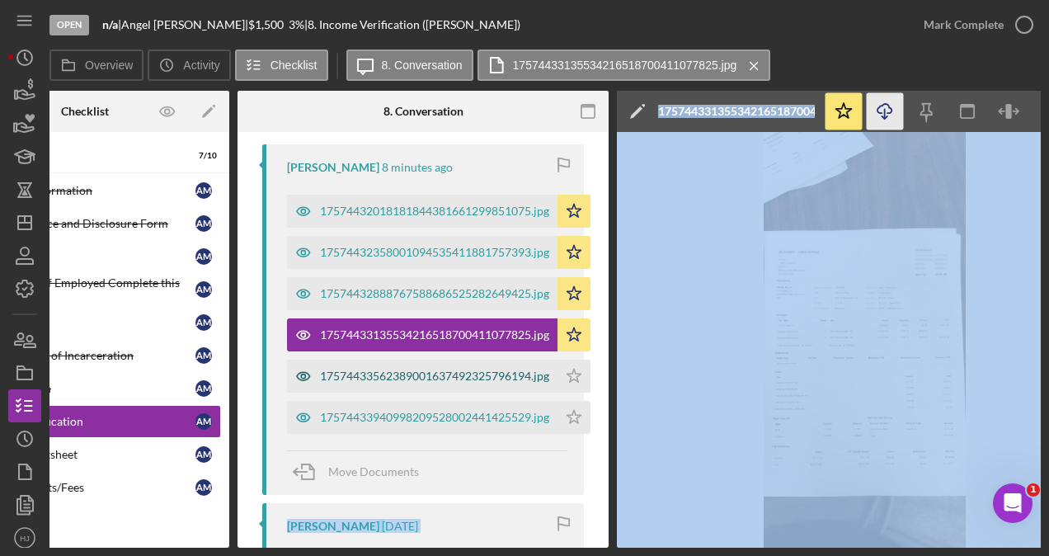
click at [491, 378] on div "17574433562389001637492325796194.jpg" at bounding box center [434, 376] width 229 height 13
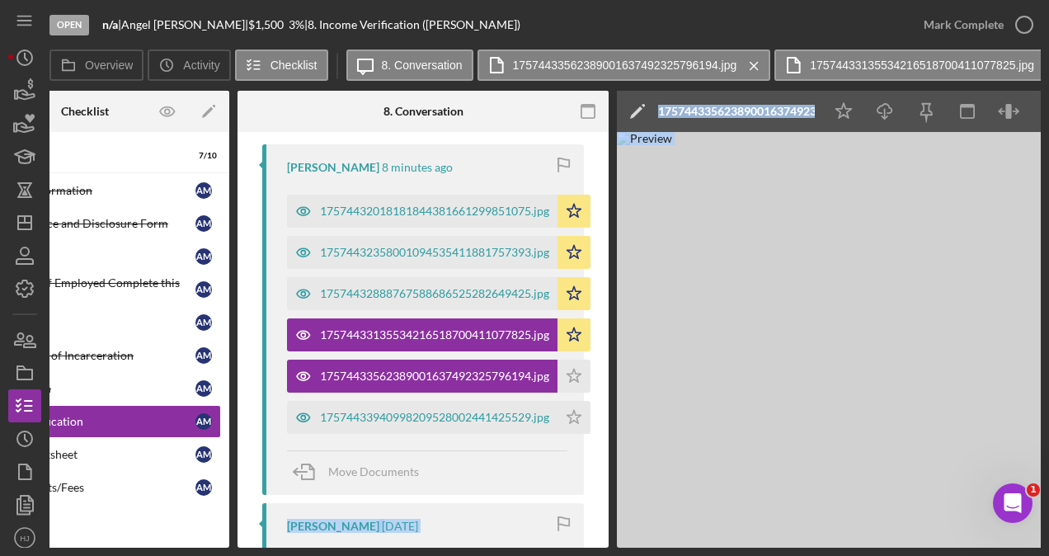
click at [822, 227] on img at bounding box center [864, 340] width 495 height 416
drag, startPoint x: 822, startPoint y: 227, endPoint x: 796, endPoint y: 225, distance: 25.6
click at [796, 225] on img at bounding box center [864, 340] width 495 height 416
click at [891, 111] on icon "Icon/Download" at bounding box center [885, 111] width 37 height 37
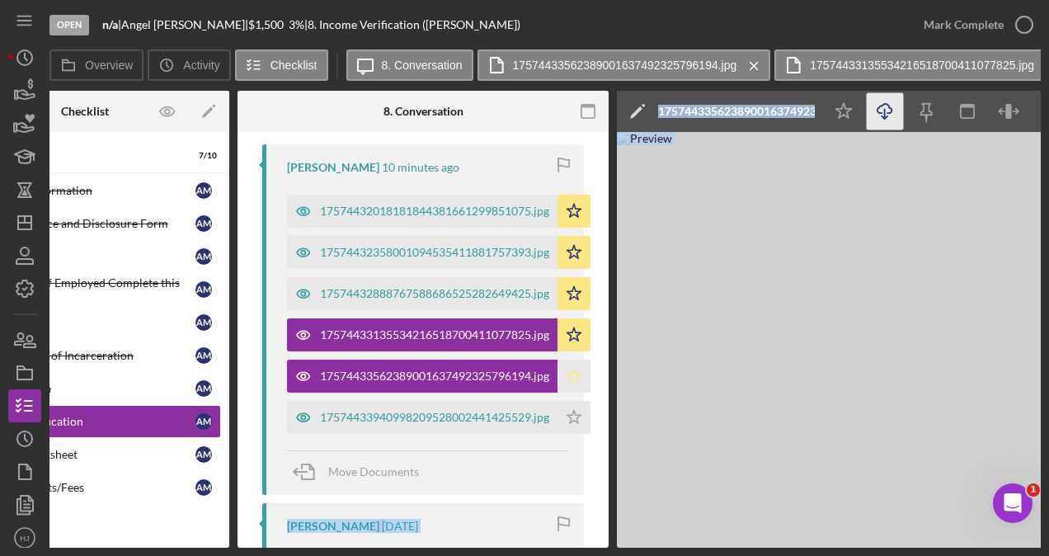
click at [581, 372] on icon "Icon/Star" at bounding box center [574, 376] width 33 height 33
click at [459, 407] on div "17574433940998209528002441425529.jpg" at bounding box center [422, 417] width 271 height 33
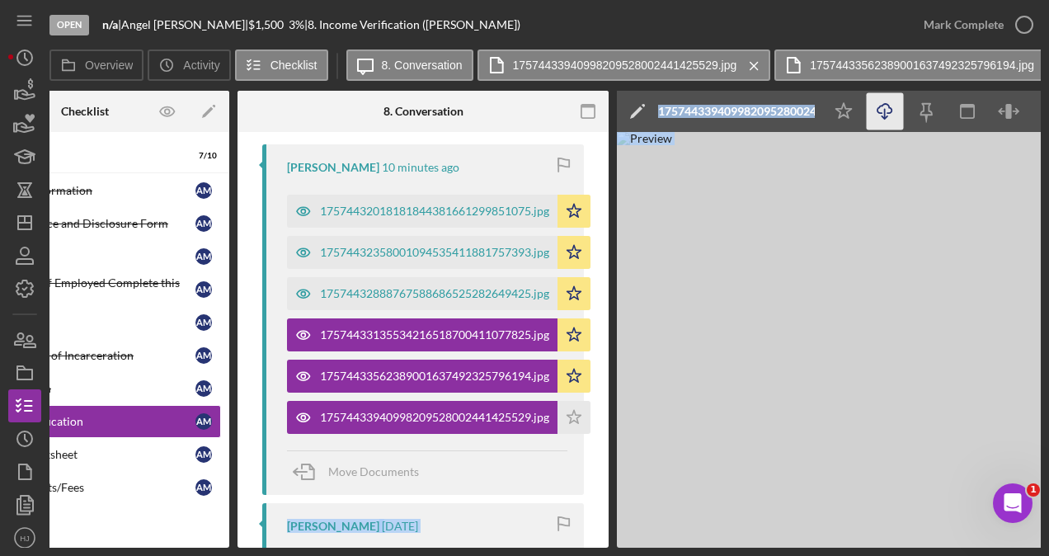
click at [885, 111] on line "button" at bounding box center [885, 113] width 0 height 9
click at [577, 416] on icon "Icon/Star" at bounding box center [574, 417] width 33 height 33
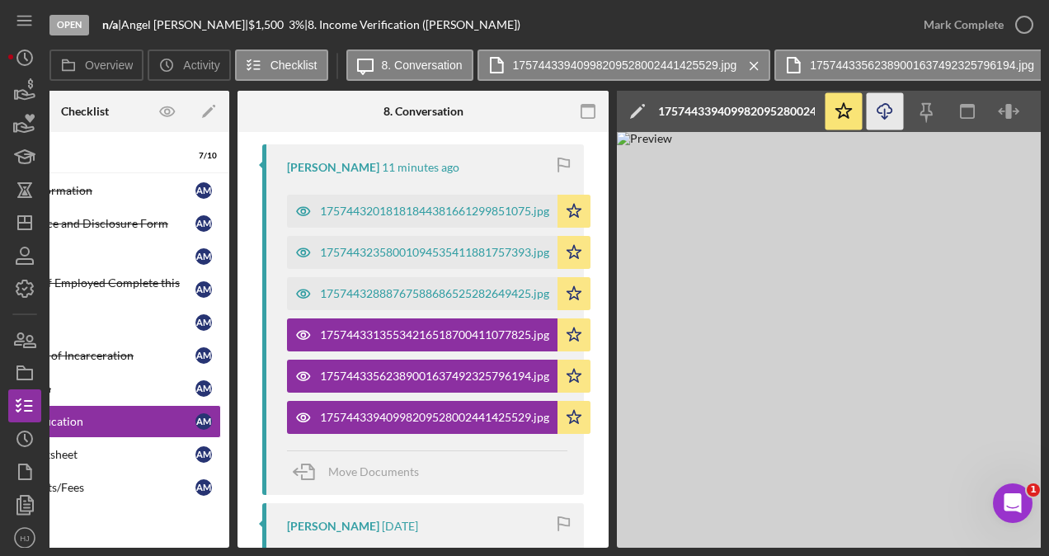
click at [231, 376] on div "Overview Internal Workflow Stage Open Icon/Dropdown Arrow Archive (can unarchiv…" at bounding box center [545, 319] width 992 height 457
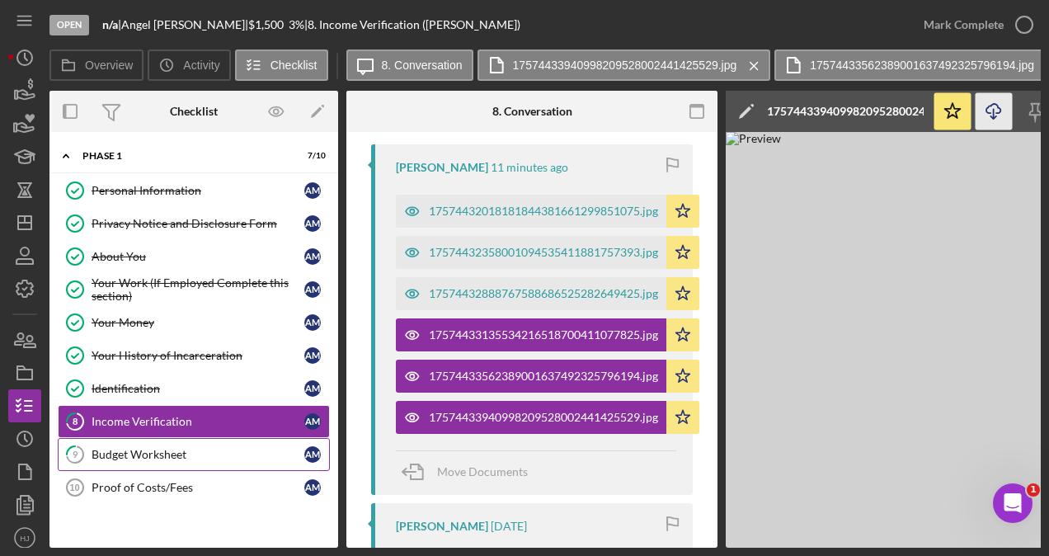
click at [167, 448] on div "Budget Worksheet" at bounding box center [198, 454] width 213 height 13
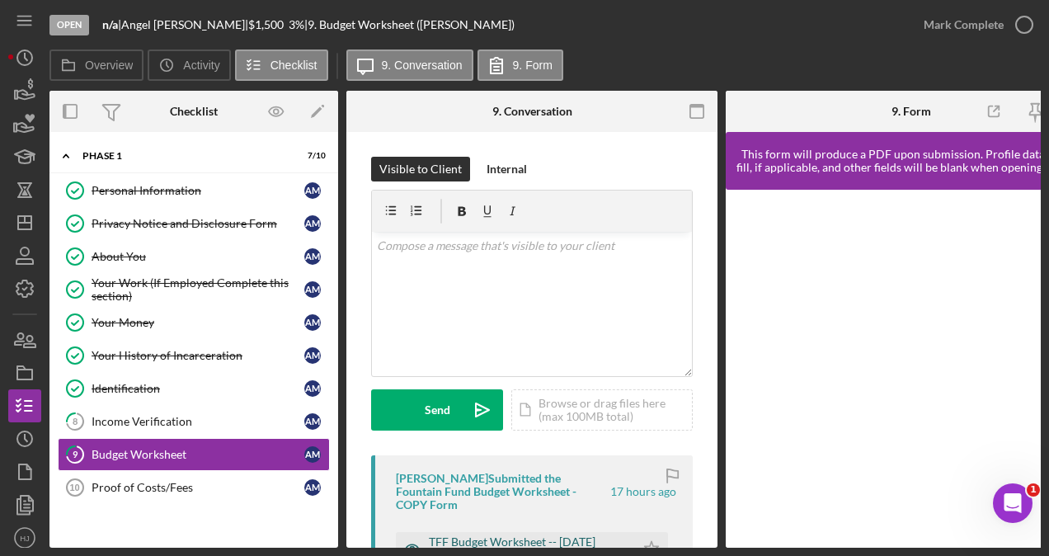
scroll to position [82, 0]
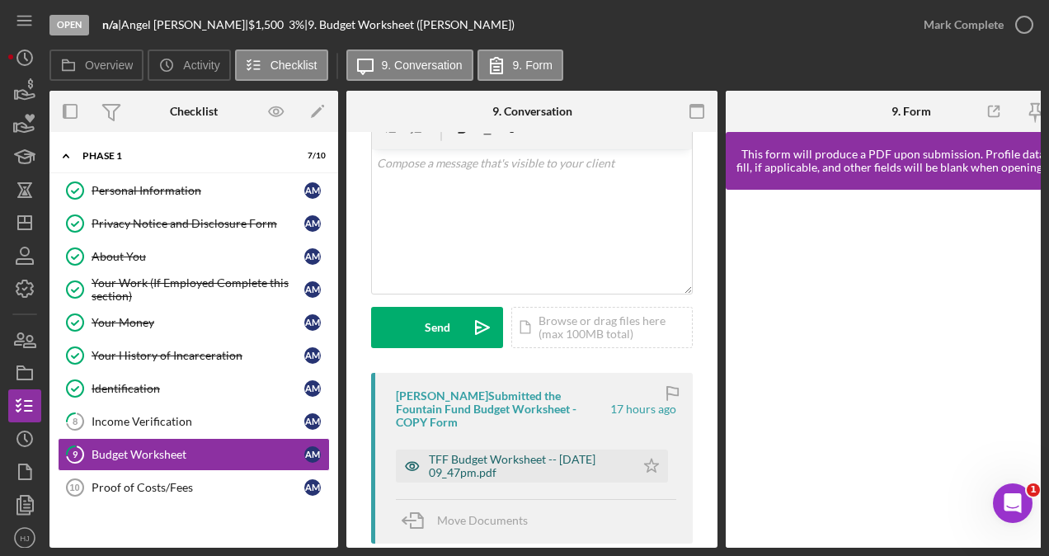
click at [531, 453] on div "TFF Budget Worksheet -- [DATE] 09_47pm.pdf" at bounding box center [528, 466] width 198 height 26
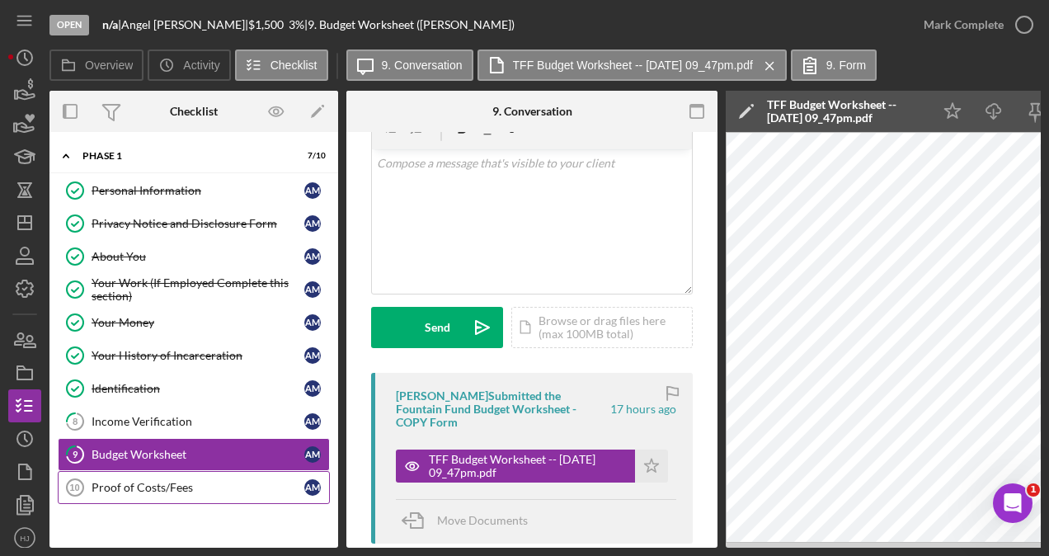
click at [170, 481] on div "Proof of Costs/Fees" at bounding box center [198, 487] width 213 height 13
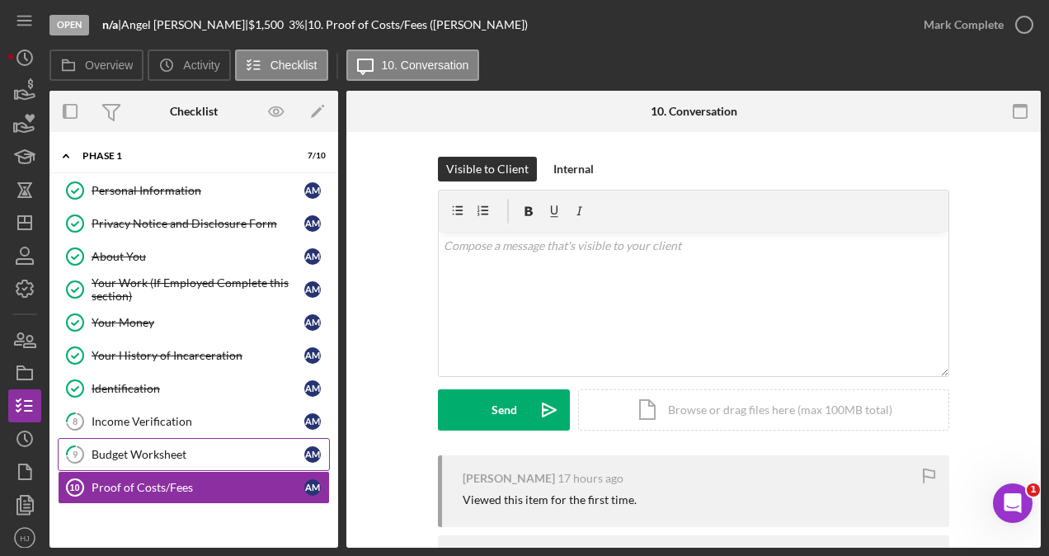
click at [158, 452] on div "Budget Worksheet" at bounding box center [198, 454] width 213 height 13
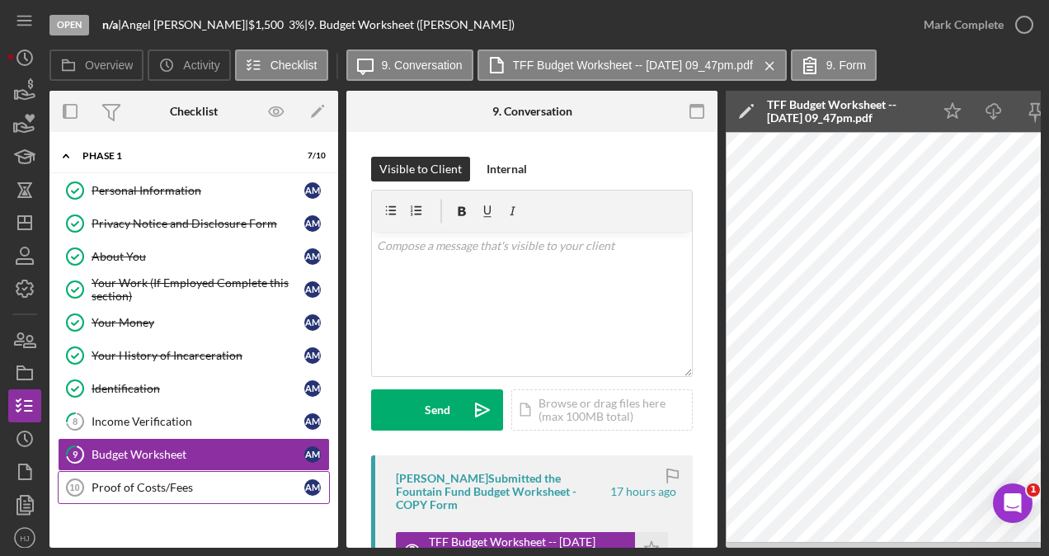
click at [148, 485] on div "Proof of Costs/Fees" at bounding box center [198, 487] width 213 height 13
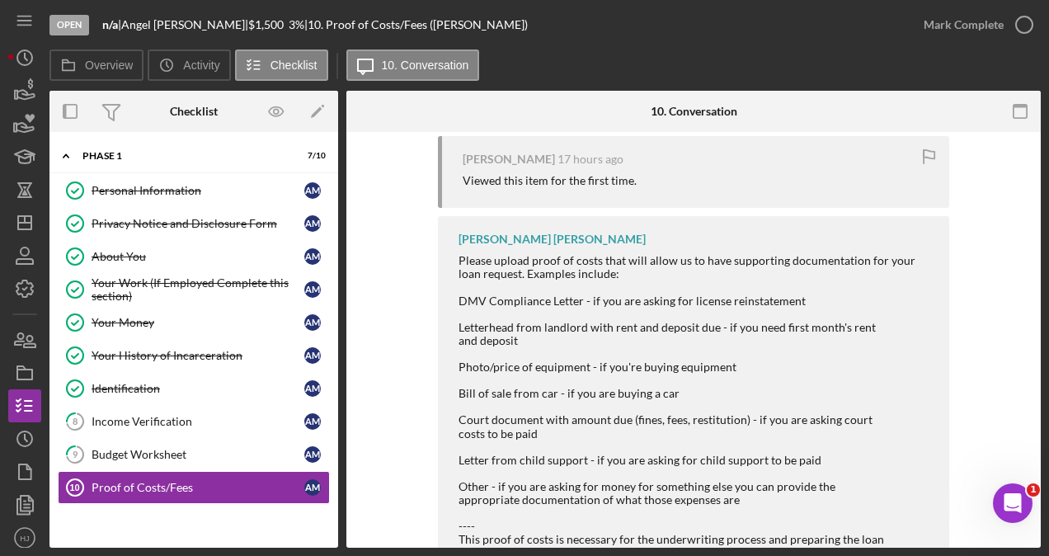
scroll to position [437, 0]
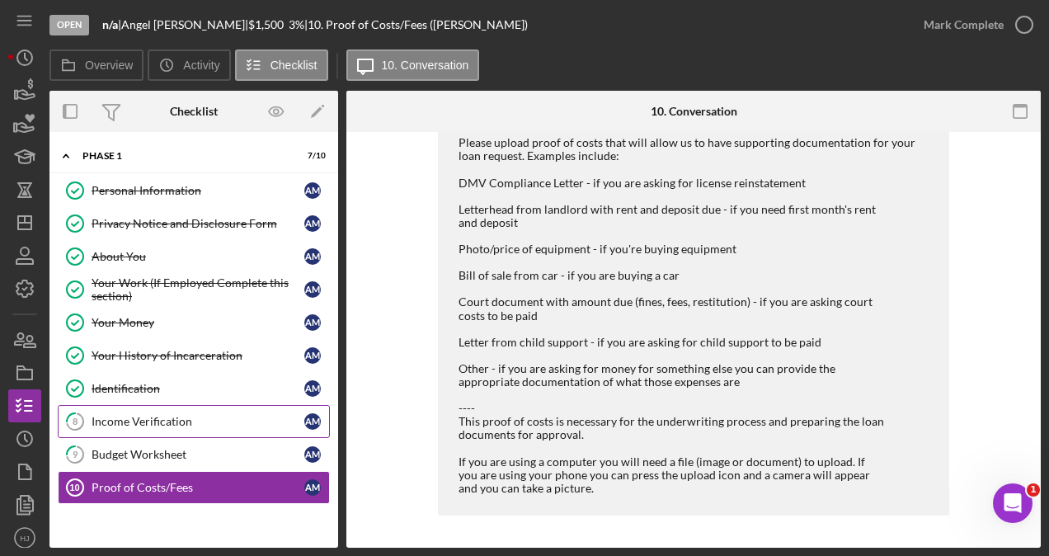
click at [145, 424] on link "8 Income Verification A M" at bounding box center [194, 421] width 272 height 33
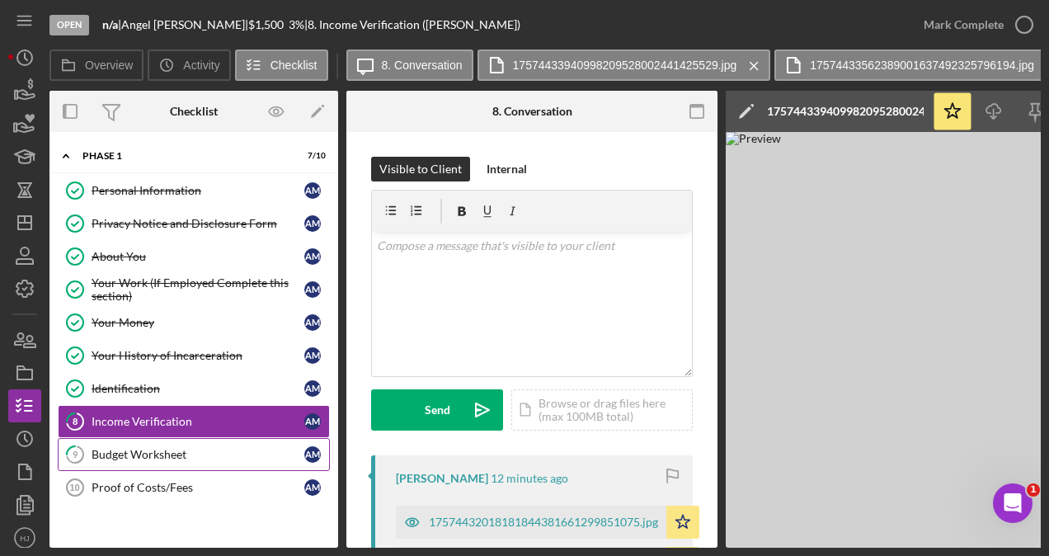
click at [142, 452] on div "Budget Worksheet" at bounding box center [198, 454] width 213 height 13
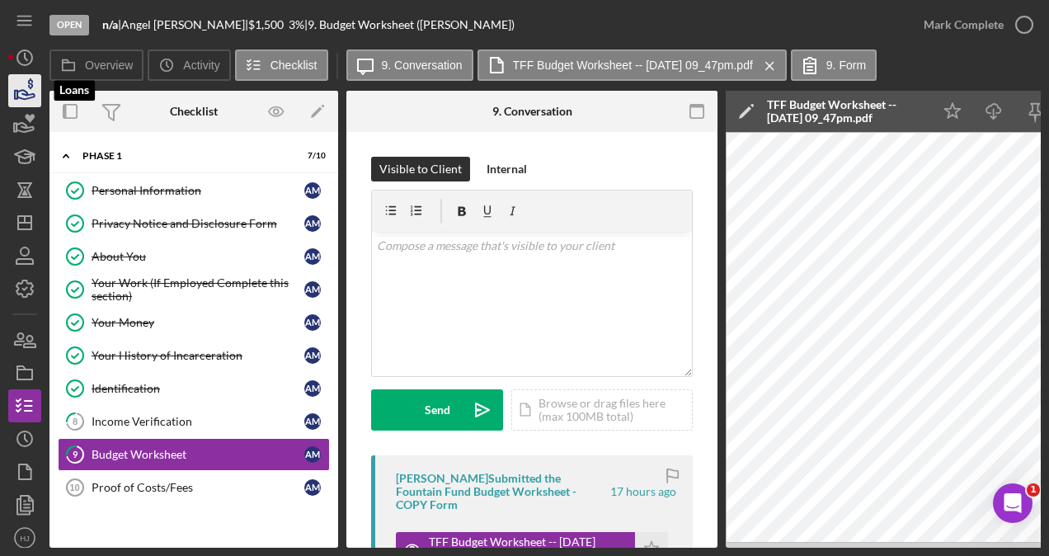
click at [31, 91] on icon "button" at bounding box center [24, 90] width 41 height 41
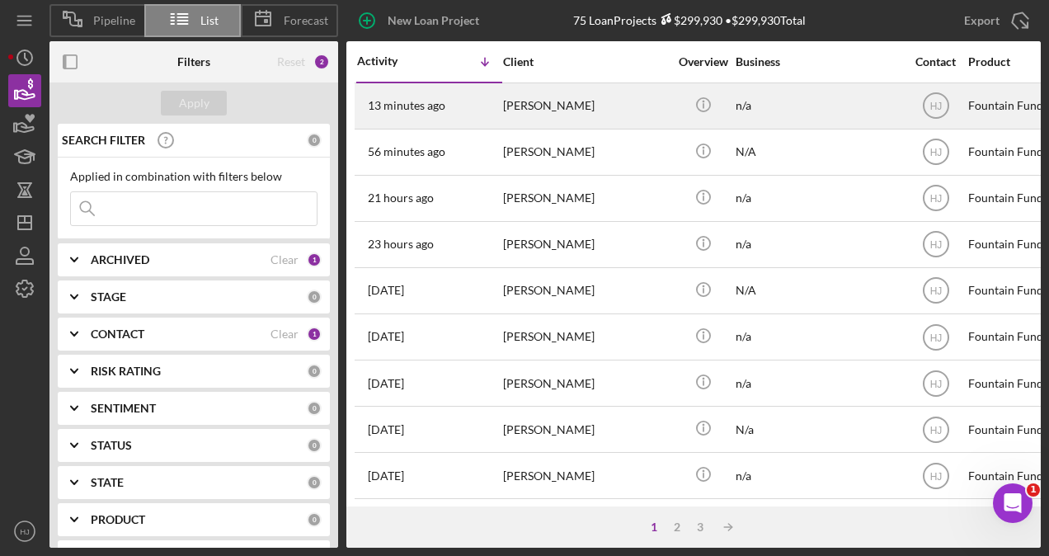
click at [551, 119] on div "[PERSON_NAME]" at bounding box center [585, 106] width 165 height 44
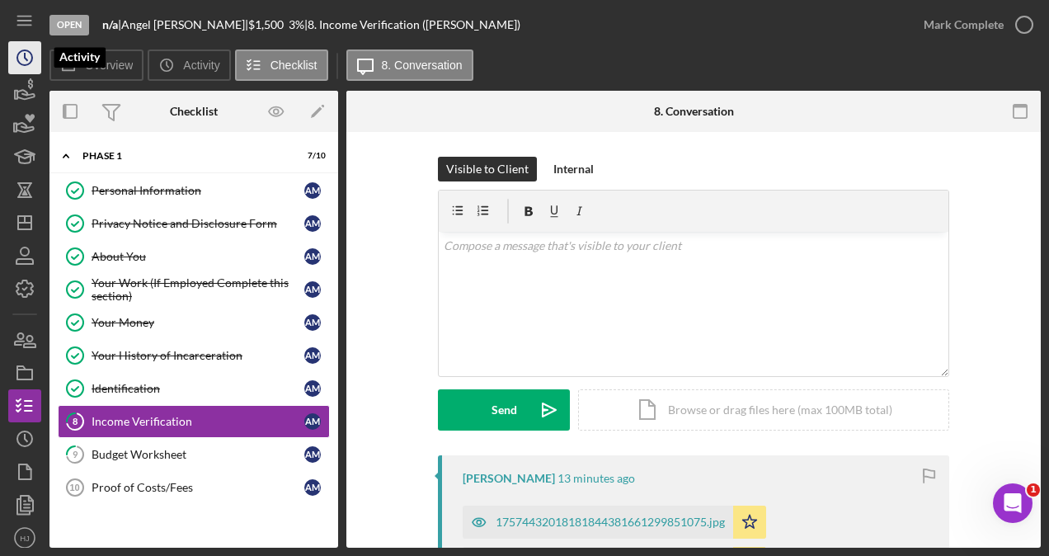
click at [17, 69] on icon "Icon/History" at bounding box center [24, 57] width 41 height 41
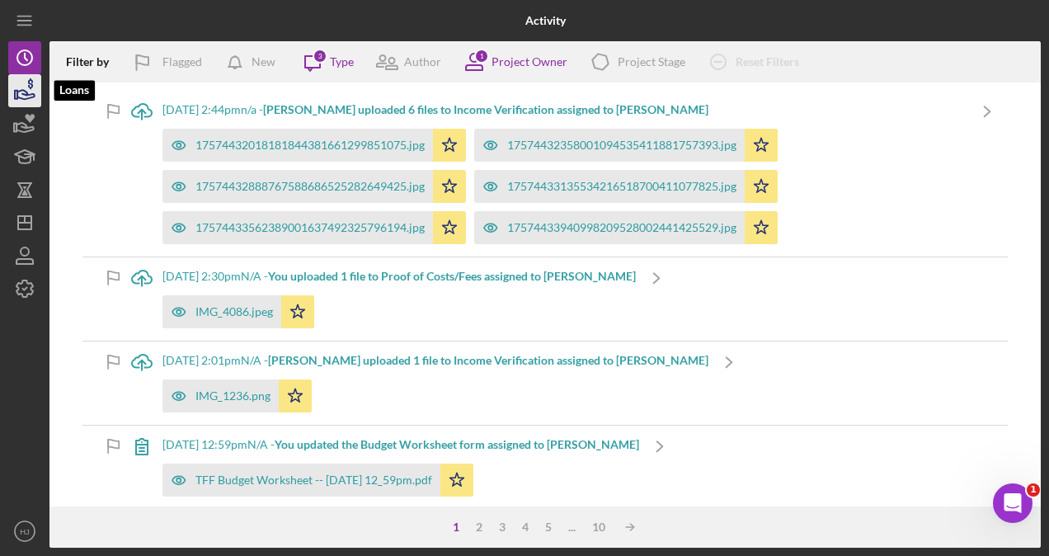
click at [36, 87] on icon "button" at bounding box center [24, 90] width 41 height 41
